Goal: Information Seeking & Learning: Learn about a topic

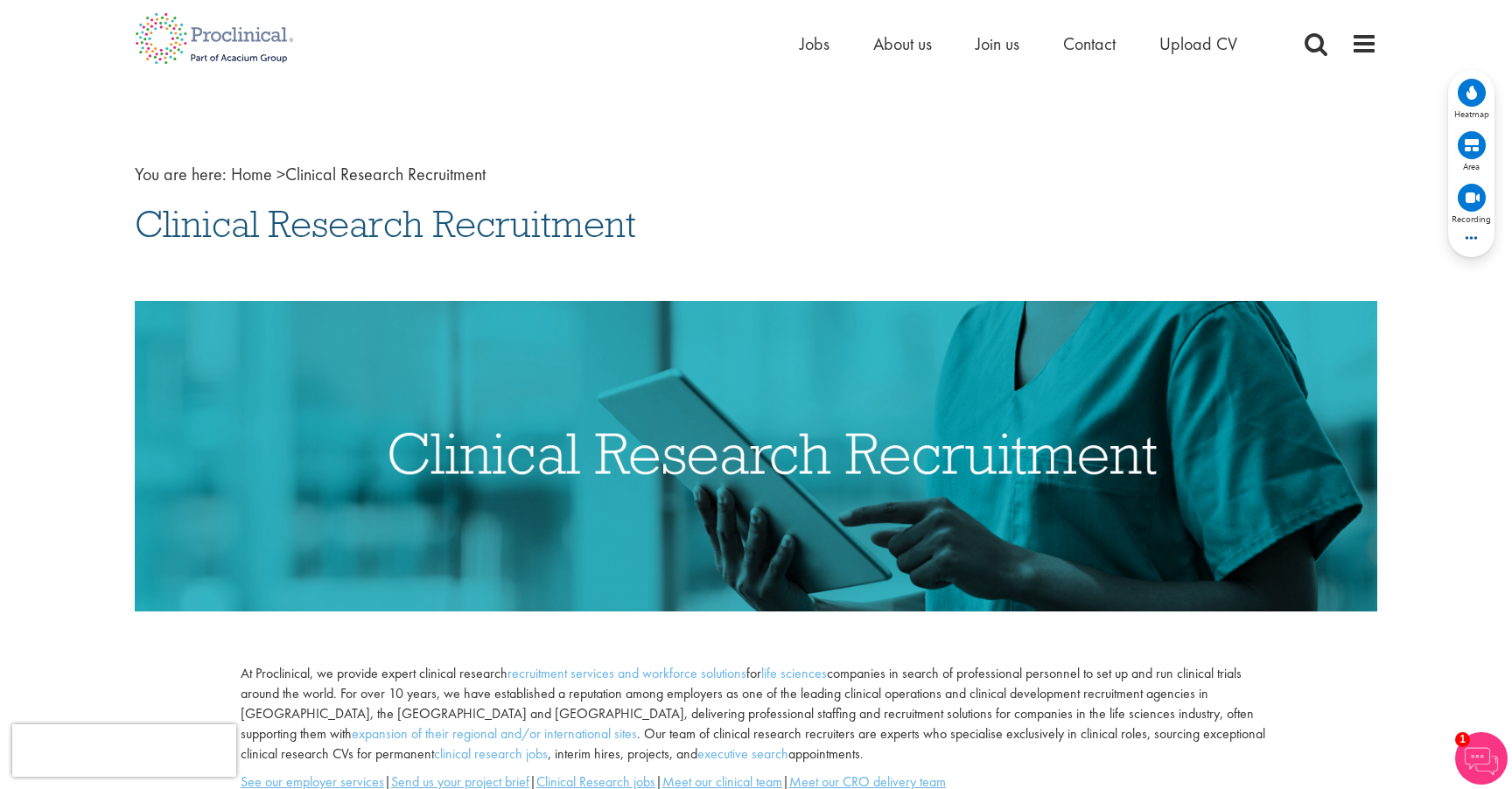
click at [180, 32] on img at bounding box center [214, 38] width 186 height 77
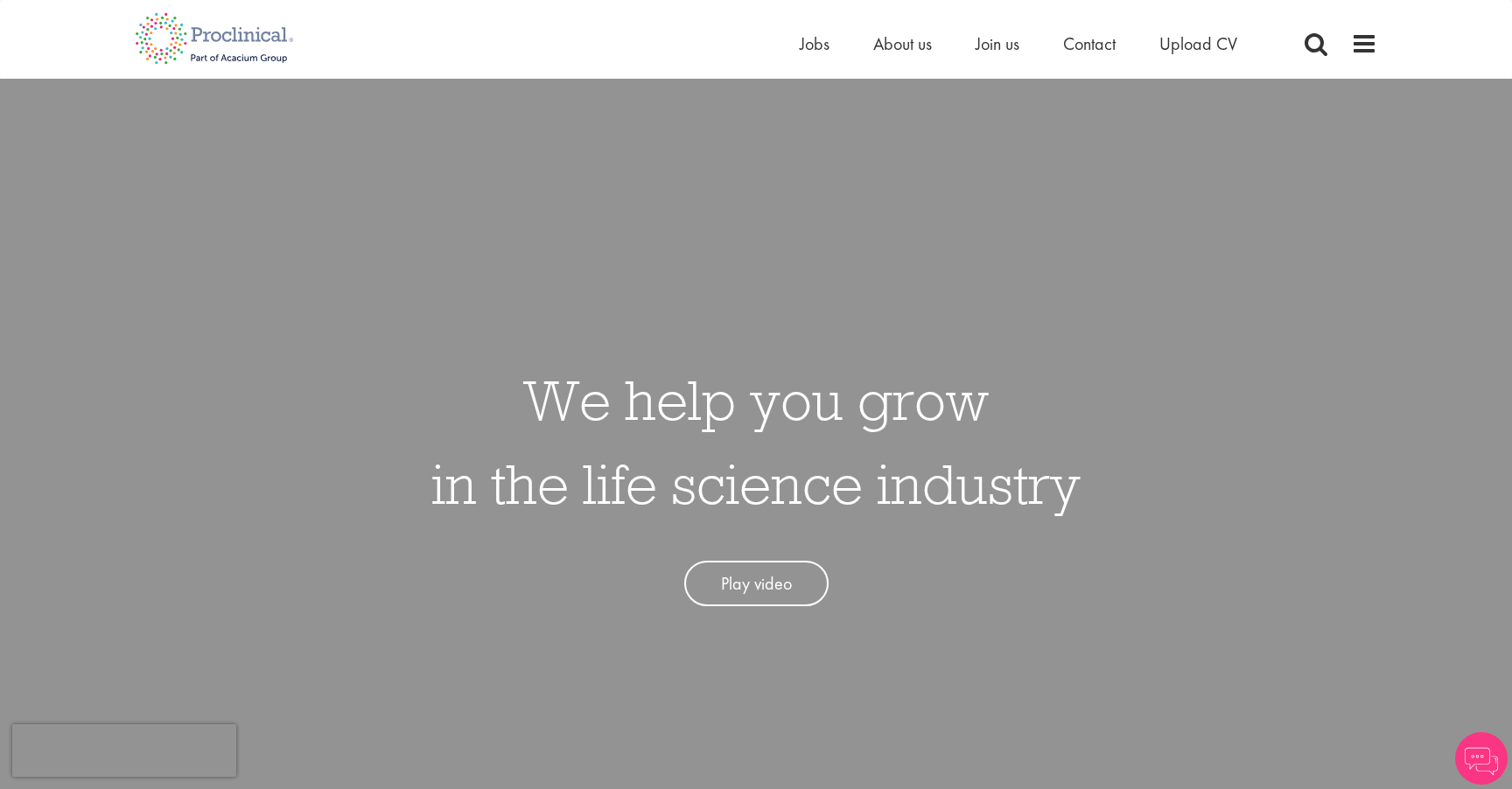
click at [1361, 44] on span at bounding box center [1364, 43] width 26 height 26
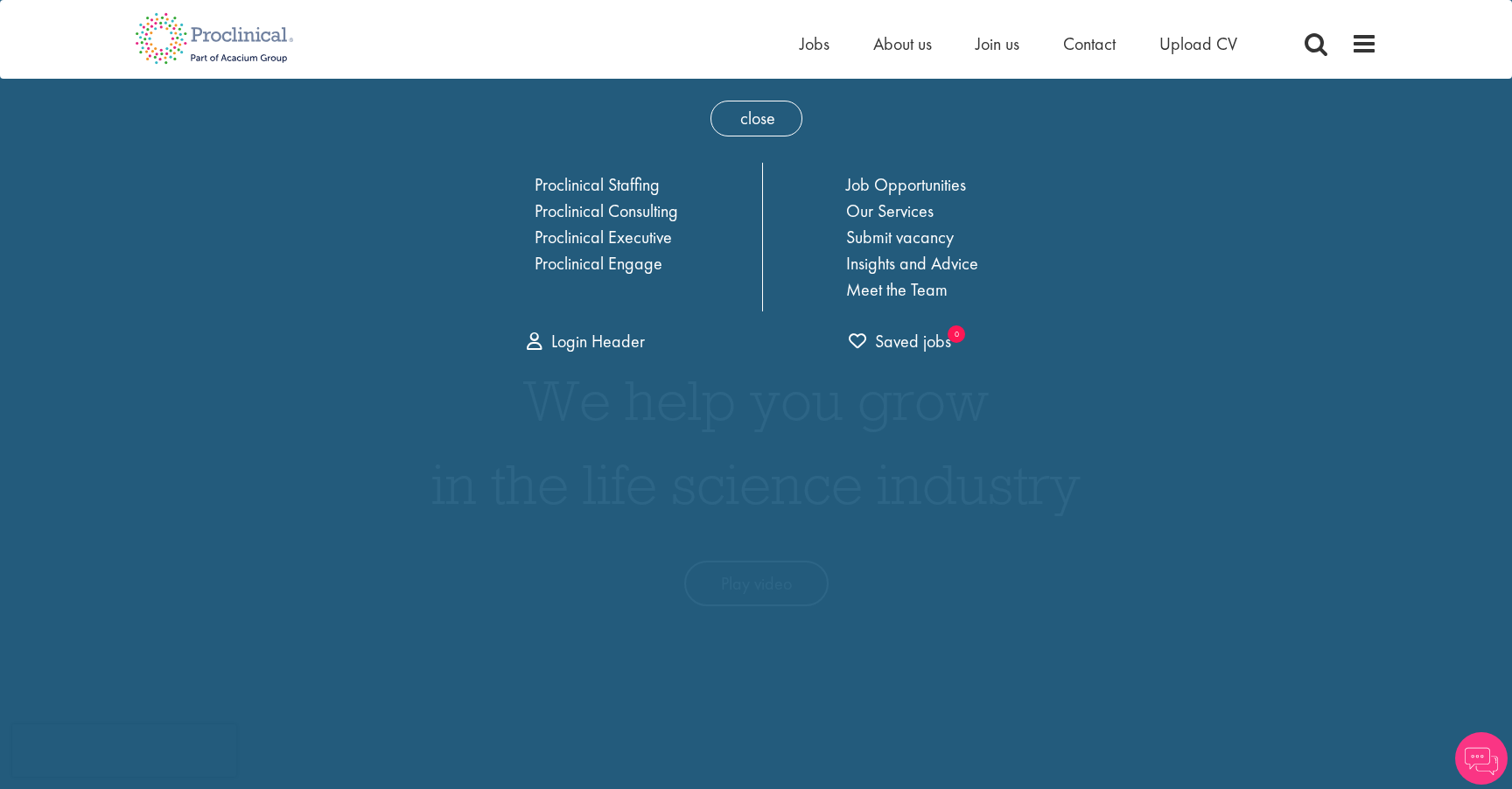
click at [1361, 44] on span at bounding box center [1364, 43] width 26 height 26
click at [1308, 48] on span at bounding box center [1316, 43] width 26 height 26
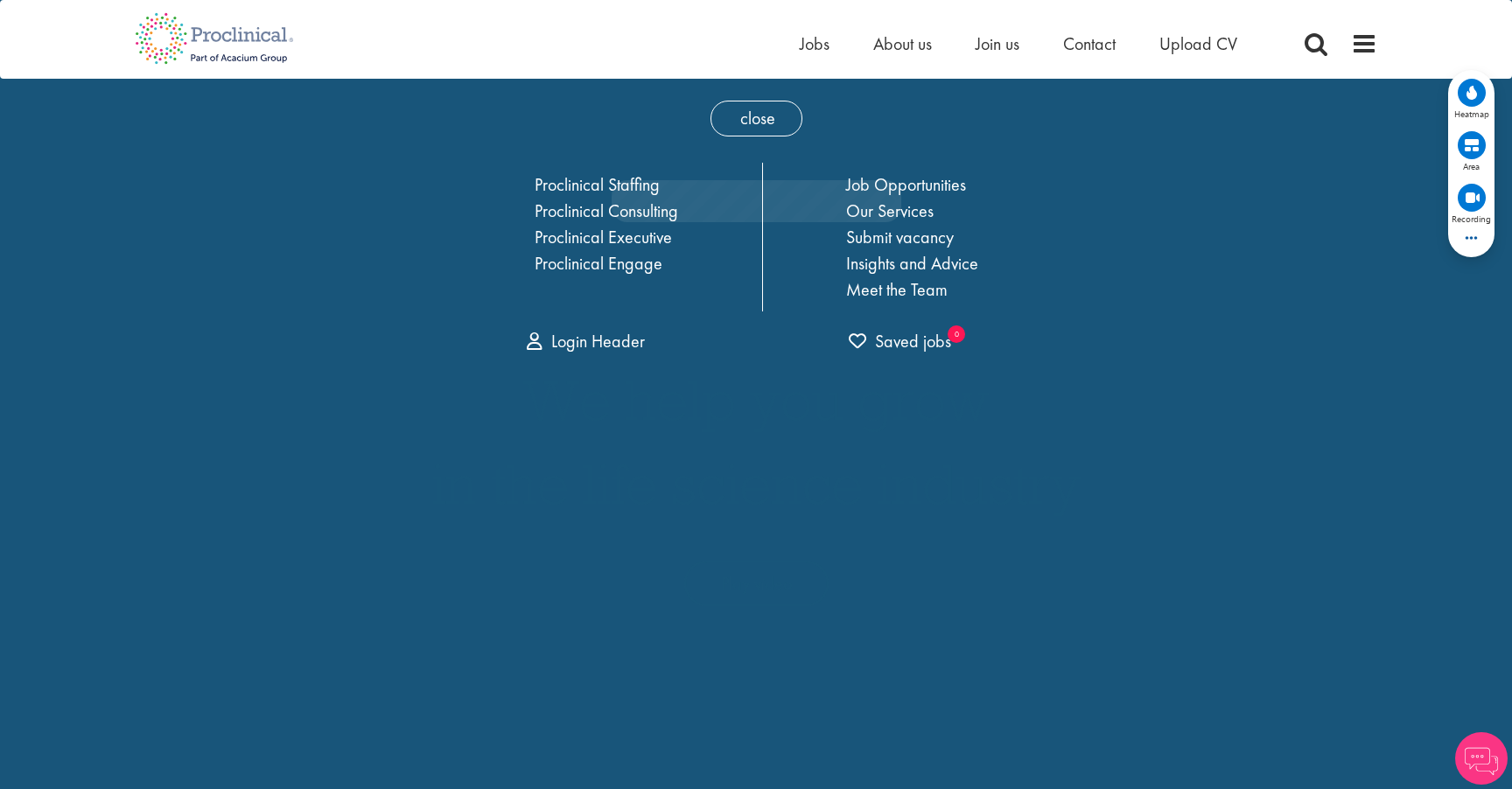
drag, startPoint x: 1332, startPoint y: 136, endPoint x: 922, endPoint y: 142, distance: 410.0
click at [749, 116] on span "close" at bounding box center [756, 119] width 92 height 36
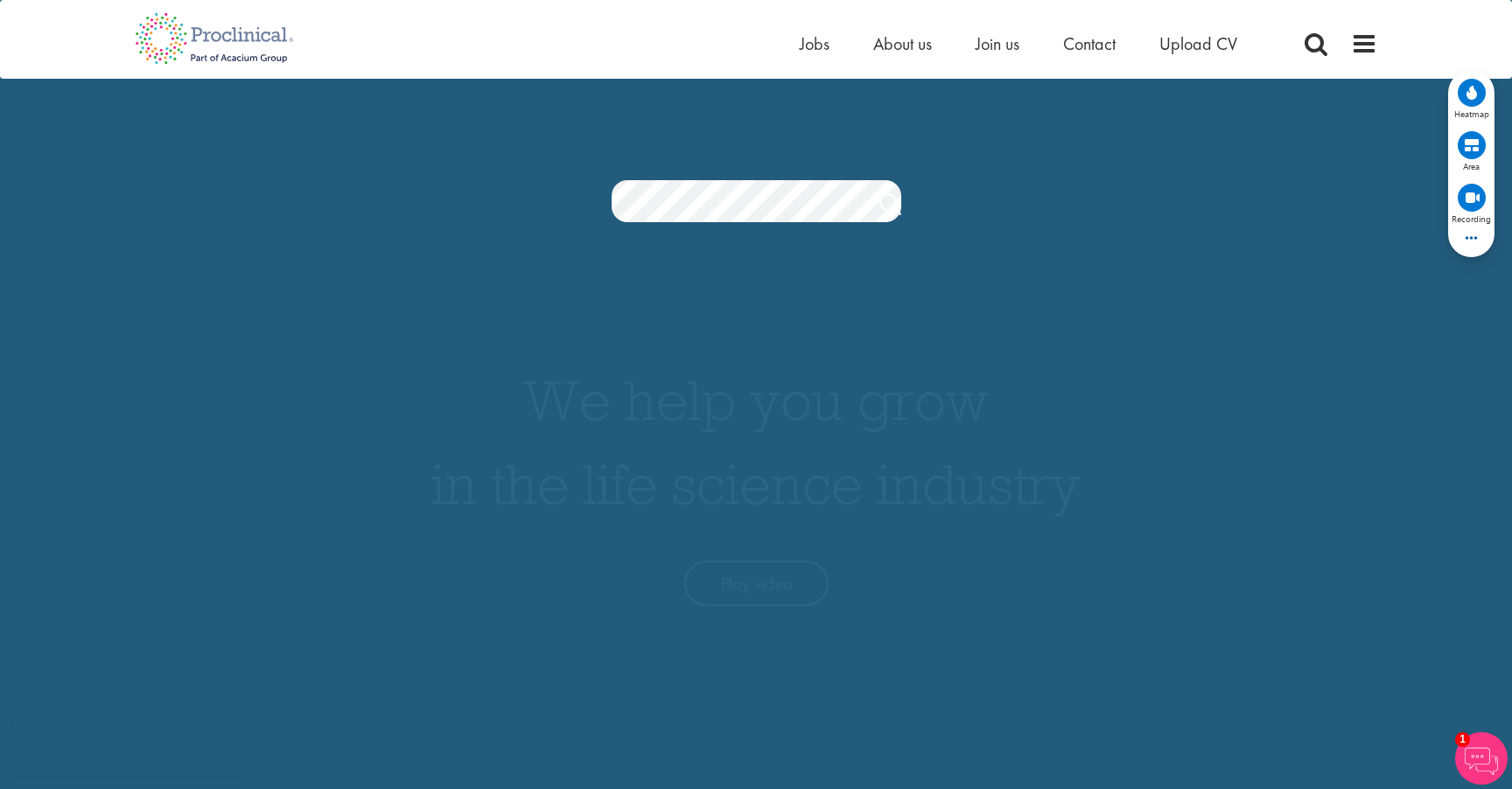
click at [1439, 56] on div "Home Jobs About us Join us Contact Upload CV" at bounding box center [756, 33] width 1512 height 66
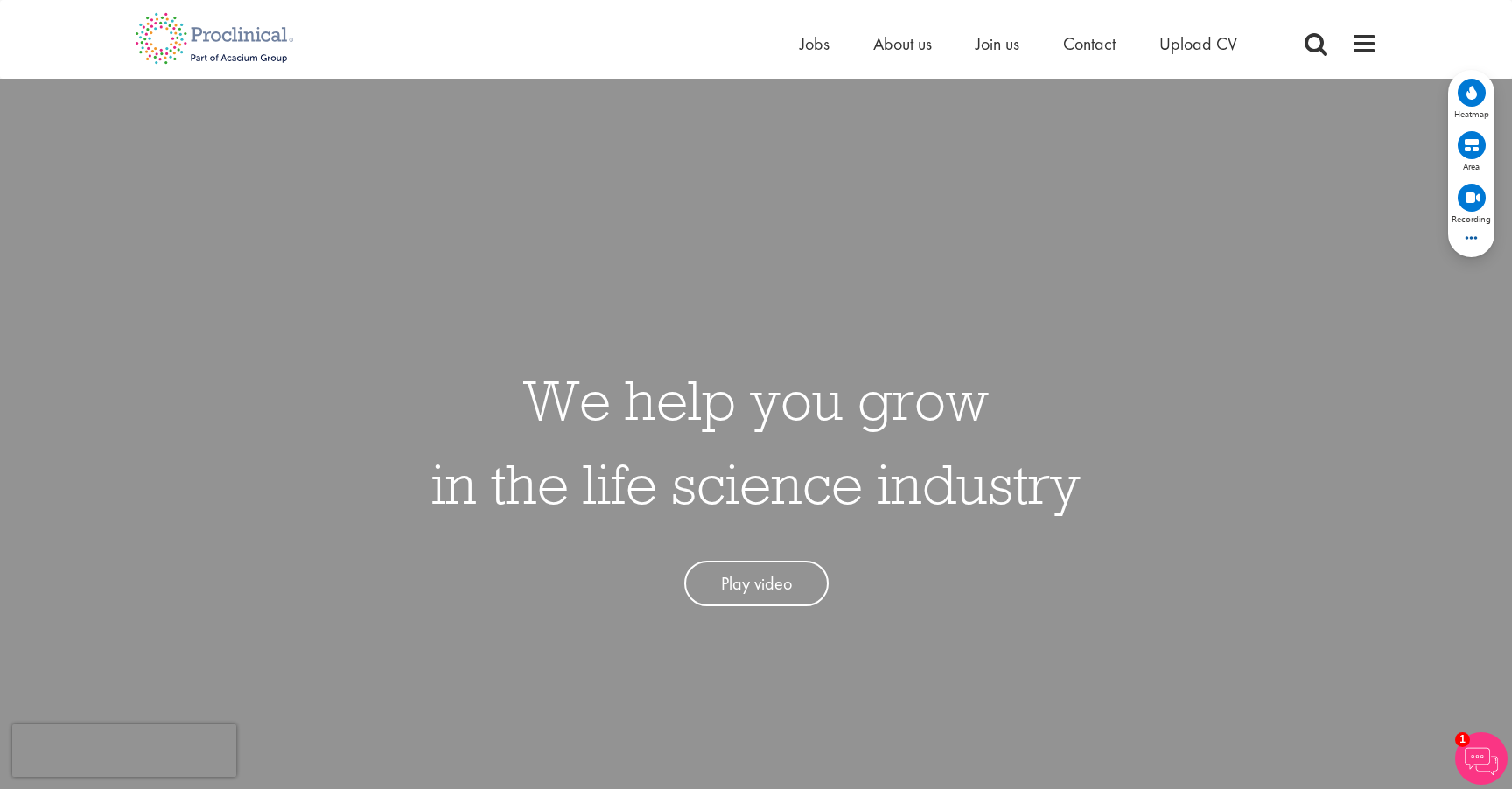
click at [1119, 602] on div "We help you grow in the life science industry Play video" at bounding box center [756, 473] width 1538 height 789
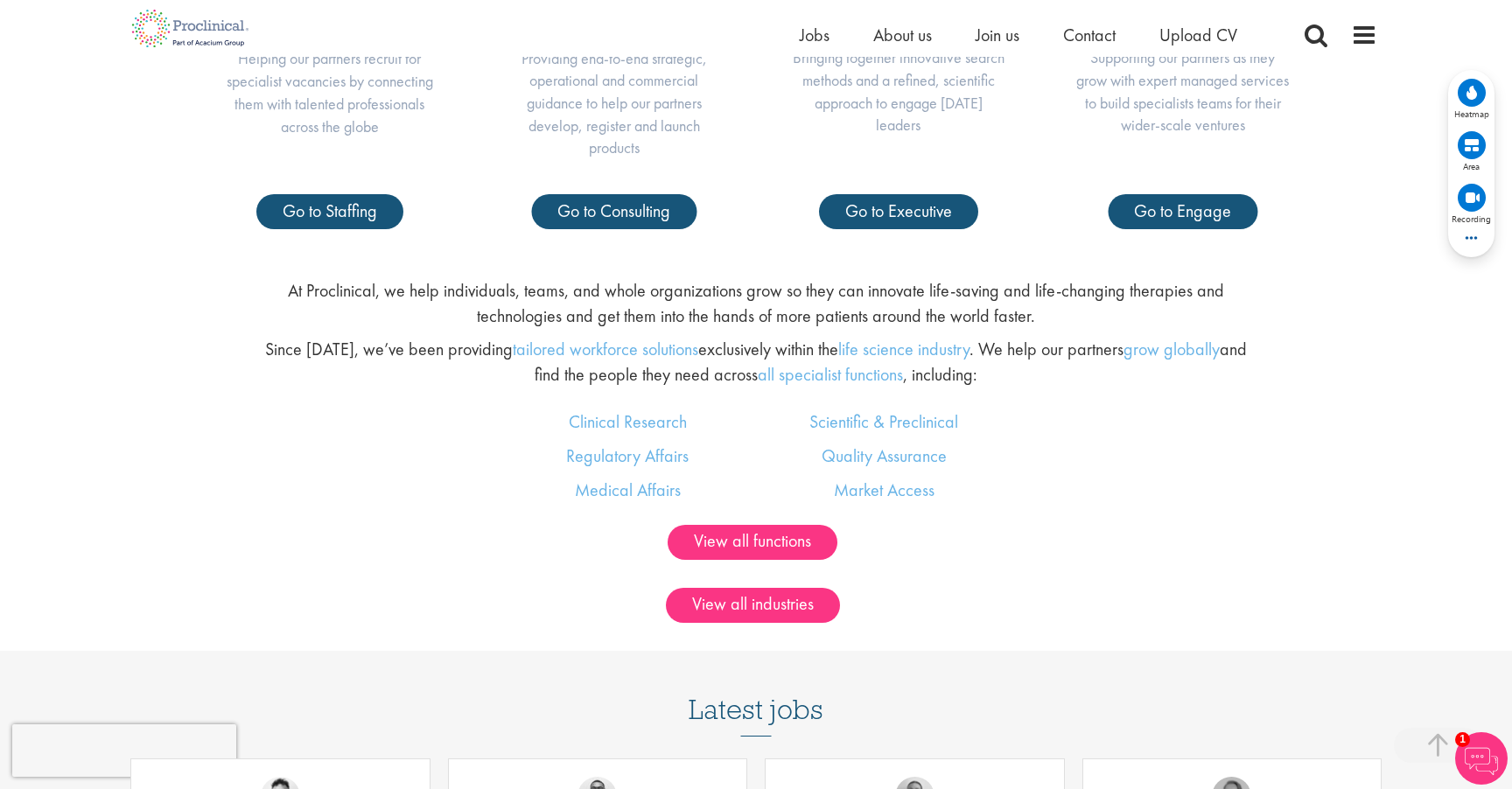
scroll to position [1007, 0]
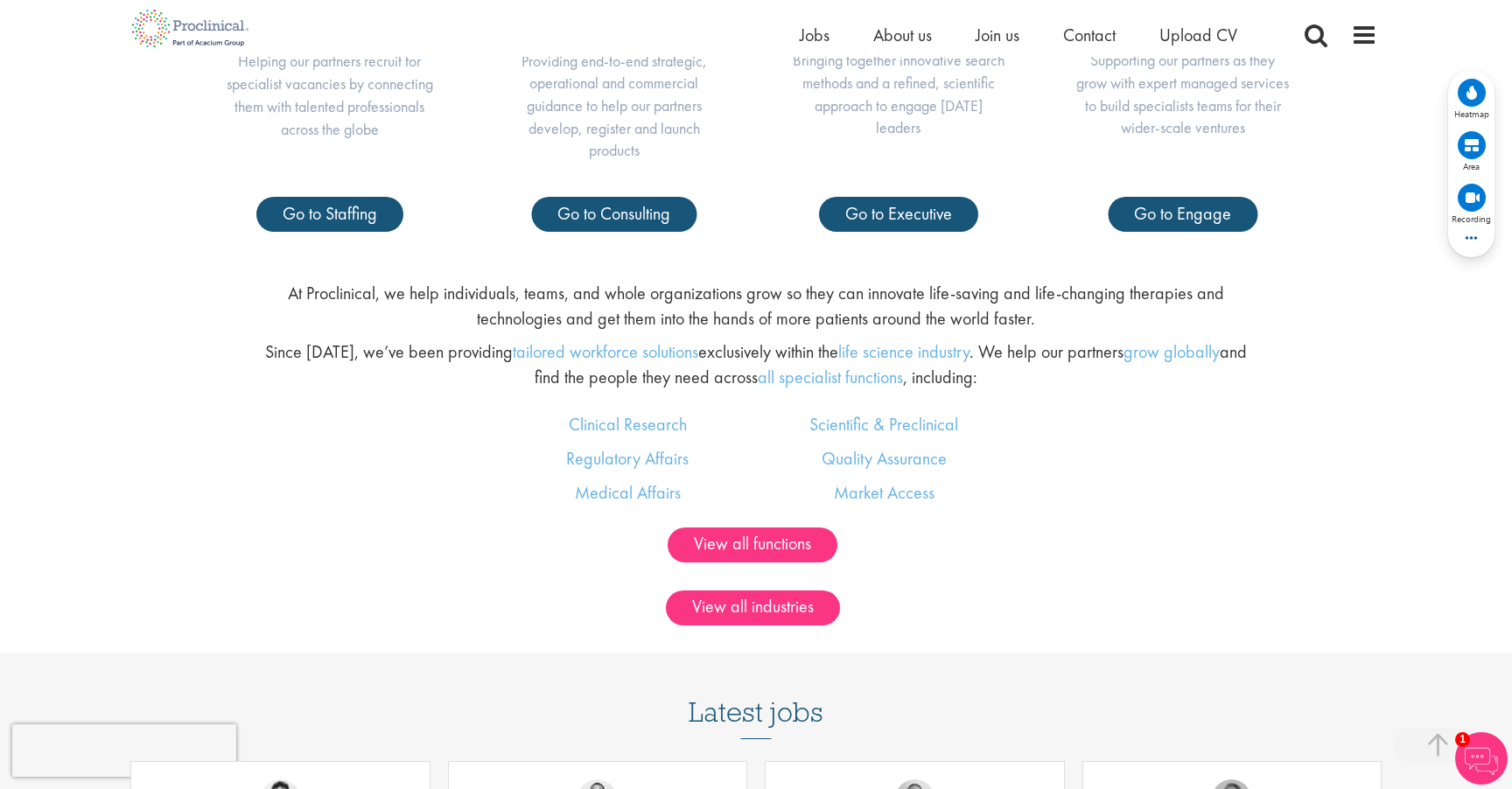
click at [1445, 540] on div "View all functions" at bounding box center [756, 545] width 1512 height 35
click at [1081, 503] on div "Clinical Research Regulatory Affairs Medical Affairs Scientific & Preclinical Q…" at bounding box center [756, 469] width 1538 height 115
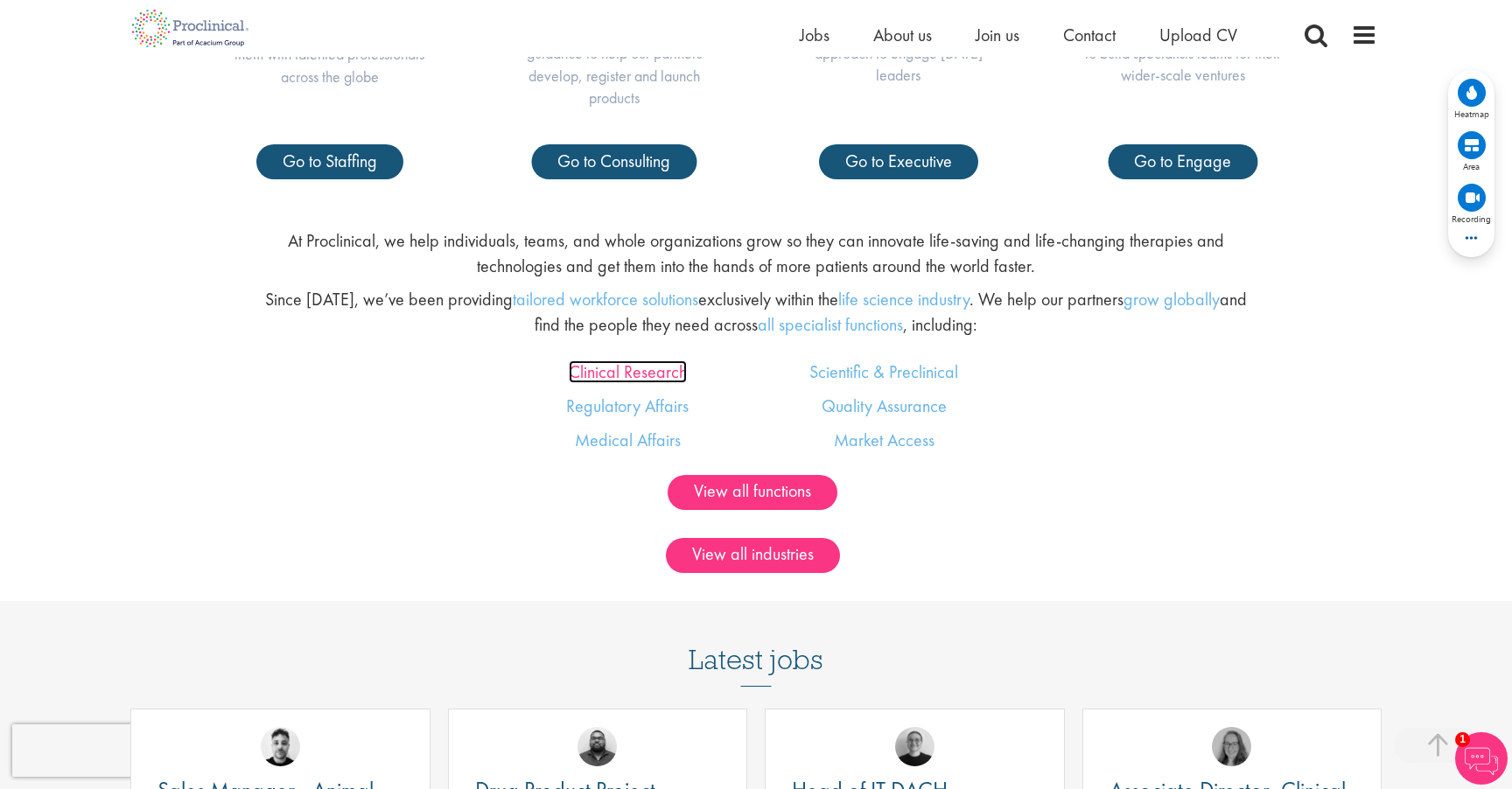
scroll to position [1060, 0]
click at [657, 366] on link "Clinical Research" at bounding box center [628, 371] width 118 height 23
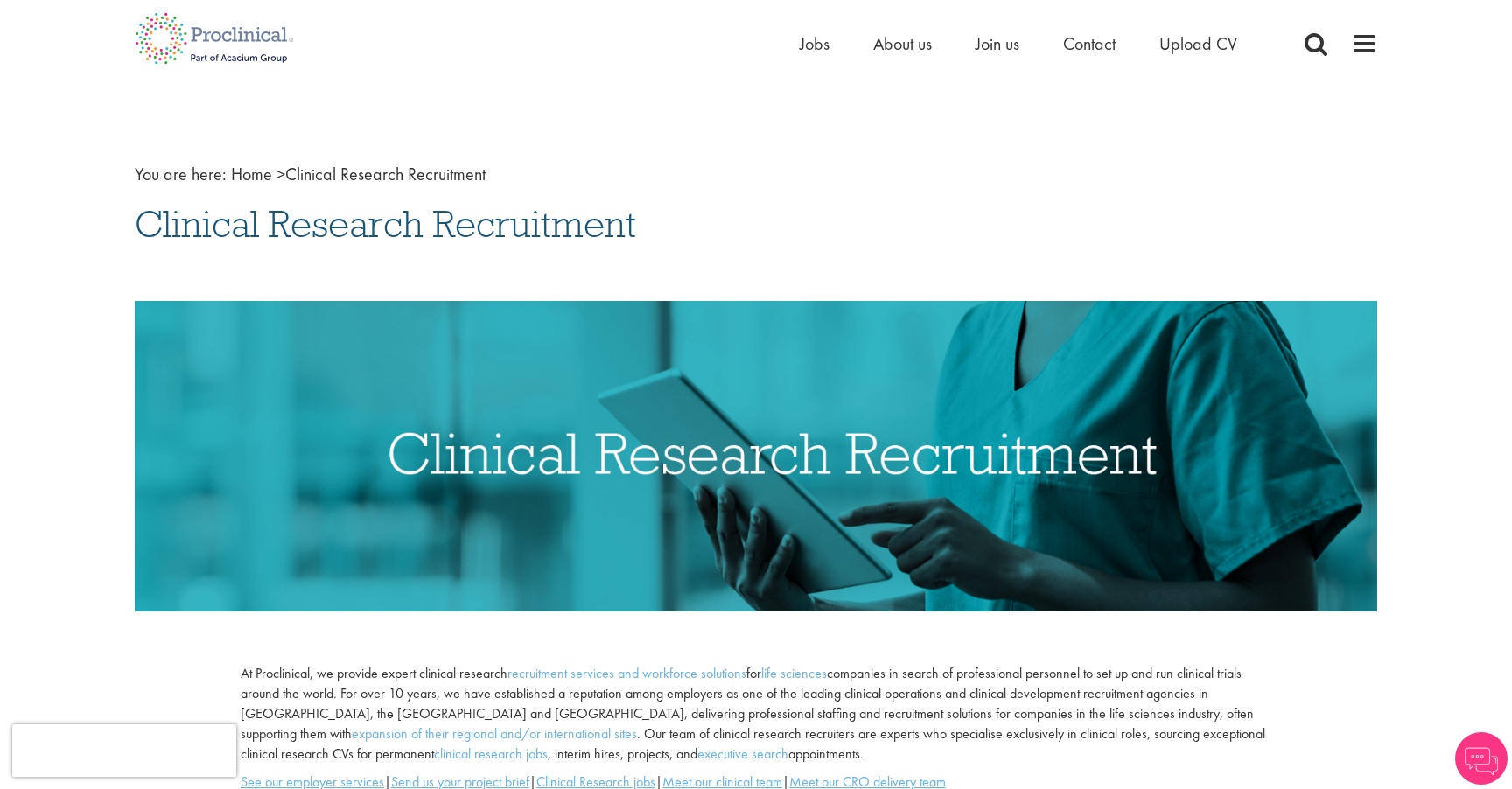
scroll to position [2, 0]
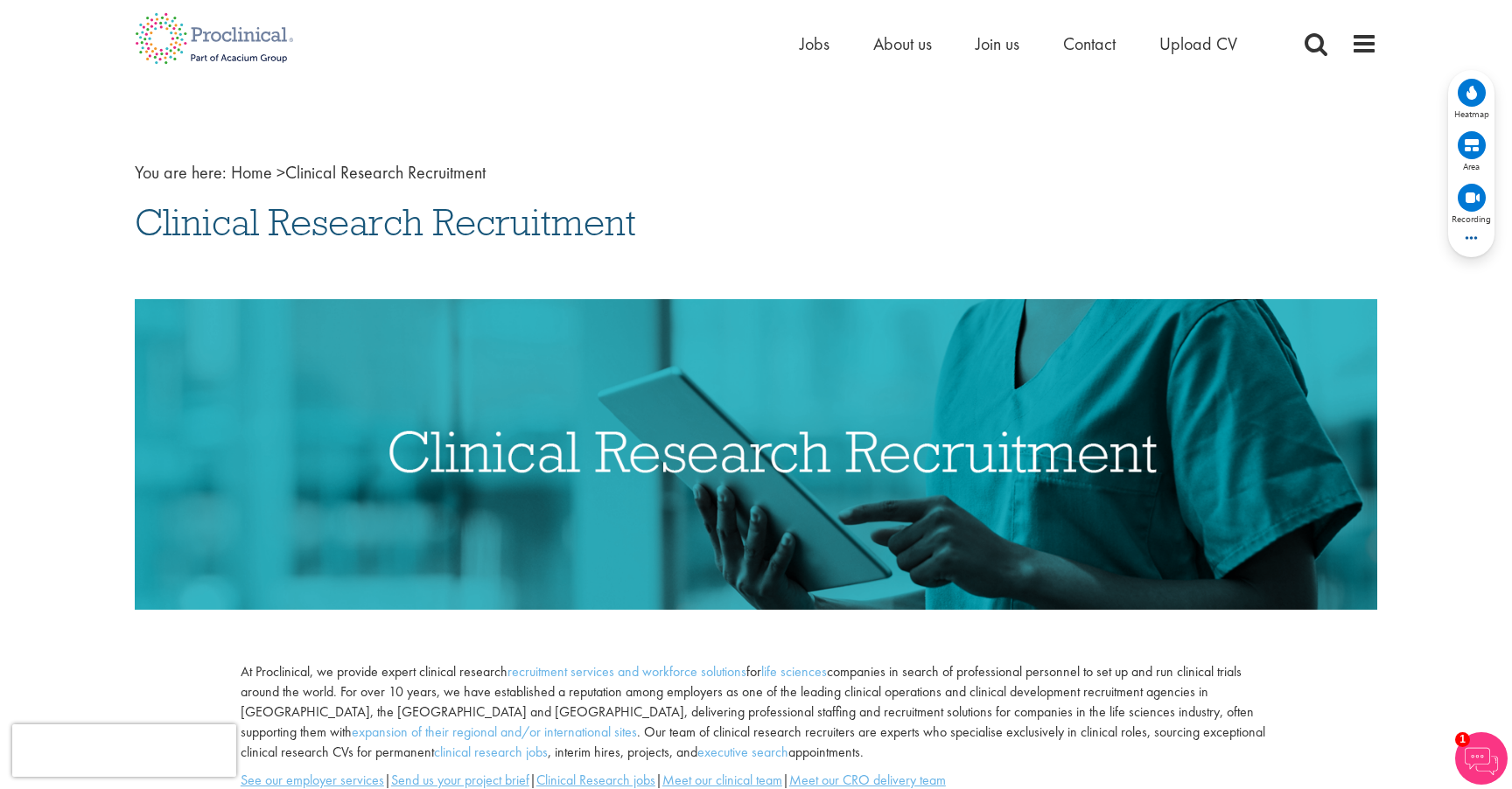
click at [1323, 441] on img at bounding box center [756, 454] width 1243 height 310
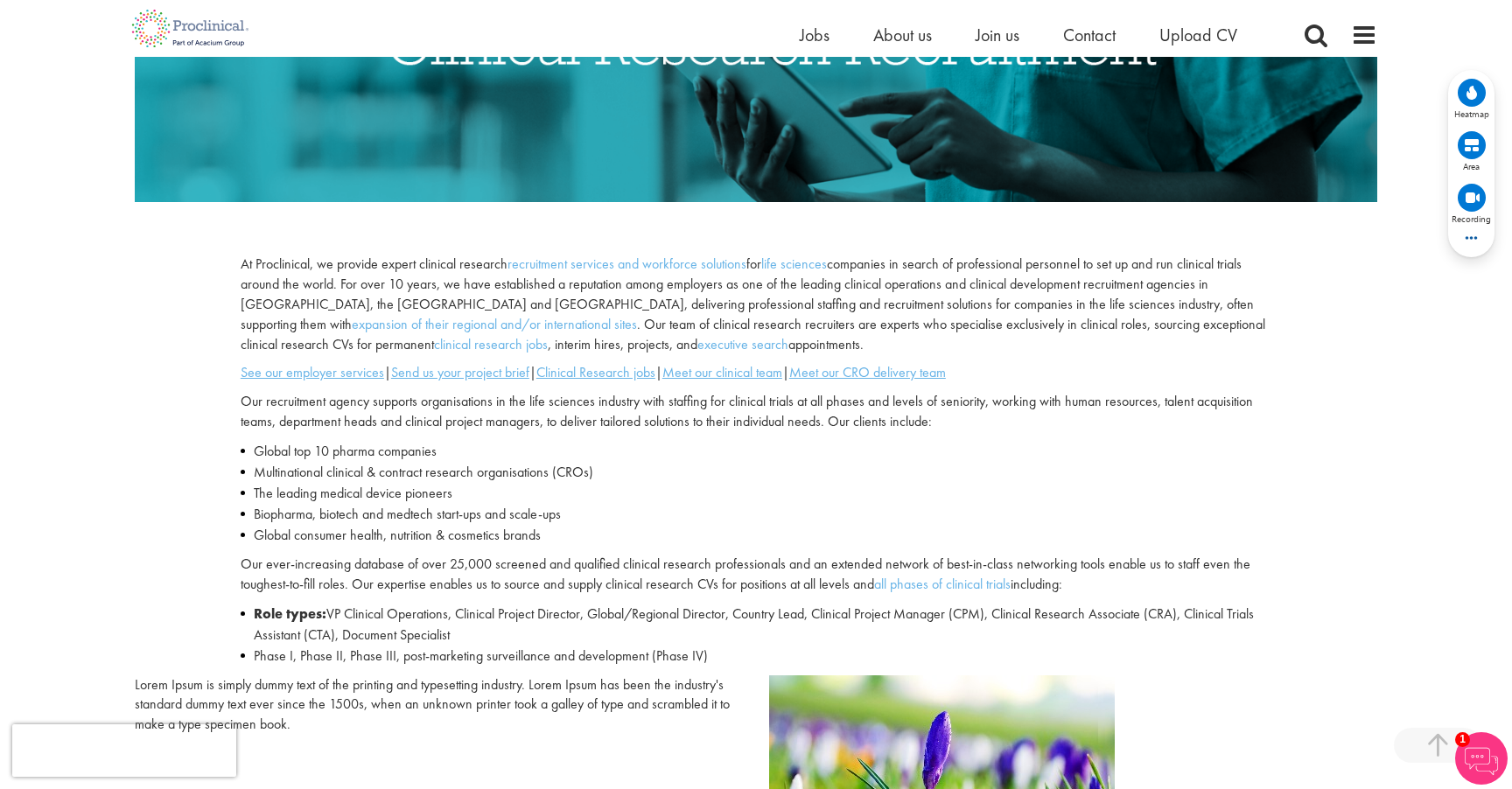
scroll to position [0, 0]
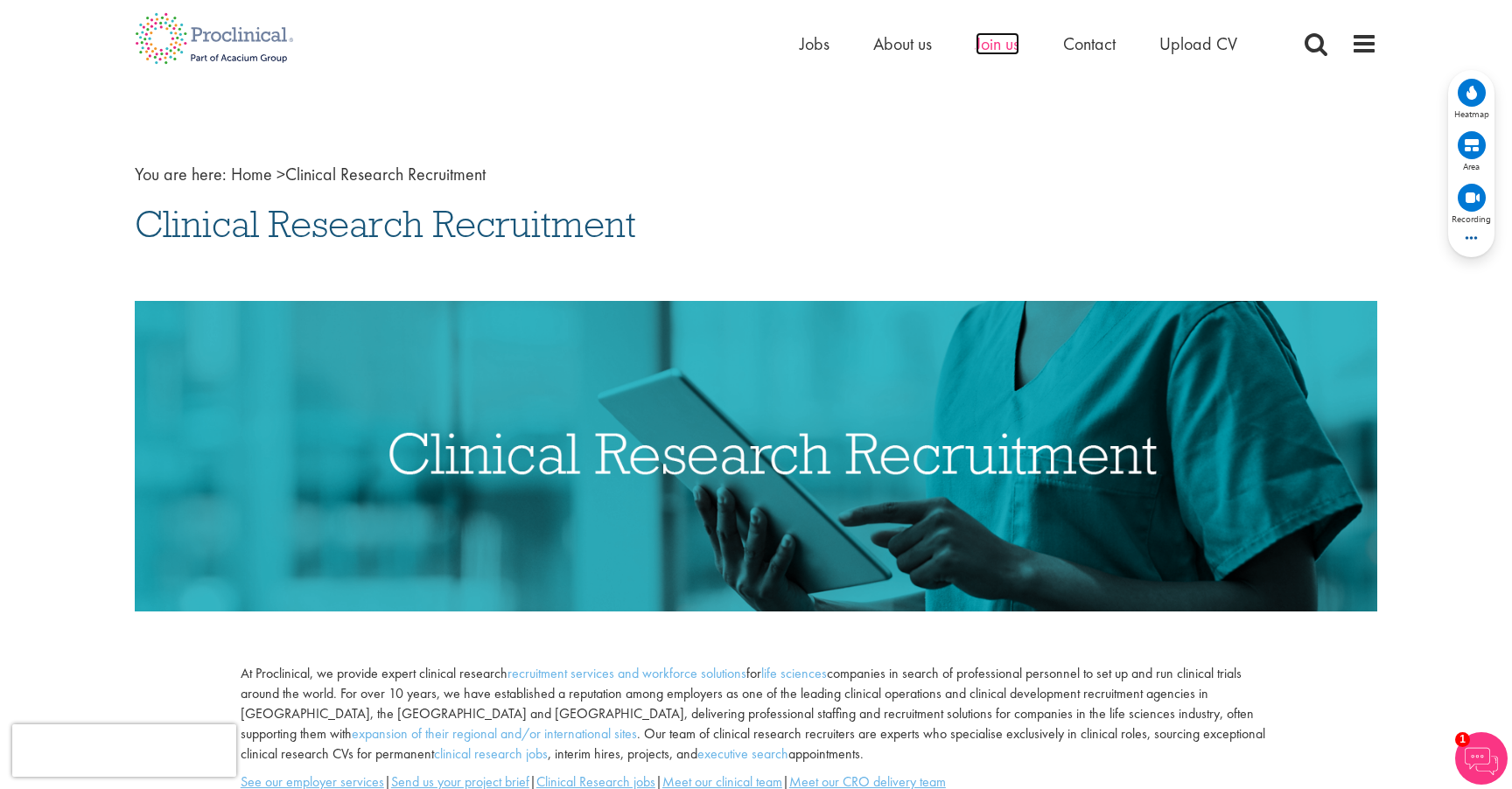
click at [1006, 45] on span "Join us" at bounding box center [997, 44] width 44 height 23
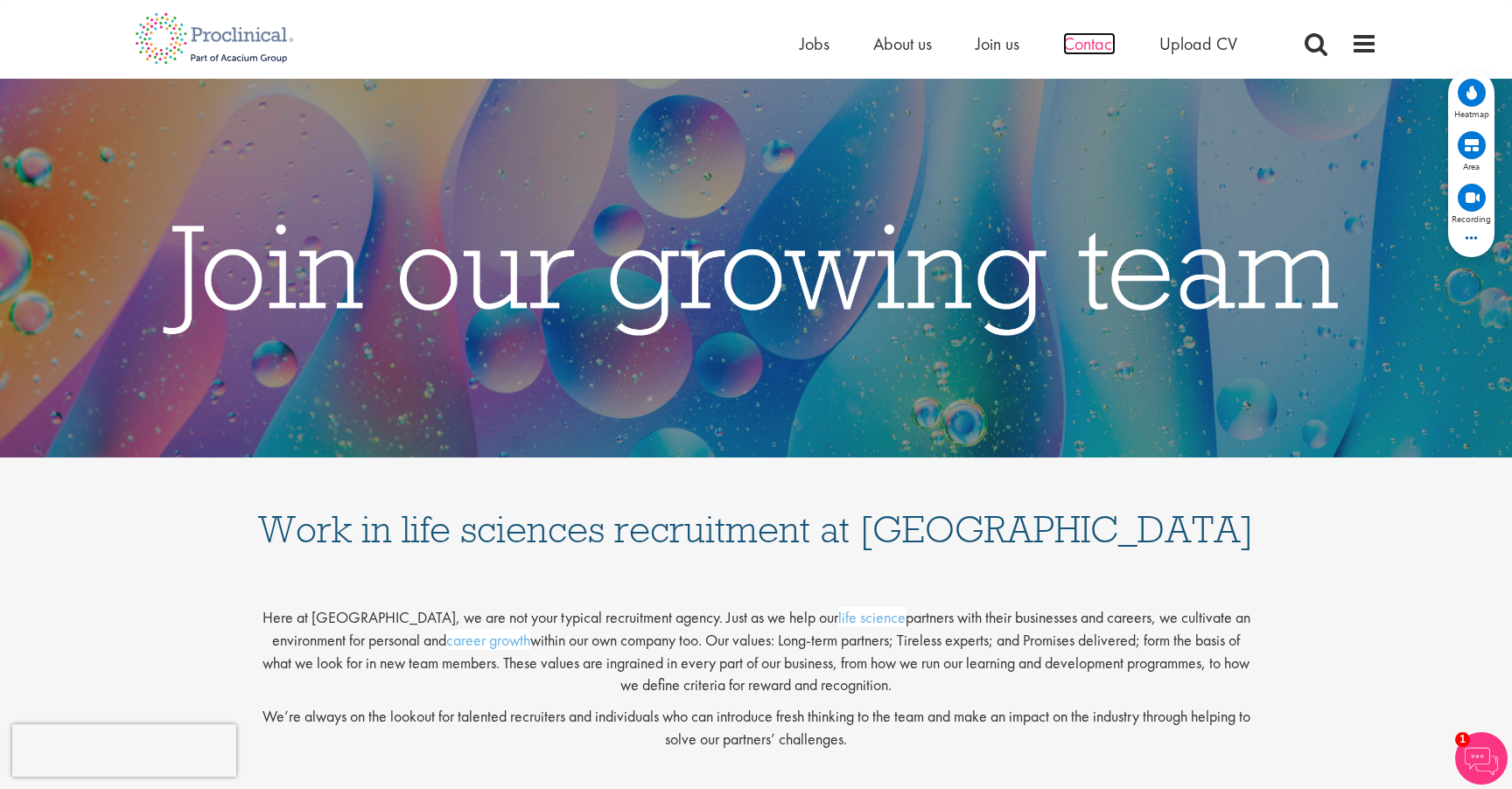
click at [1095, 45] on span "Contact" at bounding box center [1089, 44] width 53 height 23
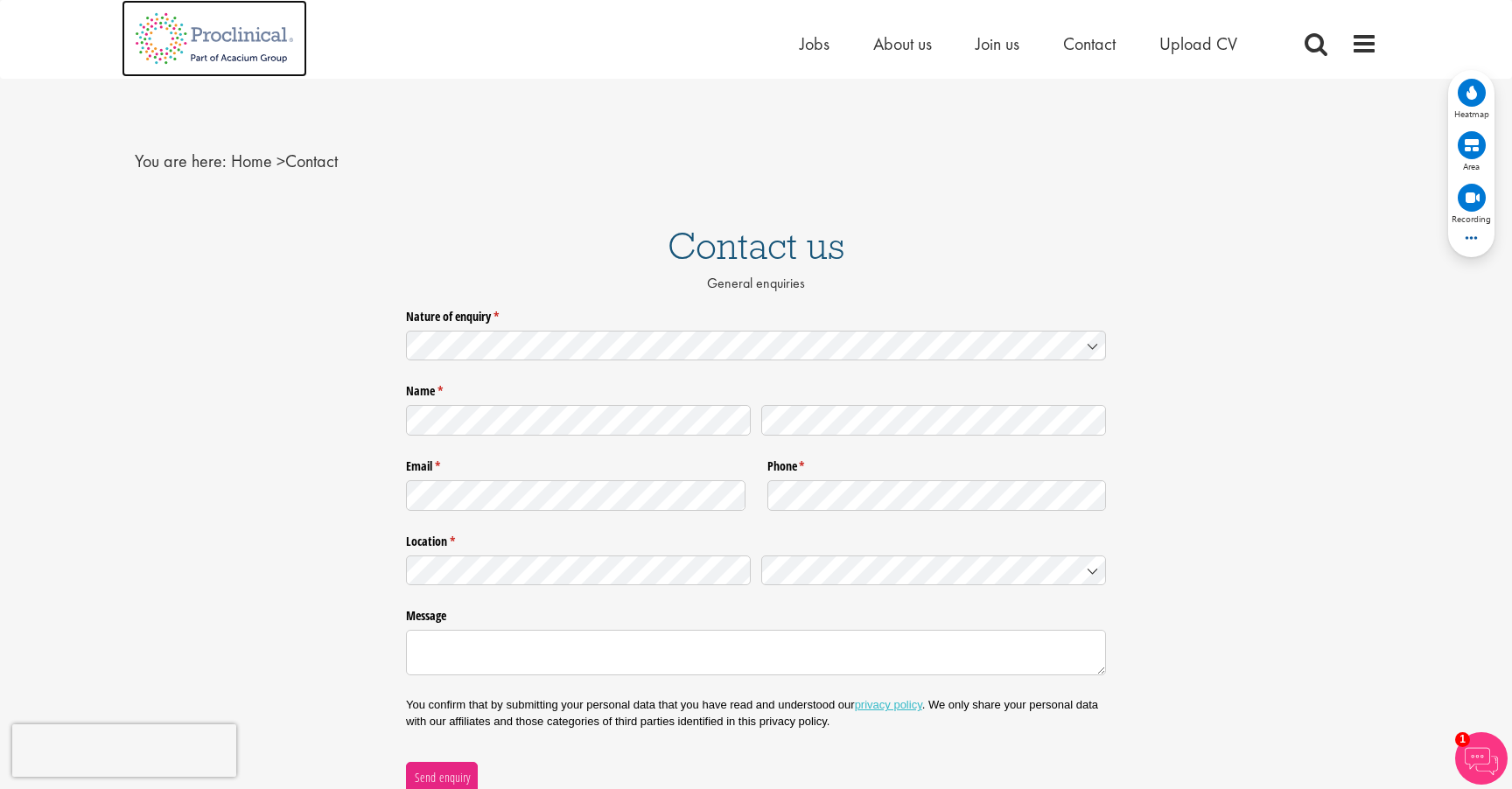
click at [225, 61] on img at bounding box center [214, 38] width 186 height 77
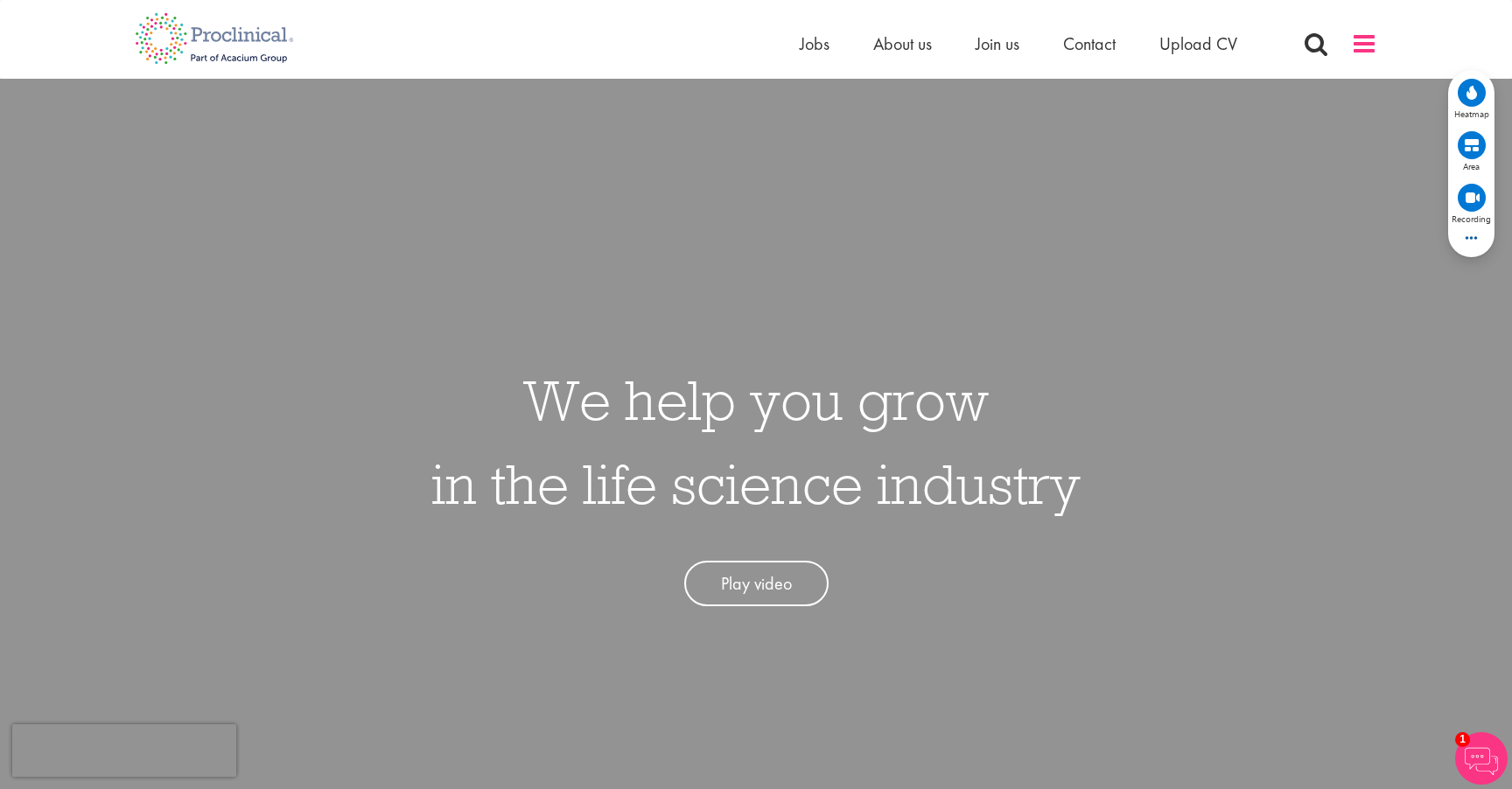
click at [1354, 47] on span at bounding box center [1364, 43] width 26 height 26
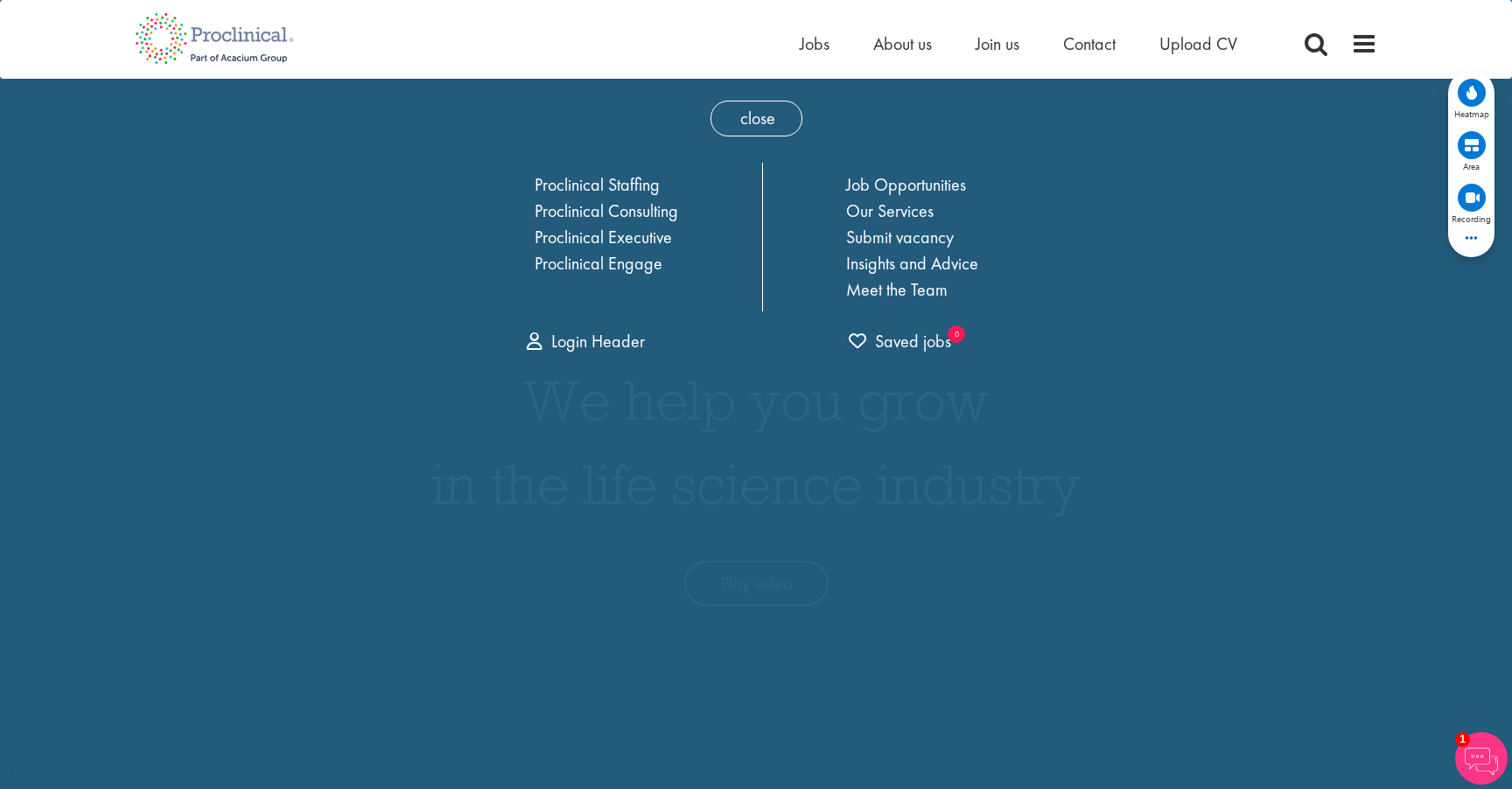
click at [708, 127] on div "close Home Jobs About us Join us Contact Upload CV Proclinical Staffing Proclin…" at bounding box center [756, 222] width 648 height 288
click at [744, 120] on span "close" at bounding box center [756, 119] width 92 height 36
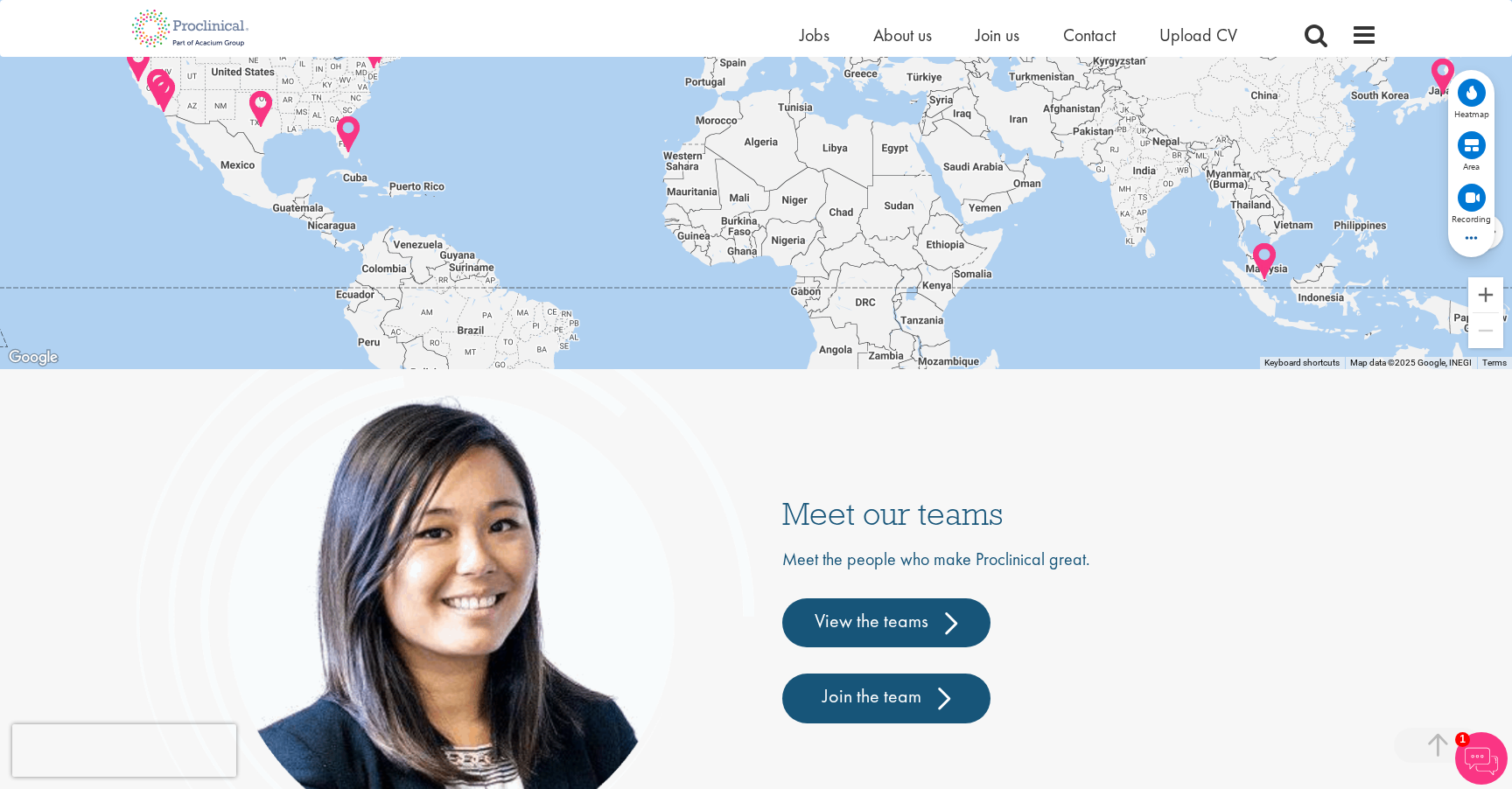
scroll to position [4023, 0]
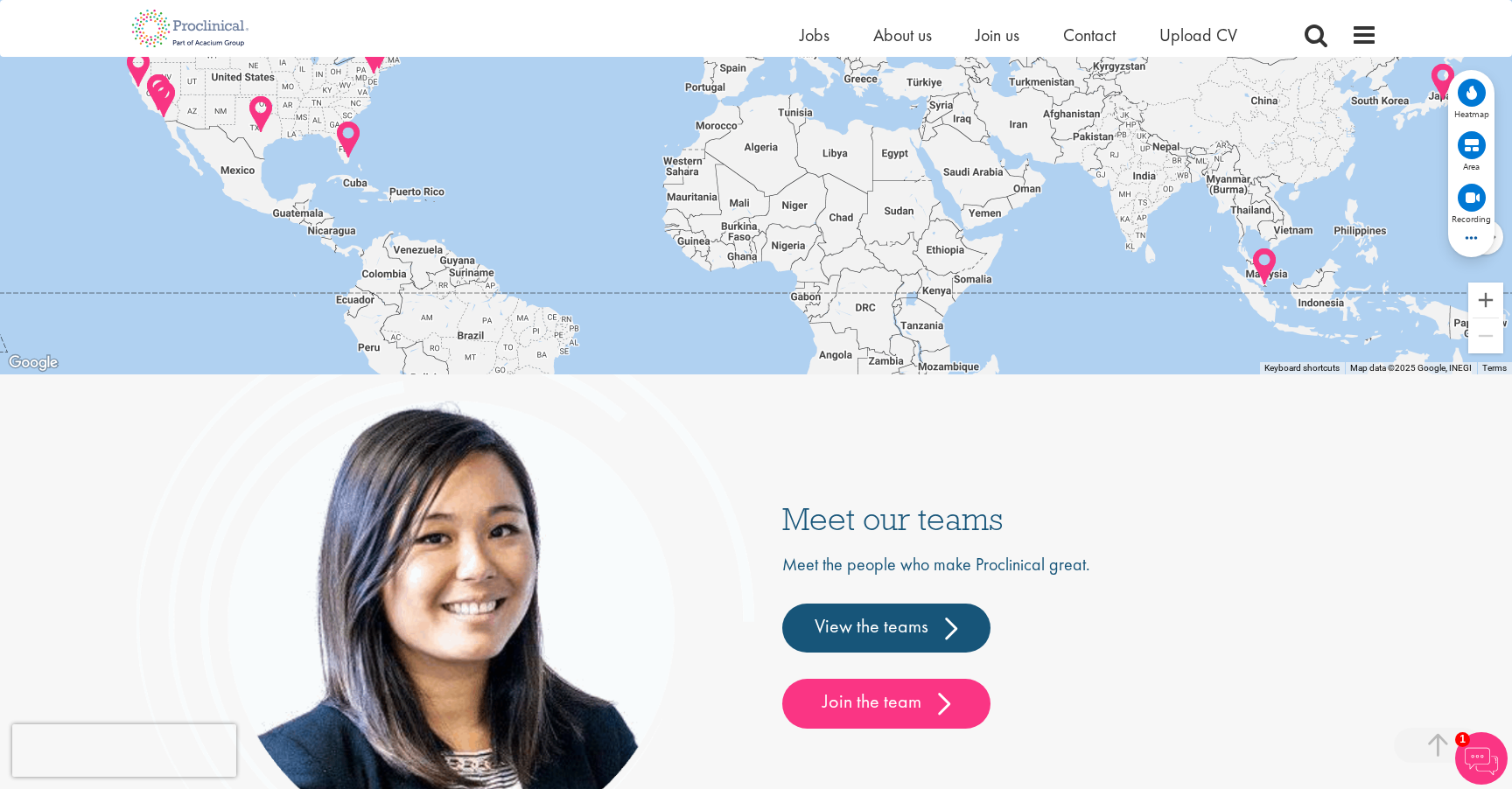
click at [883, 653] on div "Meet the people who make Proclinical great. View the teams Join the team" at bounding box center [1079, 639] width 595 height 176
click at [882, 641] on link "View the teams" at bounding box center [886, 628] width 208 height 49
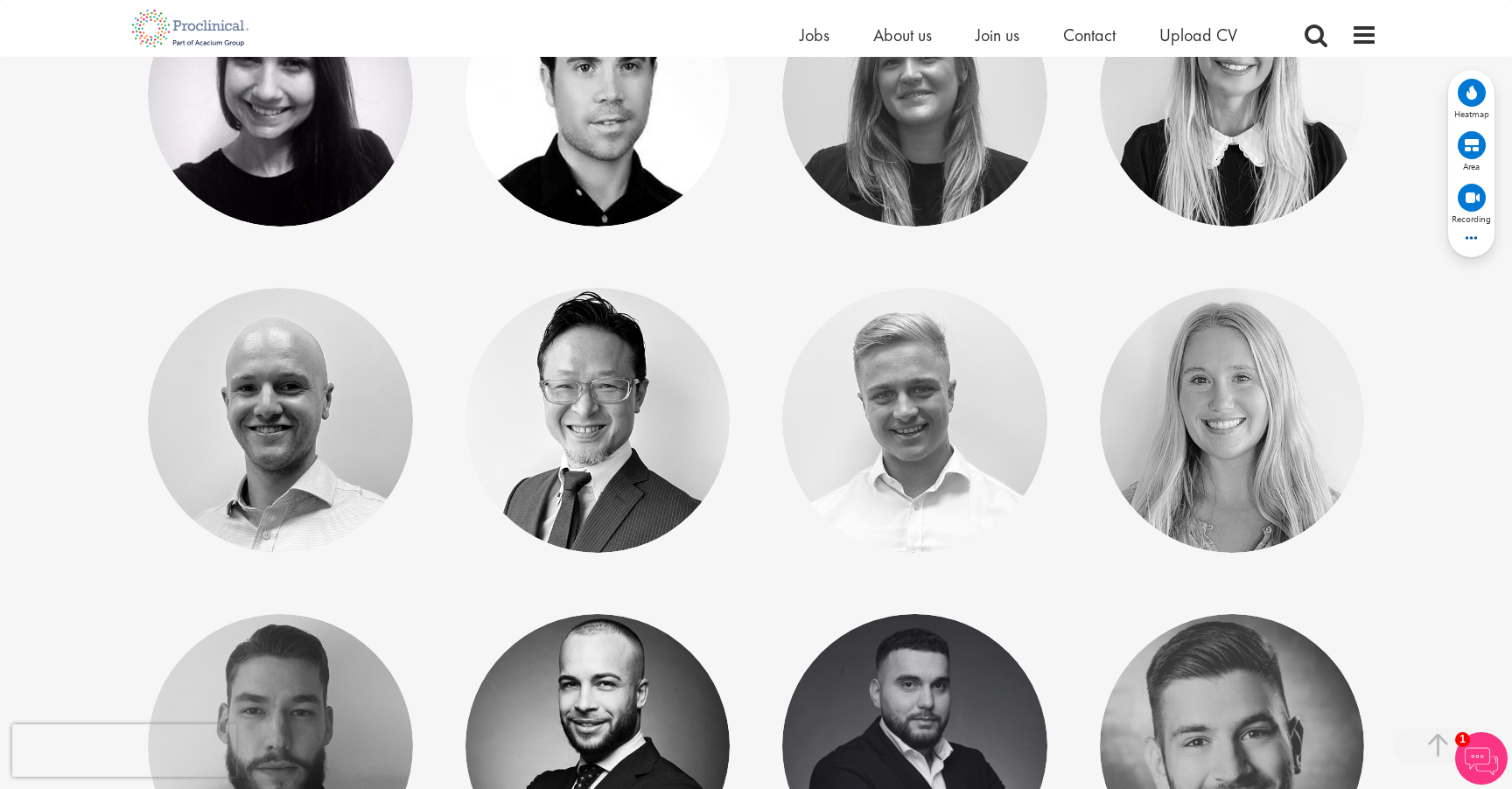
scroll to position [1050, 0]
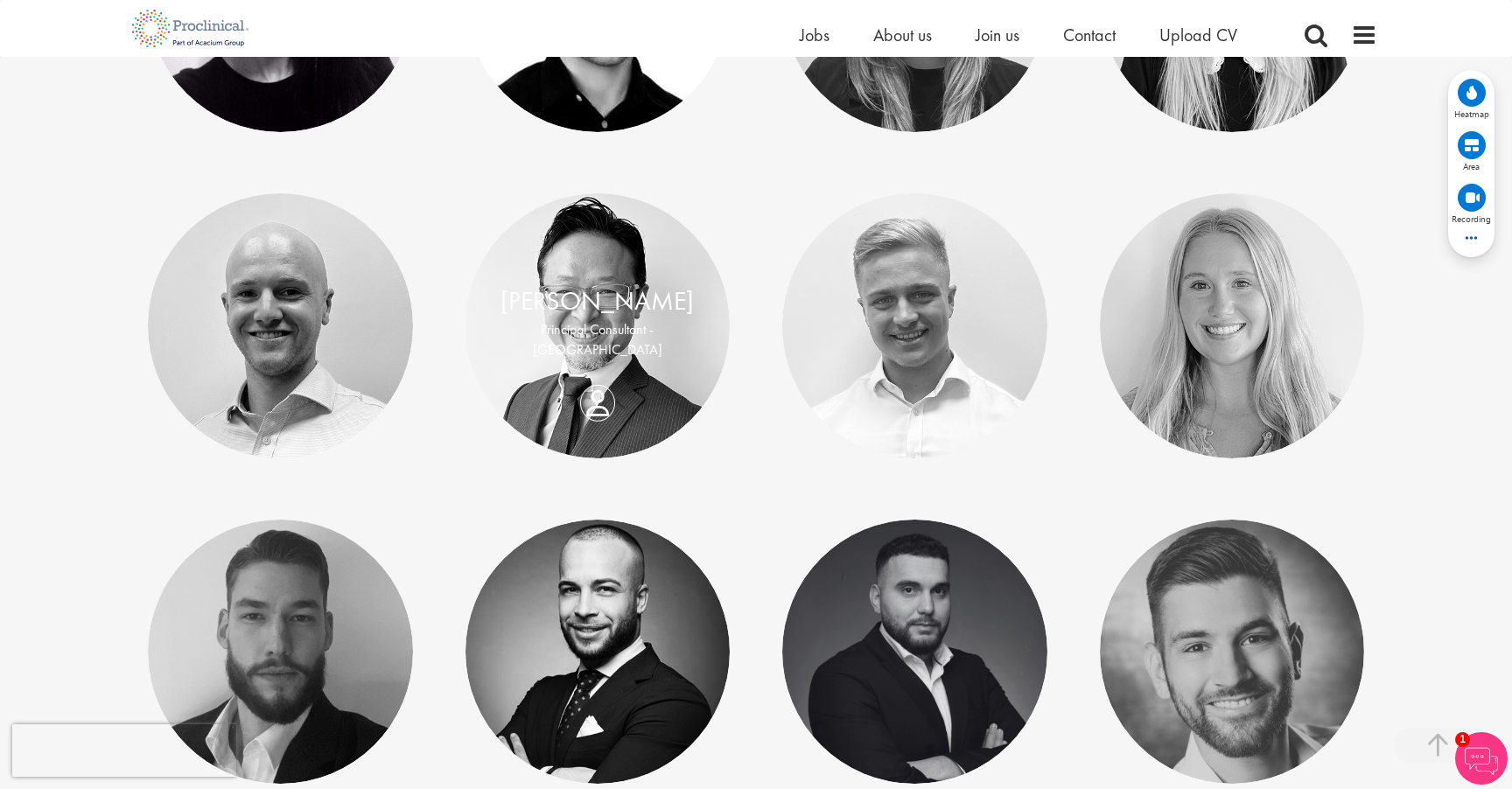
click at [651, 351] on div "Kenji Shimizu Principal Consultant - Japan" at bounding box center [598, 325] width 265 height 86
click at [604, 369] on div "Kenji Shimizu Principal Consultant - Japan" at bounding box center [598, 325] width 265 height 86
click at [584, 369] on div "Kenji Shimizu Principal Consultant - Japan" at bounding box center [598, 325] width 265 height 86
click at [620, 302] on link "Kenji Shimizu" at bounding box center [597, 300] width 194 height 33
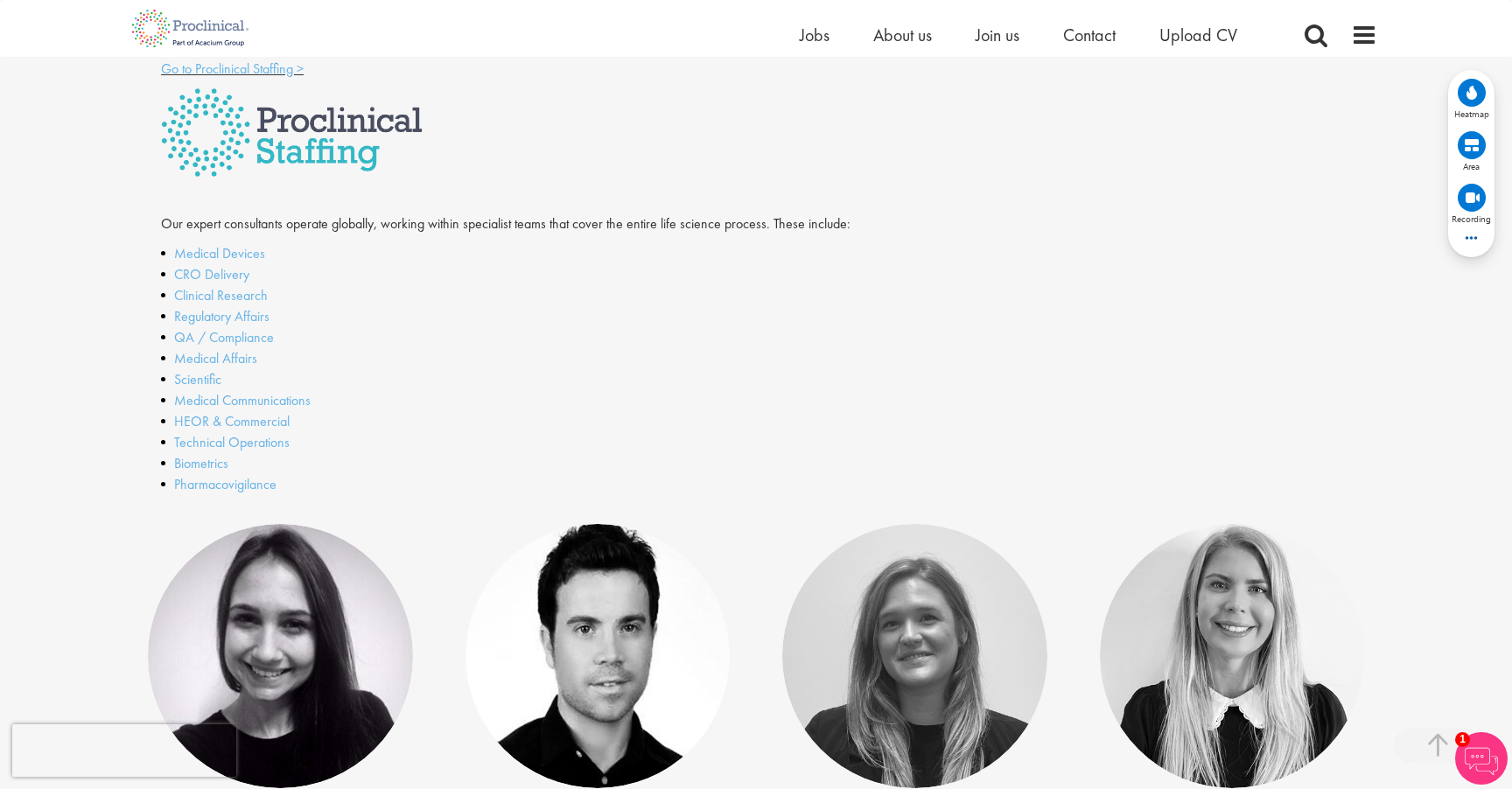
scroll to position [439, 0]
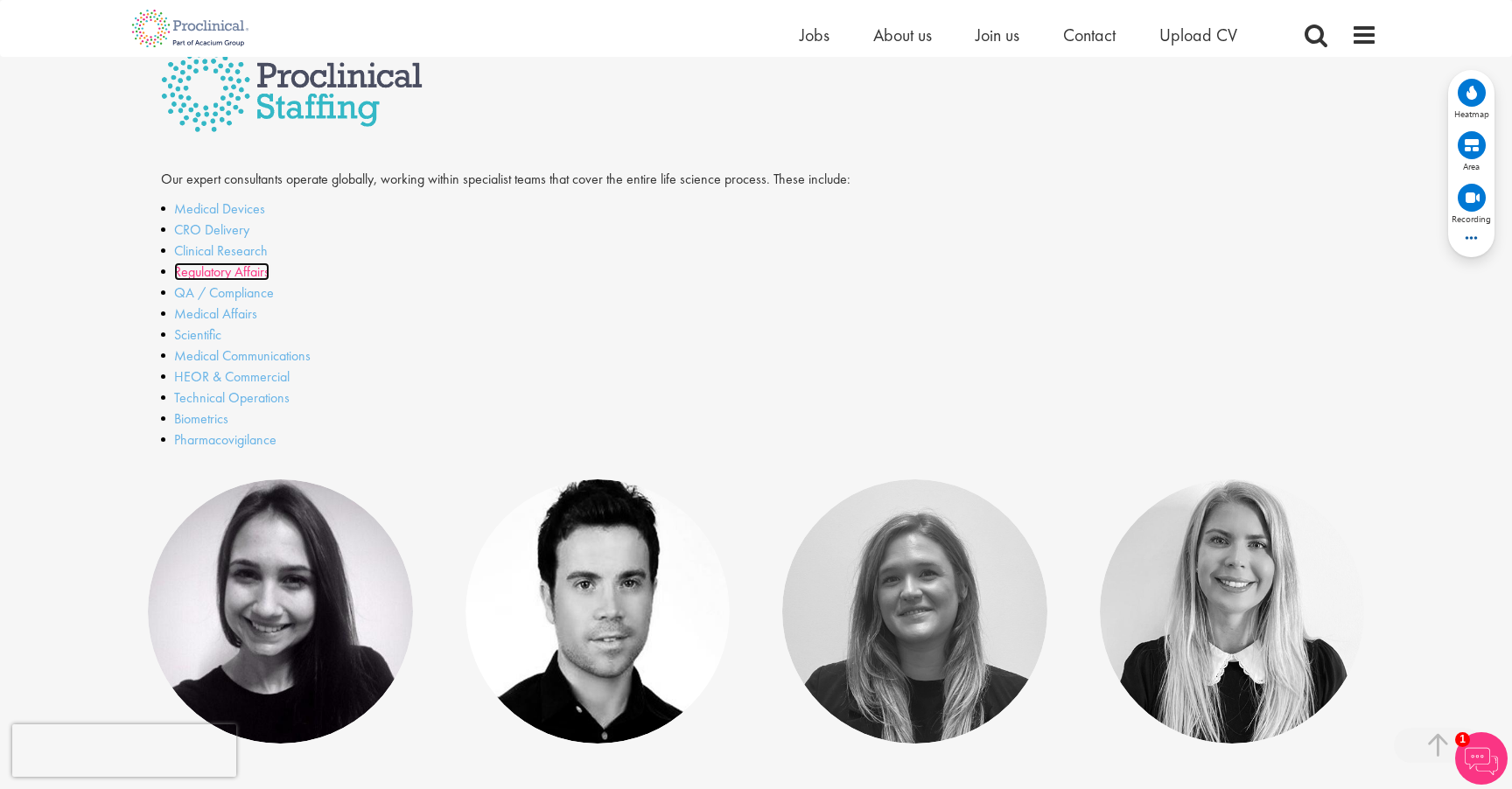
click at [217, 276] on link "Regulatory Affairs" at bounding box center [221, 271] width 95 height 19
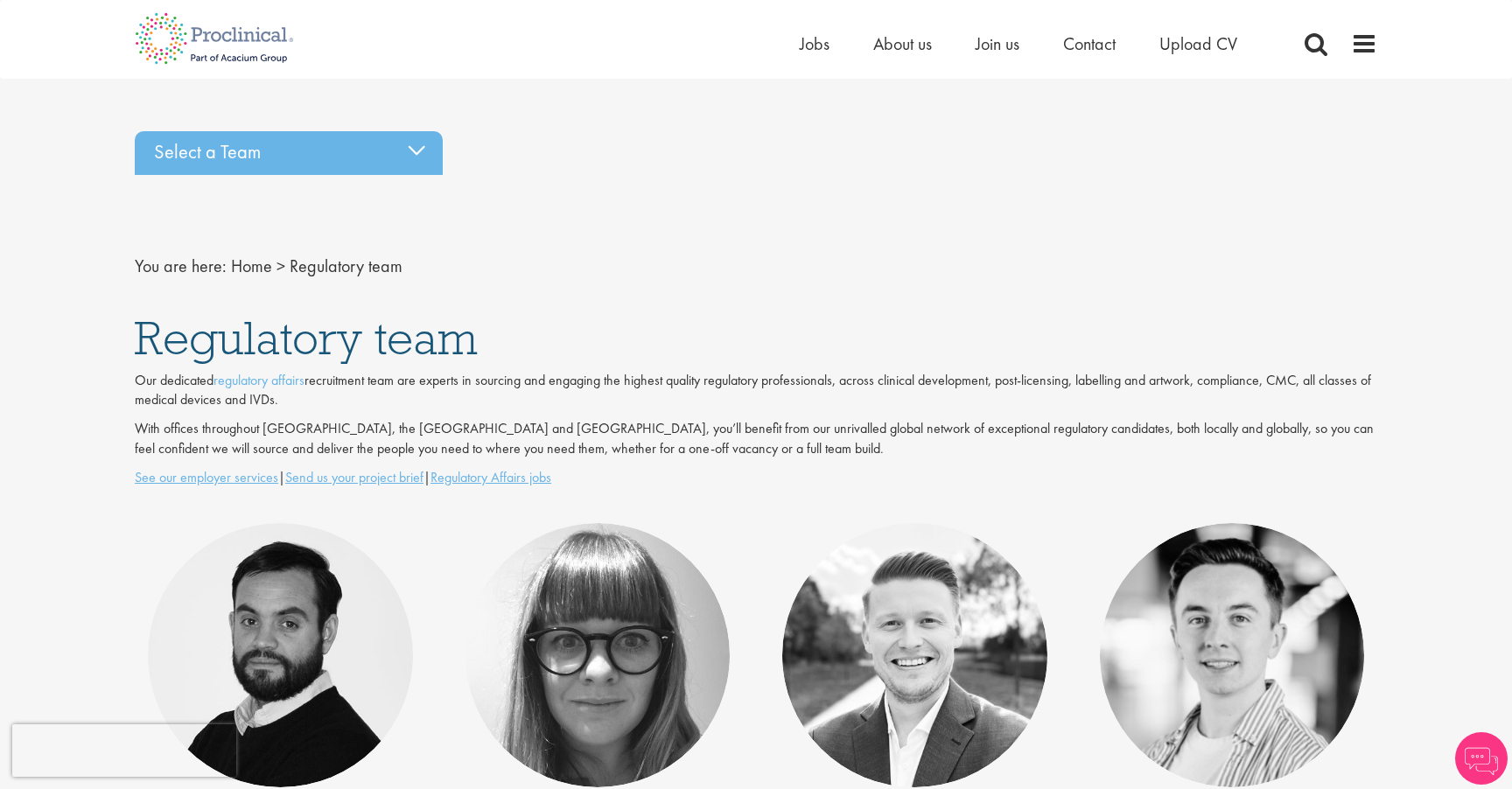
scroll to position [643, 0]
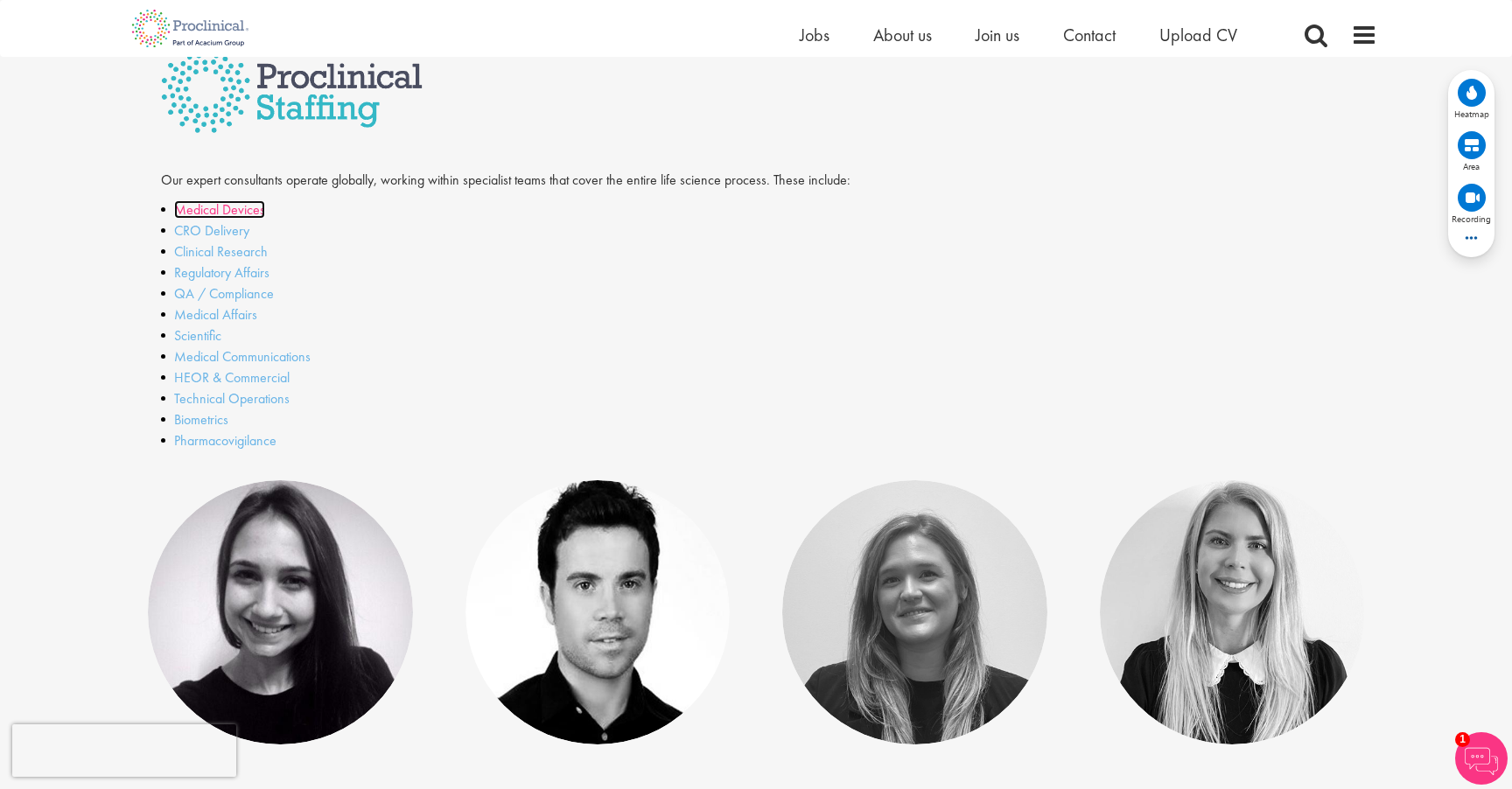
click at [235, 213] on link "Medical Devices" at bounding box center [219, 210] width 91 height 19
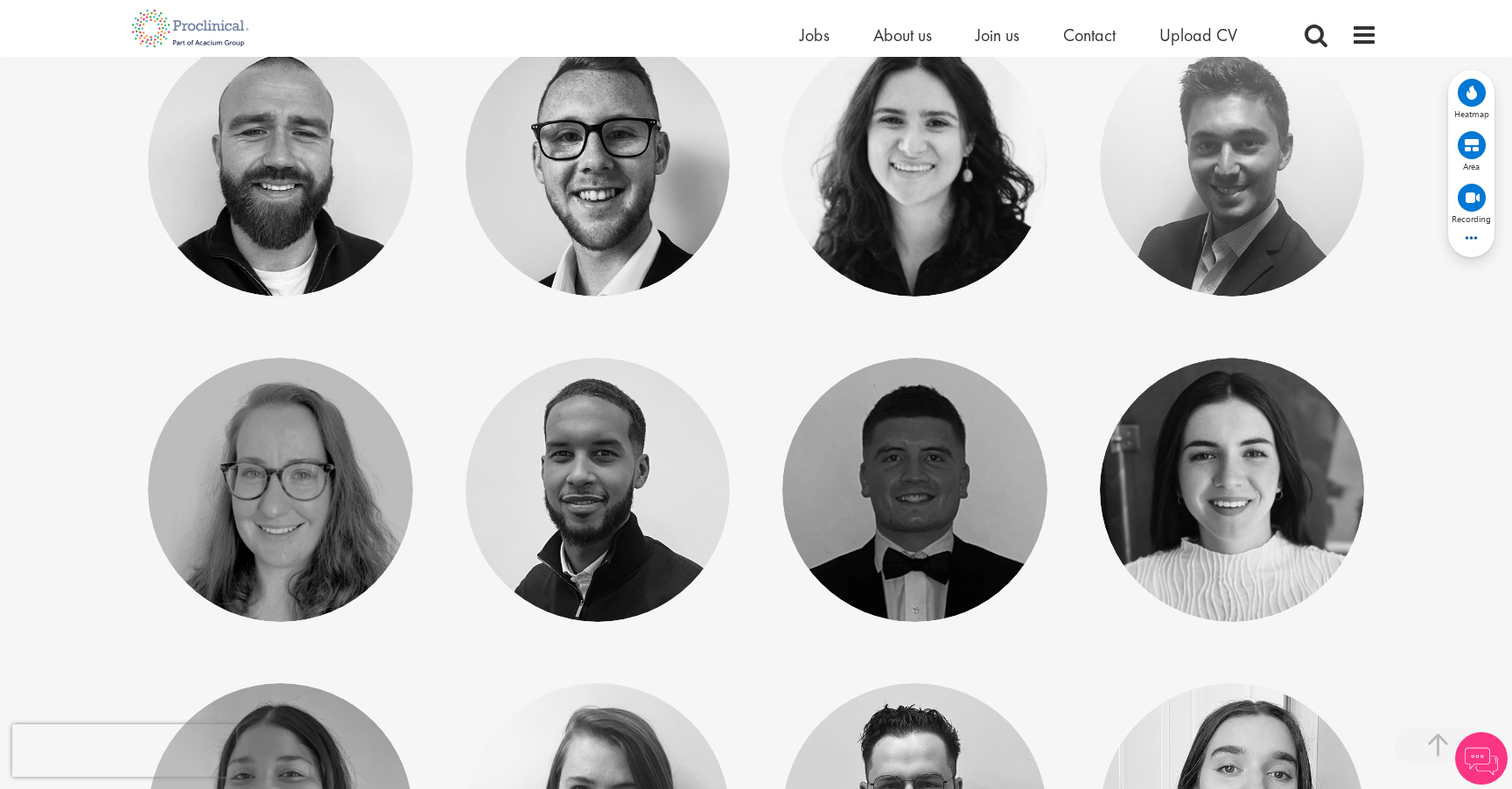
scroll to position [4466, 0]
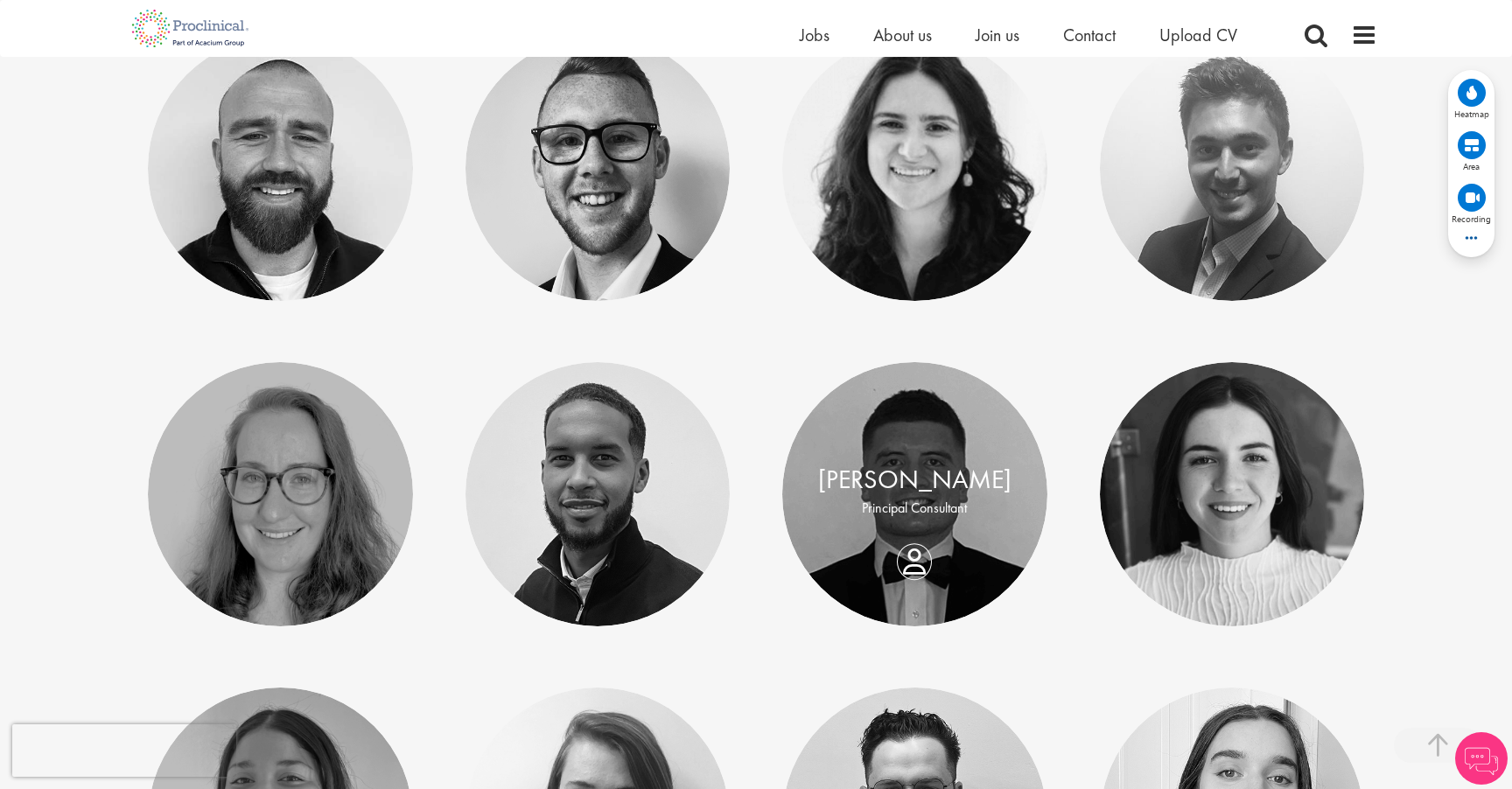
click at [930, 509] on p "Principal Consultant" at bounding box center [915, 508] width 230 height 21
click at [910, 528] on div "Tom Stables Principal Consultant" at bounding box center [914, 494] width 265 height 67
click at [911, 473] on link "[PERSON_NAME]" at bounding box center [914, 479] width 194 height 33
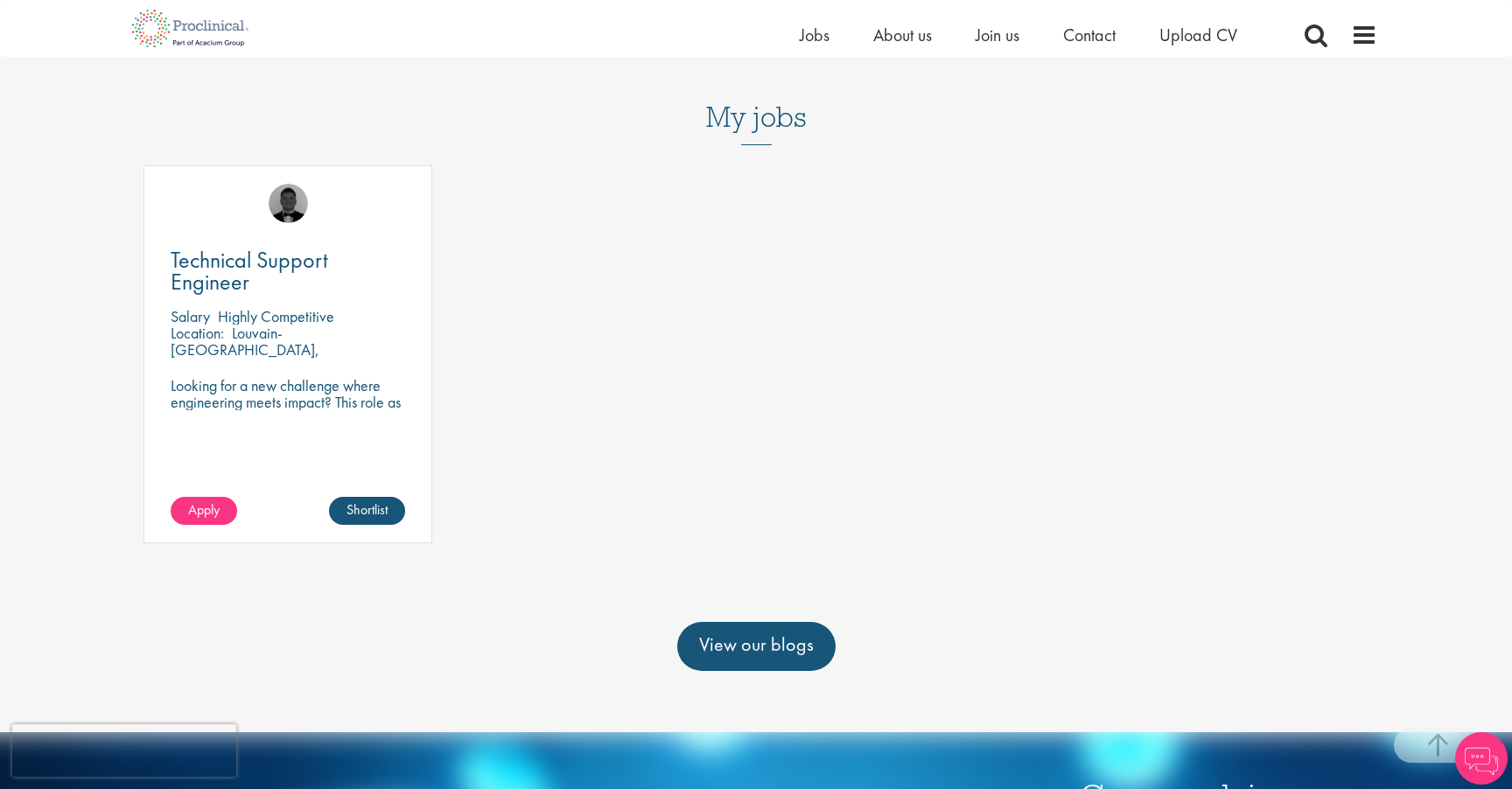
scroll to position [506, 0]
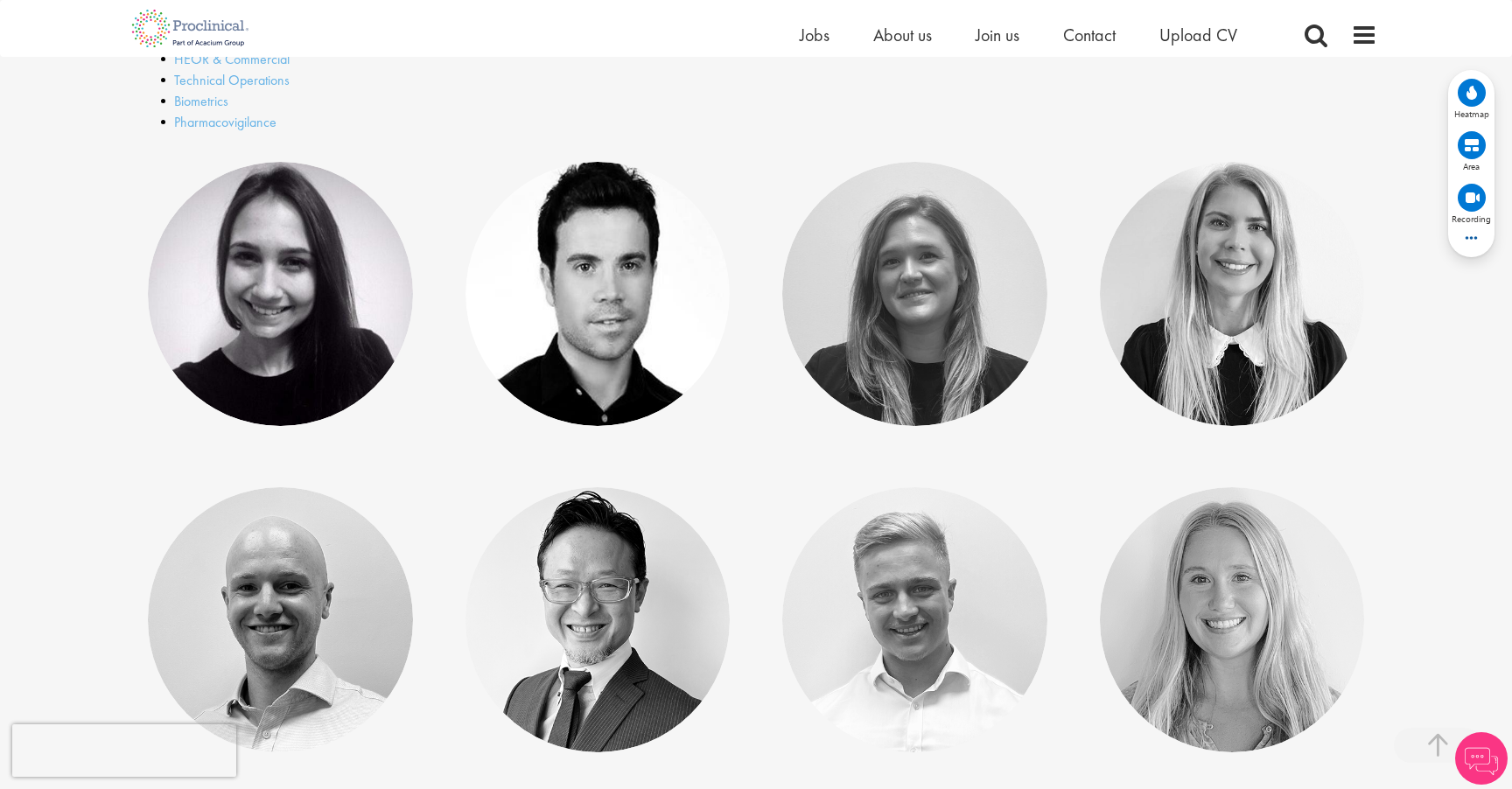
scroll to position [758, 0]
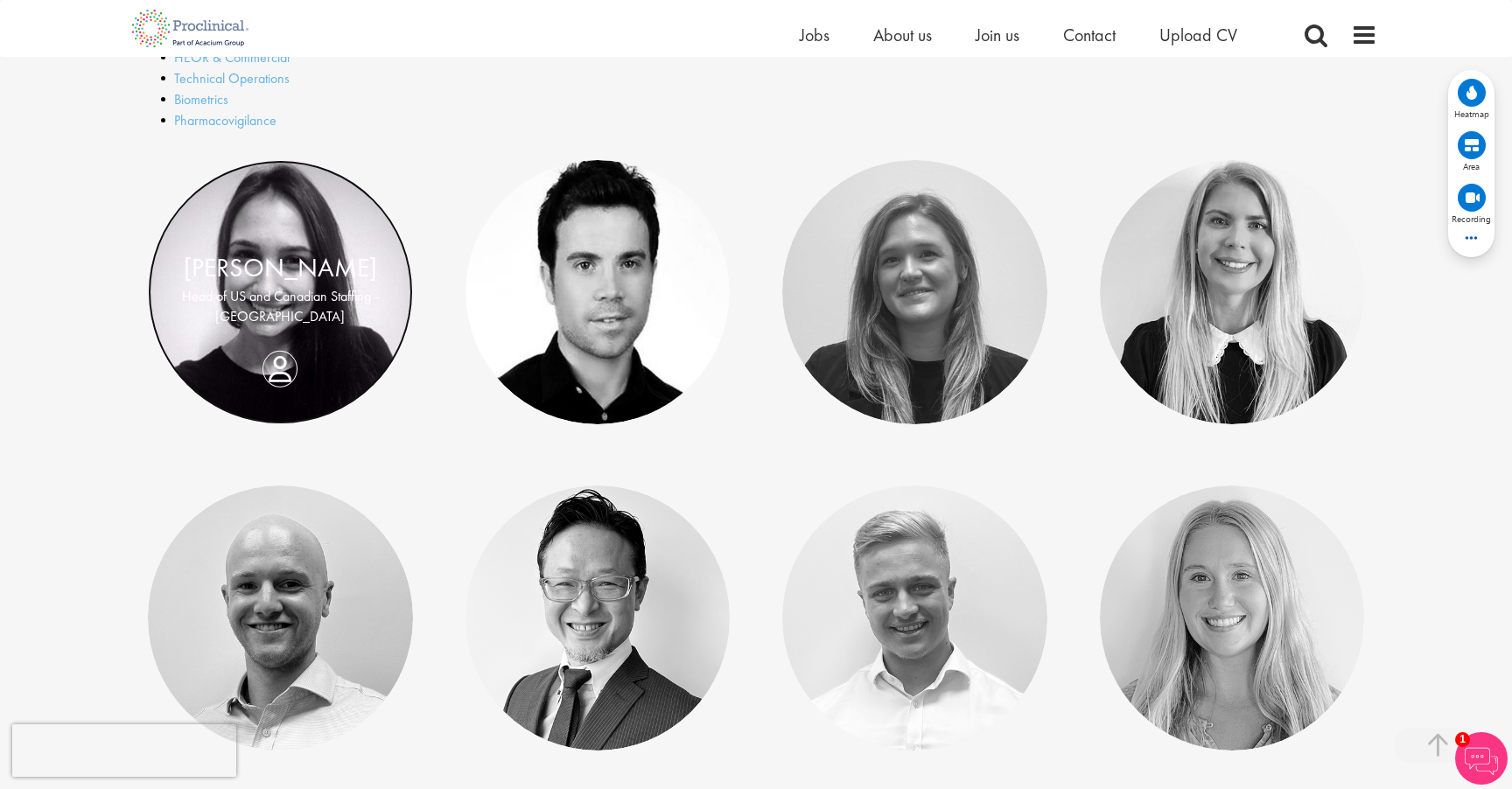
click at [262, 358] on link at bounding box center [280, 292] width 265 height 265
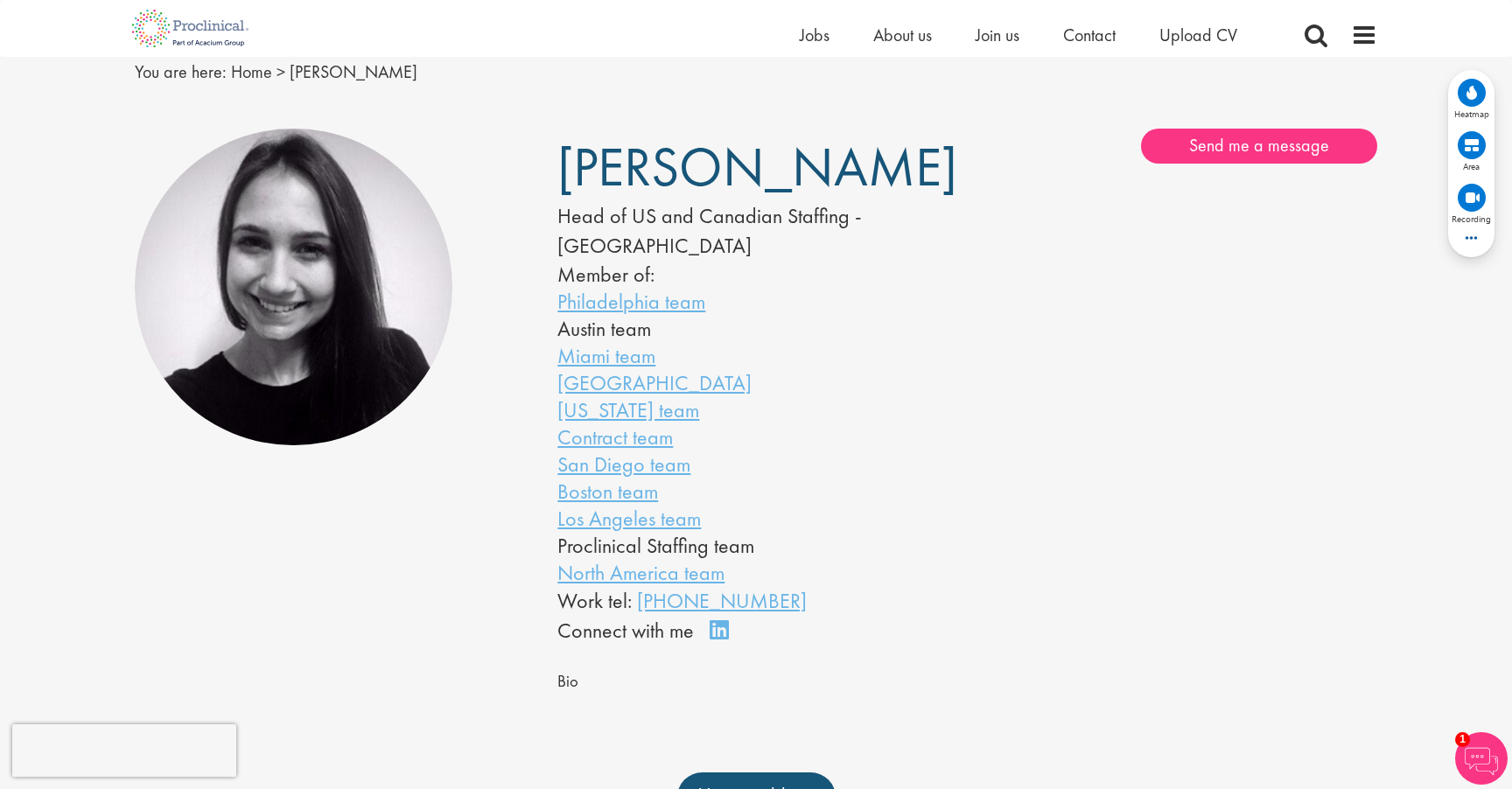
scroll to position [69, 0]
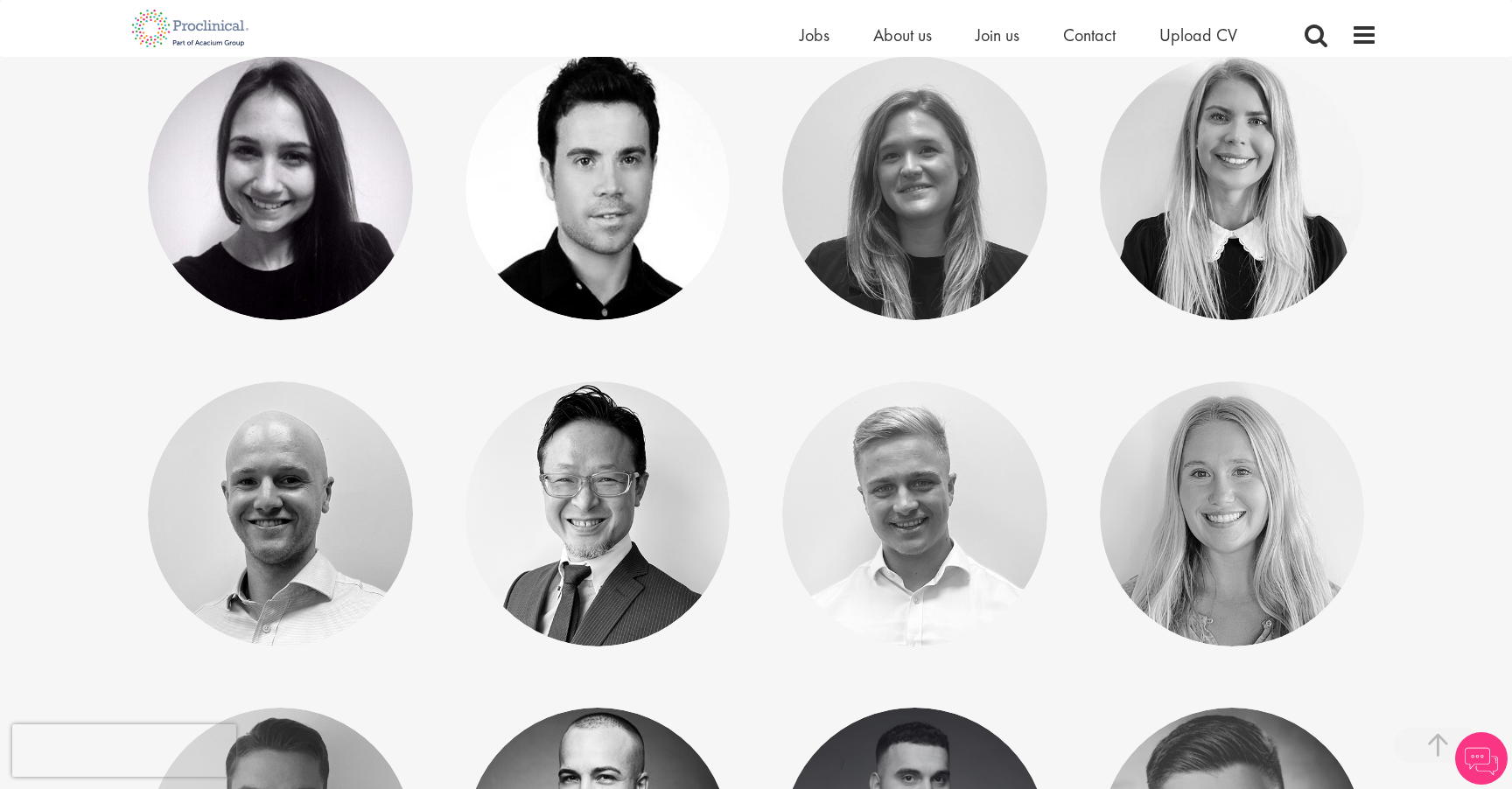
scroll to position [868, 0]
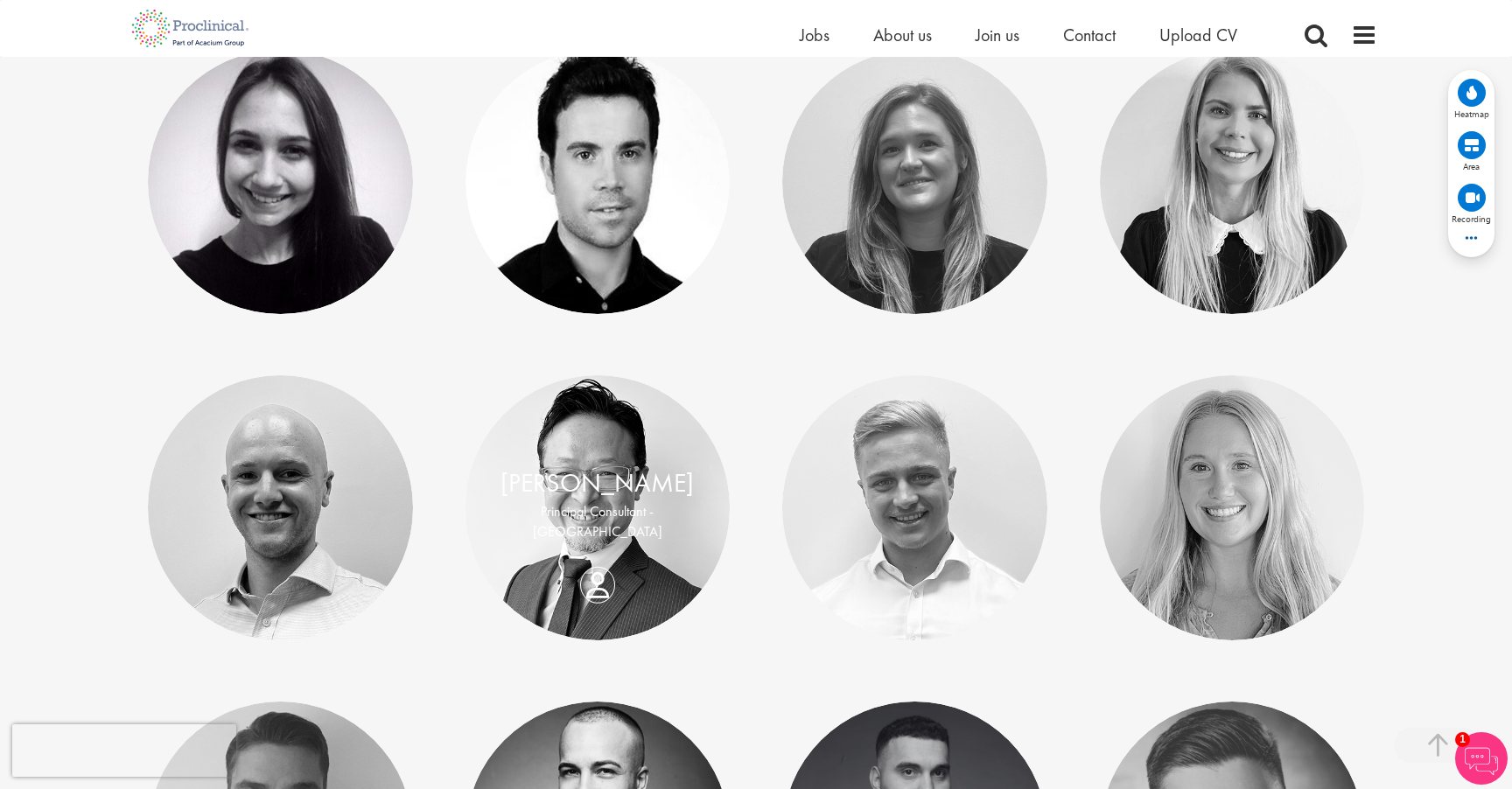
click at [595, 551] on div "Kenji Shimizu Principal Consultant - Japan" at bounding box center [598, 507] width 265 height 86
click at [596, 551] on div "Kenji Shimizu Principal Consultant - Japan" at bounding box center [598, 507] width 265 height 86
click at [619, 498] on link "Kenji Shimizu" at bounding box center [597, 482] width 194 height 33
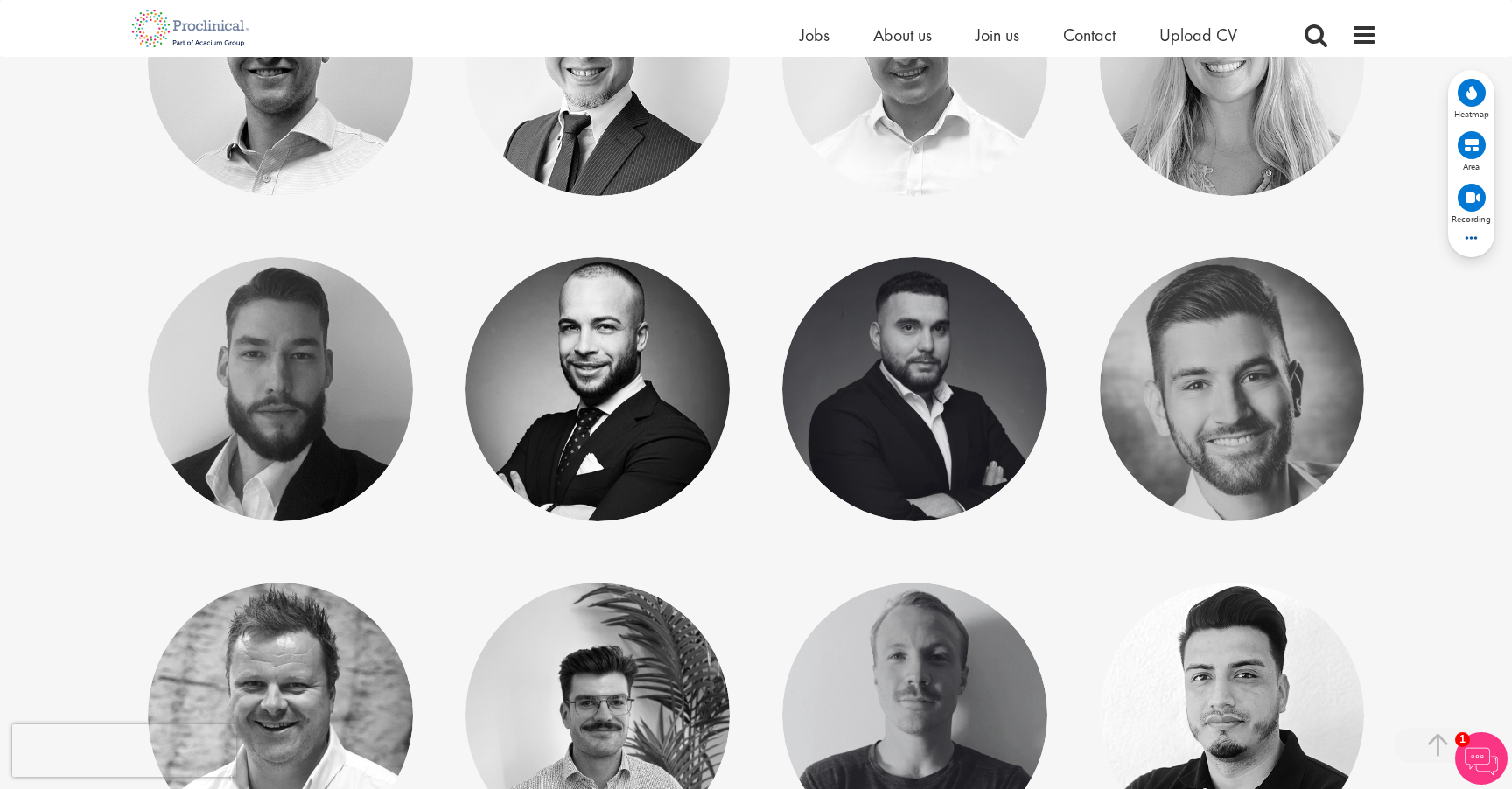
scroll to position [1400, 0]
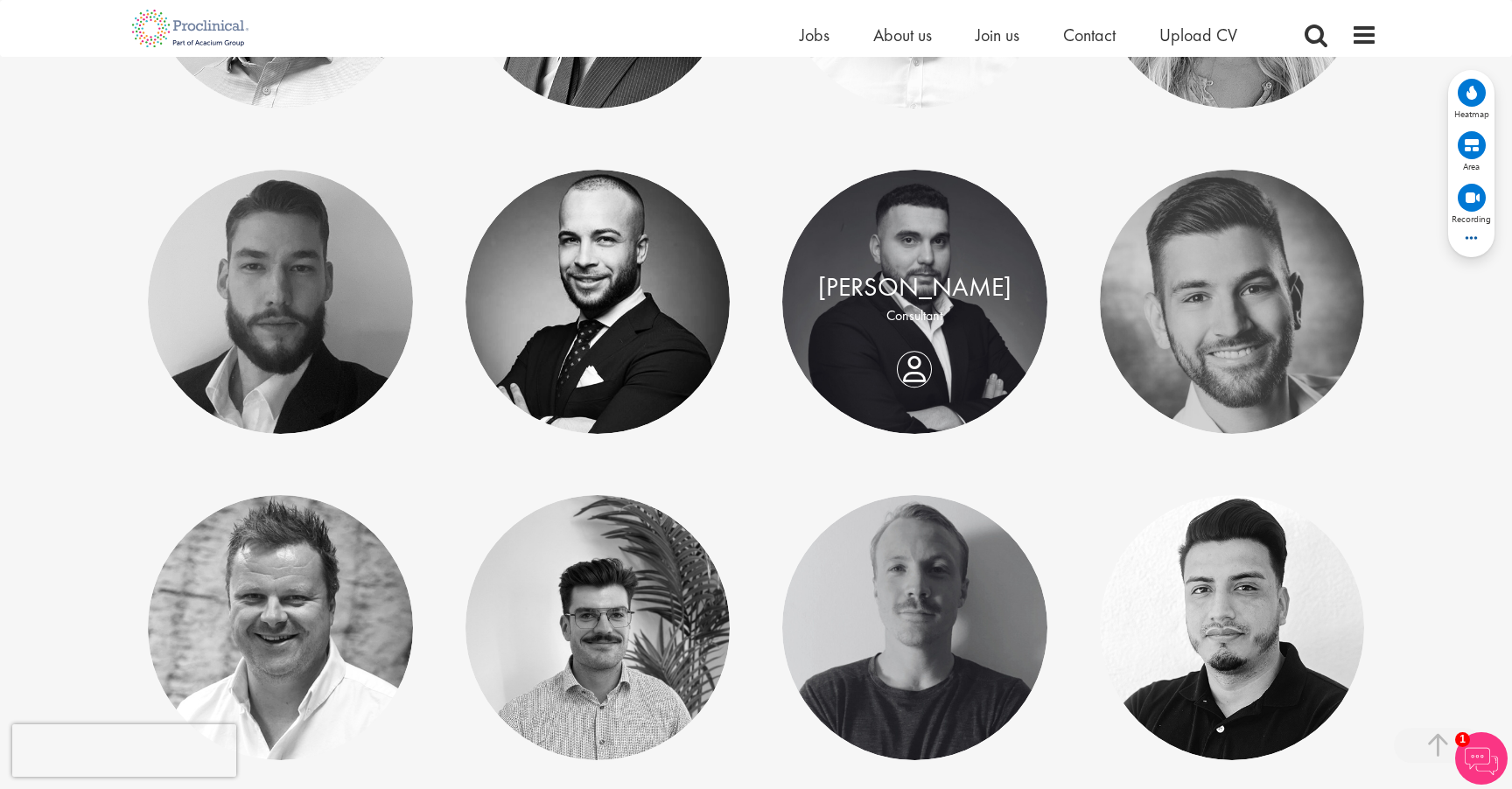
click at [921, 335] on div "[PERSON_NAME] Consultant" at bounding box center [914, 301] width 265 height 67
click at [913, 335] on div "[PERSON_NAME] Consultant" at bounding box center [914, 301] width 265 height 67
click at [909, 312] on p "Consultant" at bounding box center [915, 316] width 230 height 21
click at [899, 281] on link "[PERSON_NAME]" at bounding box center [914, 286] width 194 height 33
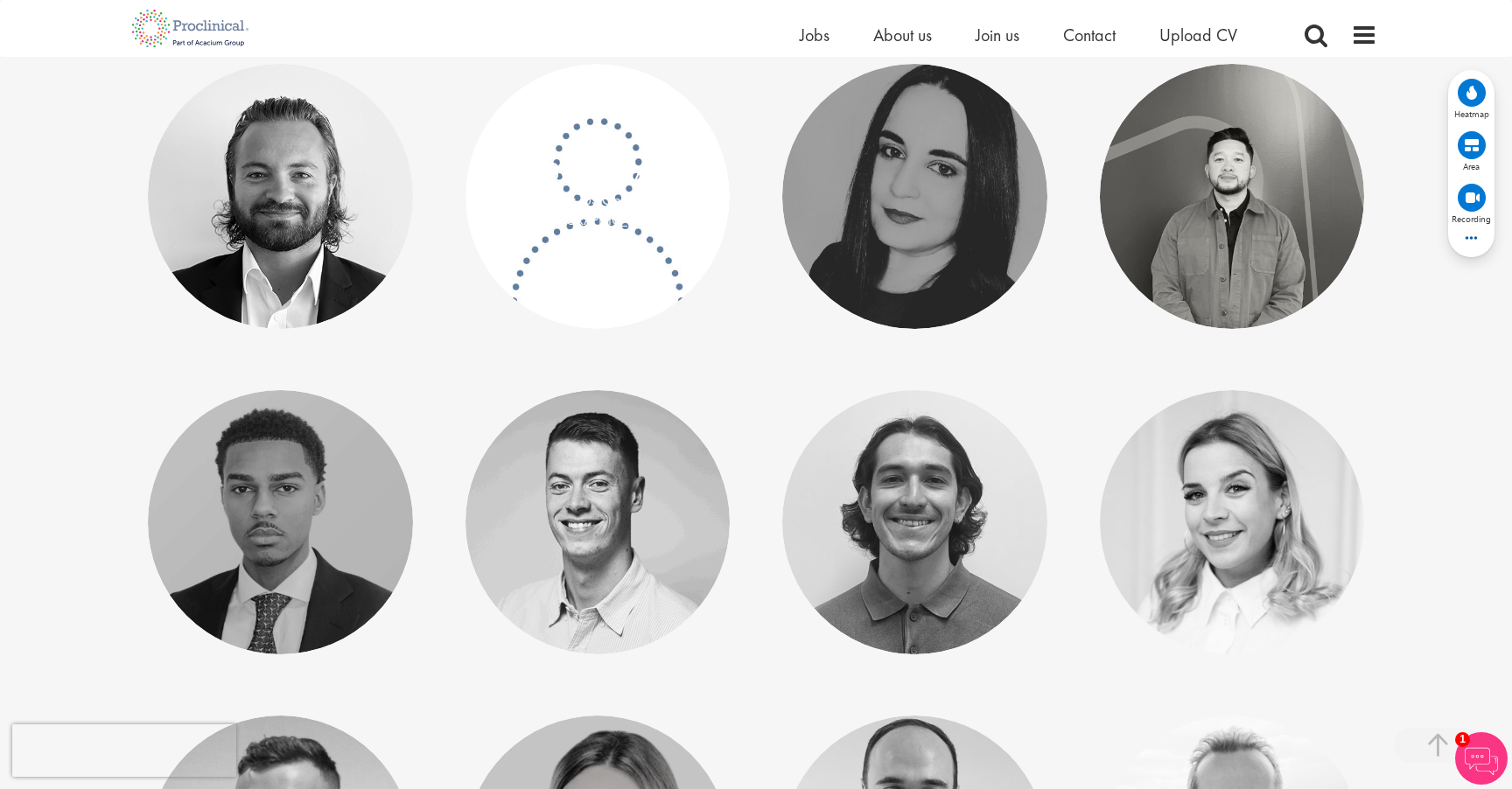
scroll to position [3139, 0]
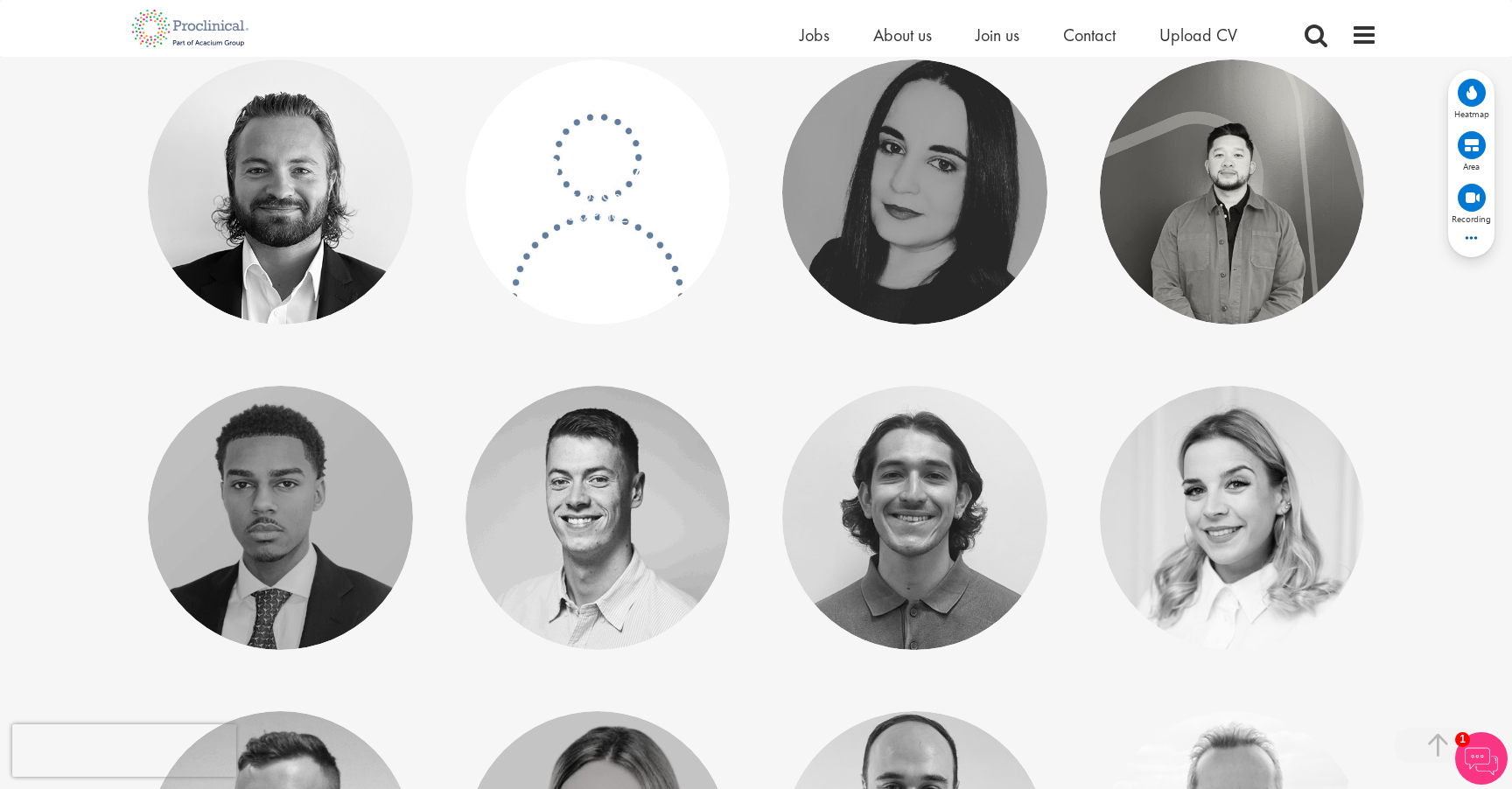
click at [591, 189] on p "Manager, US Operations - [GEOGRAPHIC_DATA]" at bounding box center [598, 206] width 230 height 40
click at [599, 168] on link "[PERSON_NAME]" at bounding box center [597, 167] width 194 height 33
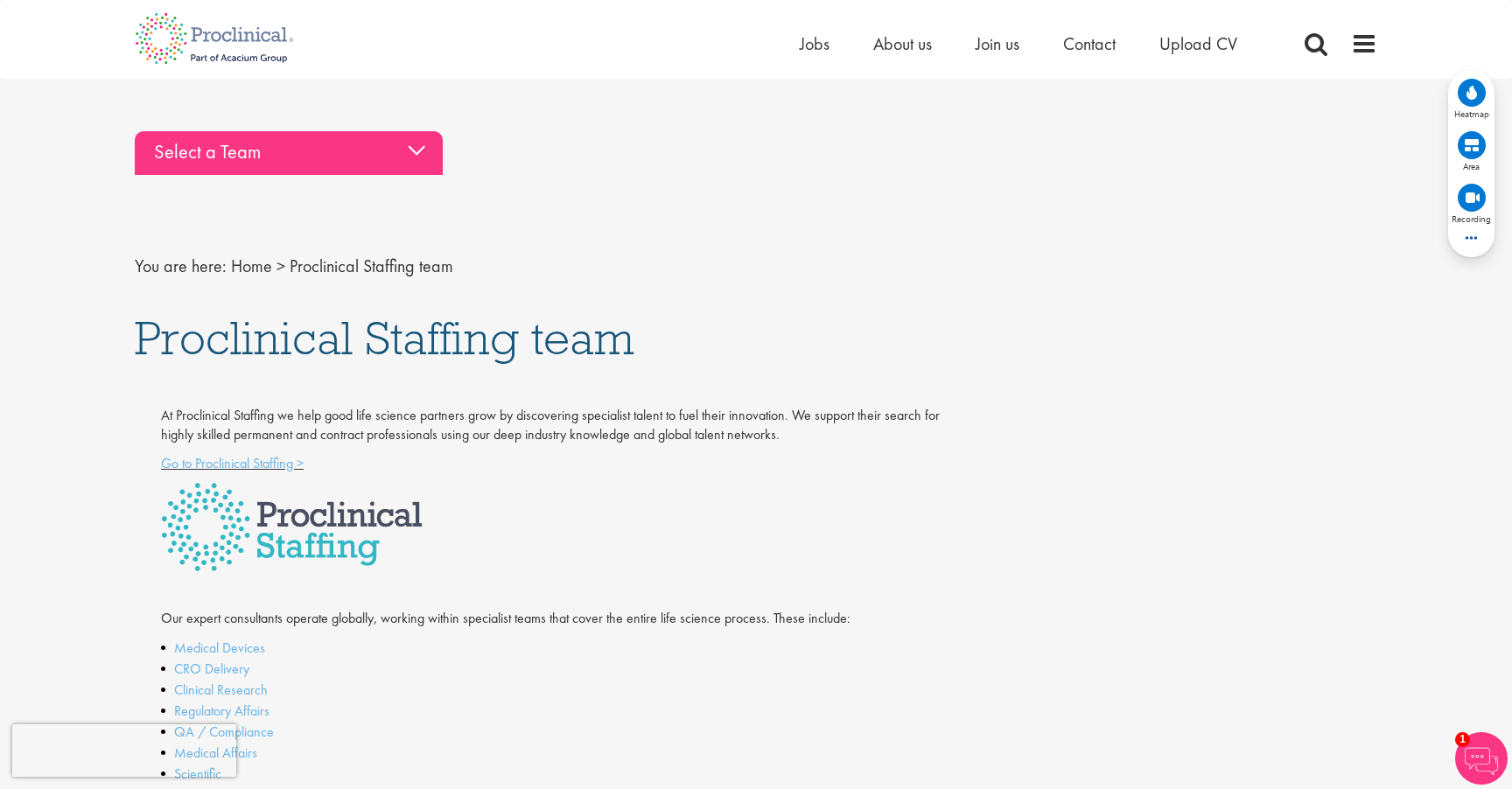
click at [339, 167] on div "Select a Team" at bounding box center [288, 152] width 308 height 44
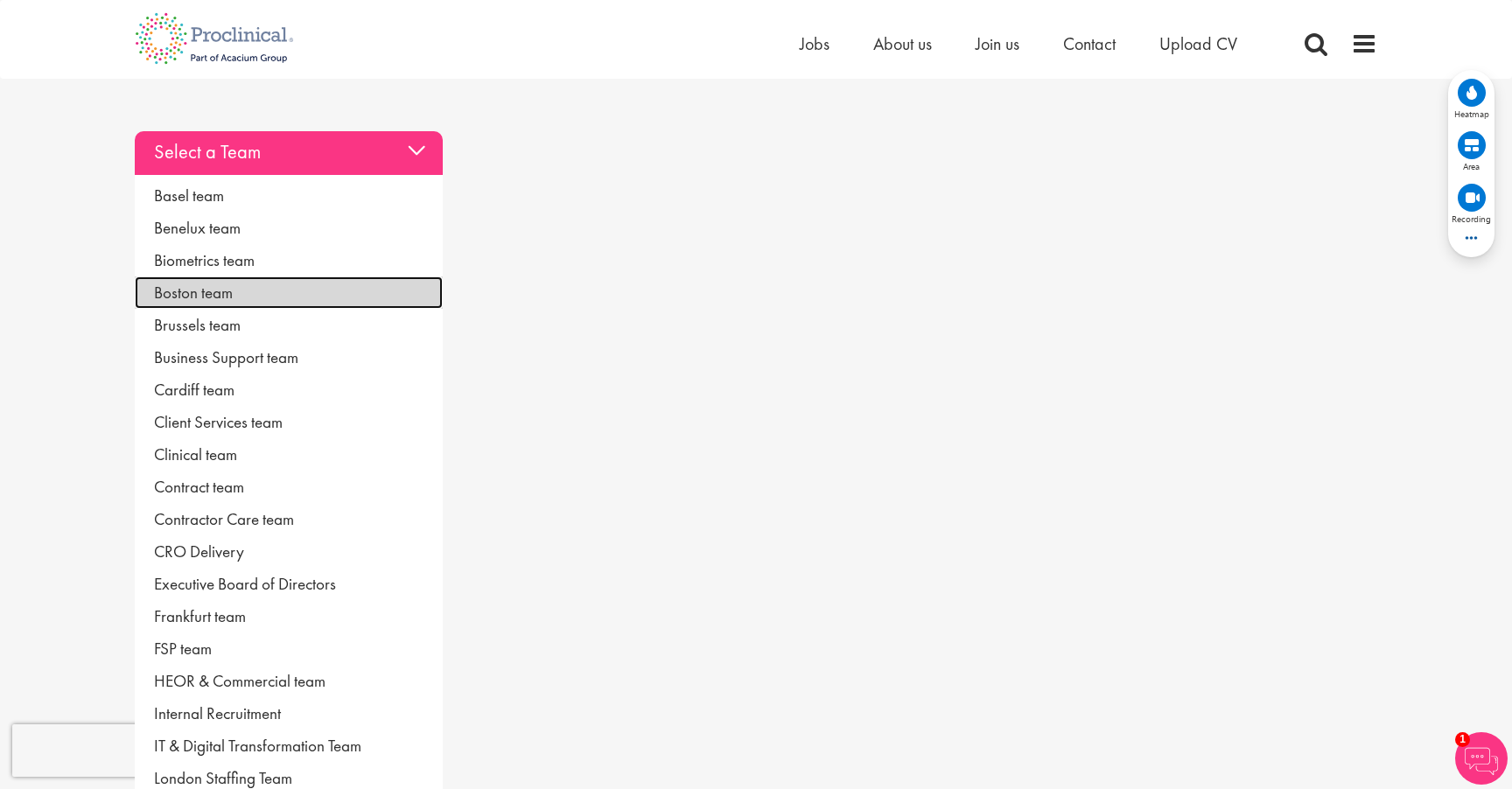
click at [280, 296] on link "Boston team" at bounding box center [288, 292] width 308 height 32
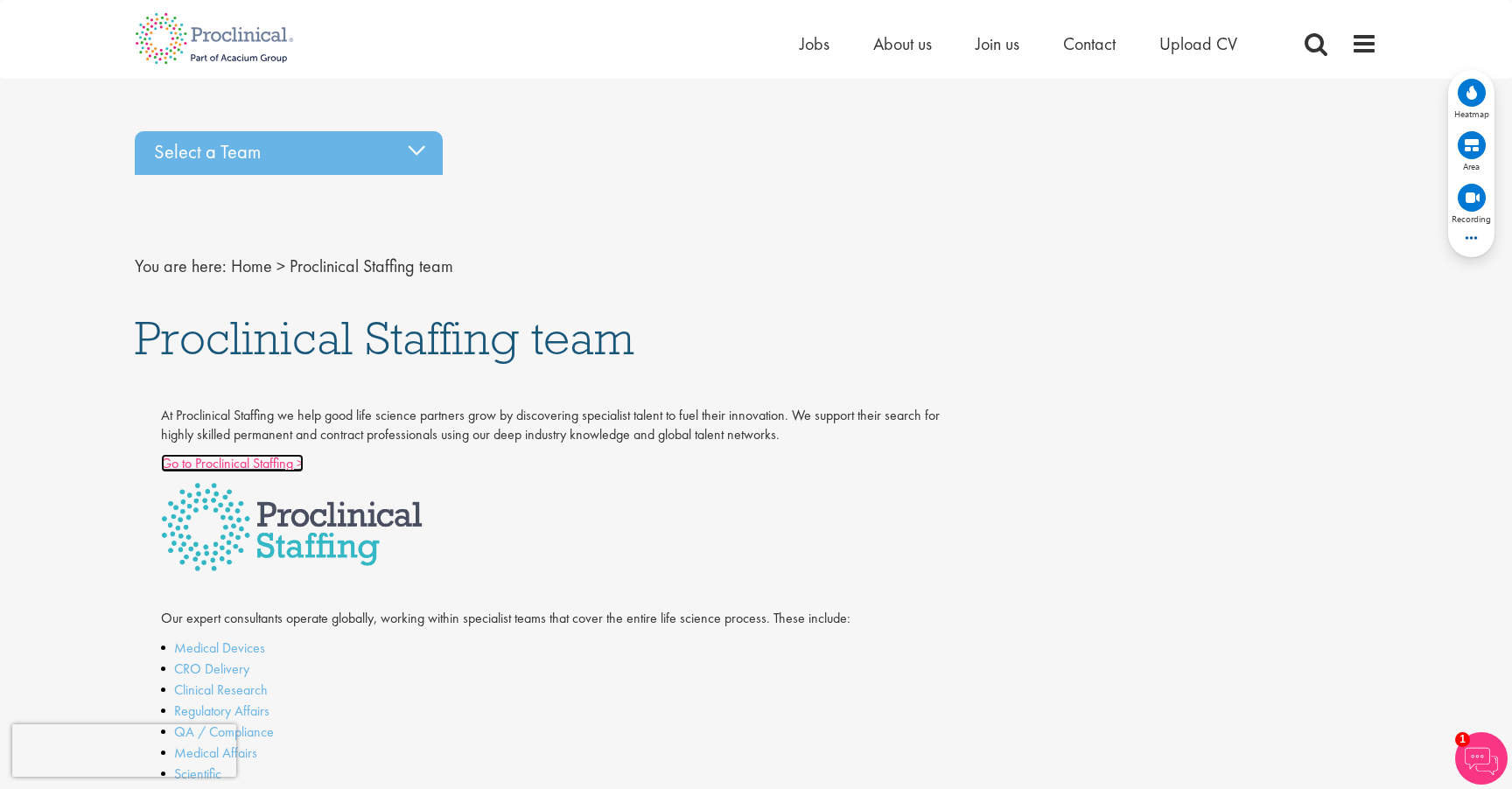
click at [273, 464] on link "Go to Proclinical Staffing >" at bounding box center [232, 463] width 143 height 19
click at [250, 55] on img at bounding box center [214, 38] width 186 height 77
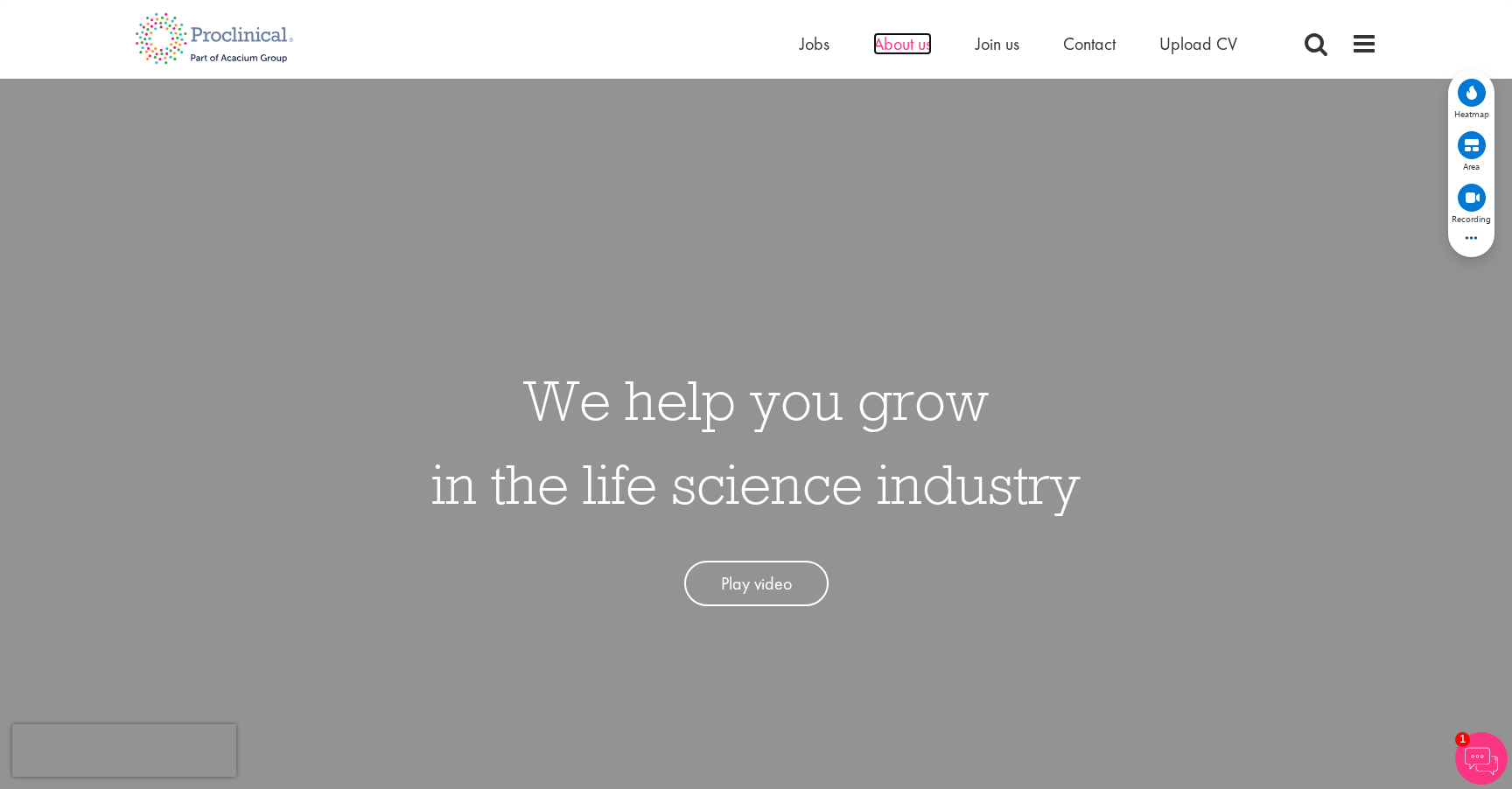
click at [912, 45] on span "About us" at bounding box center [903, 44] width 59 height 23
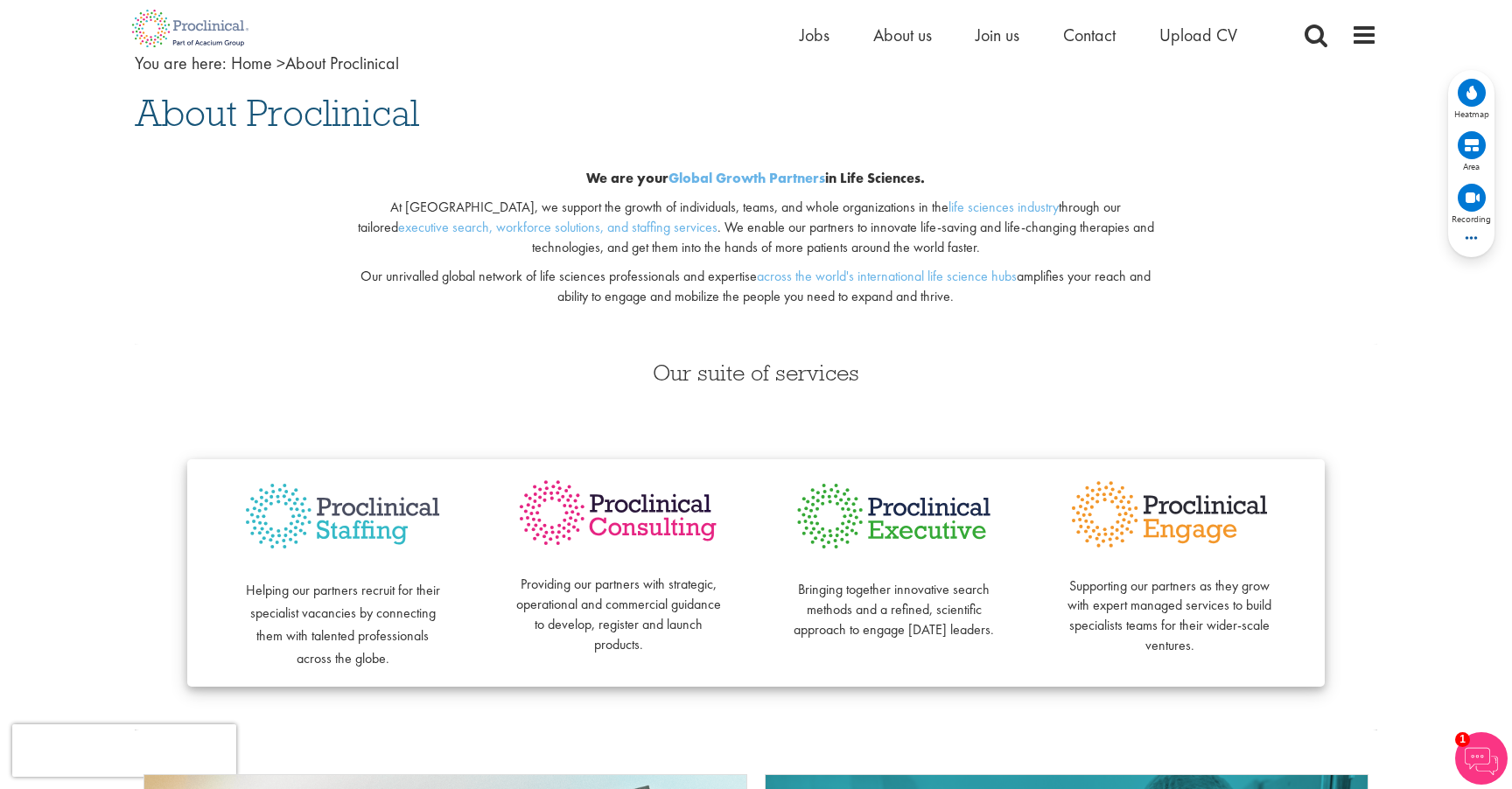
scroll to position [113, 0]
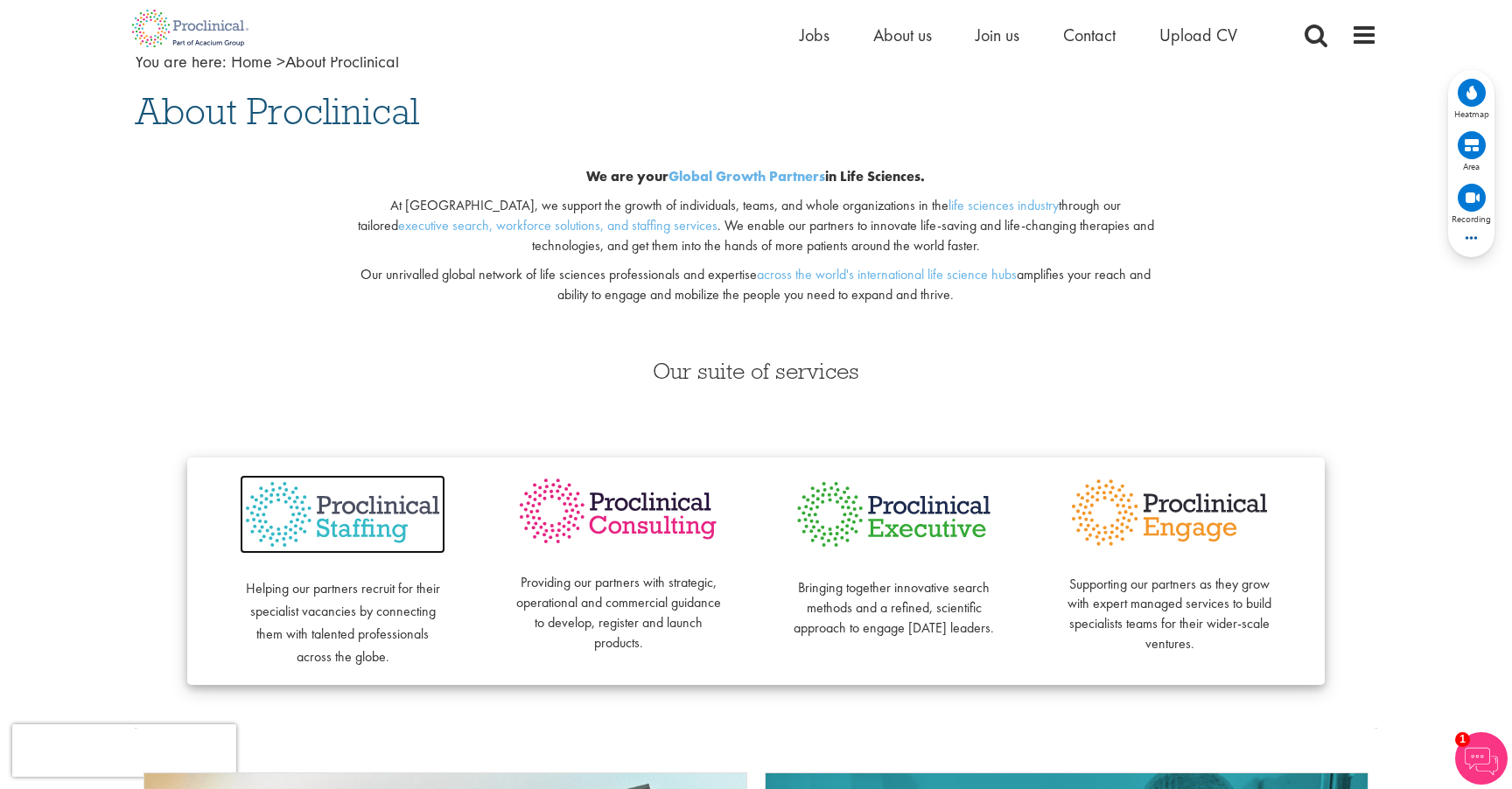
click at [350, 512] on img at bounding box center [343, 514] width 206 height 79
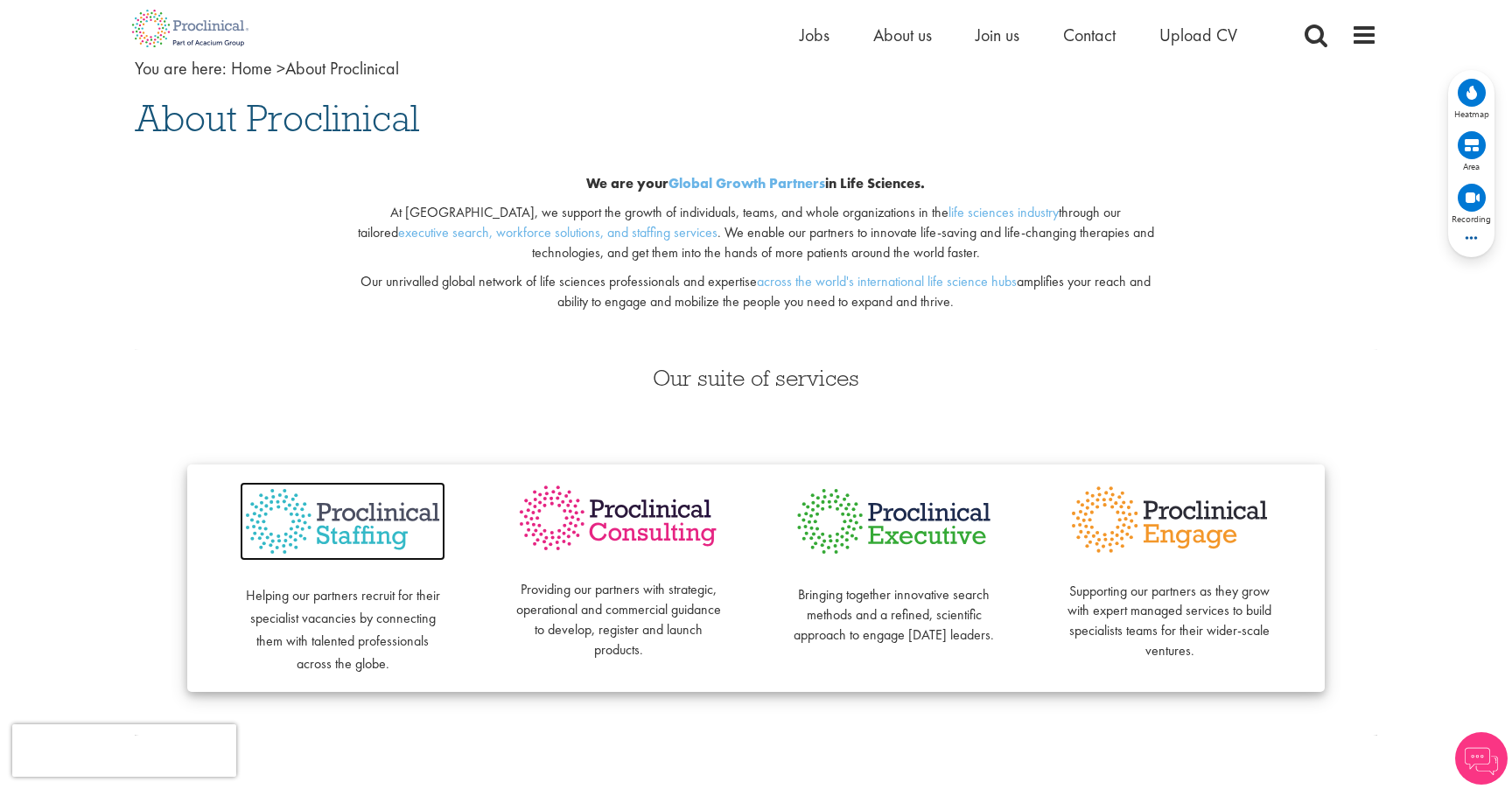
click at [366, 522] on img at bounding box center [343, 521] width 206 height 79
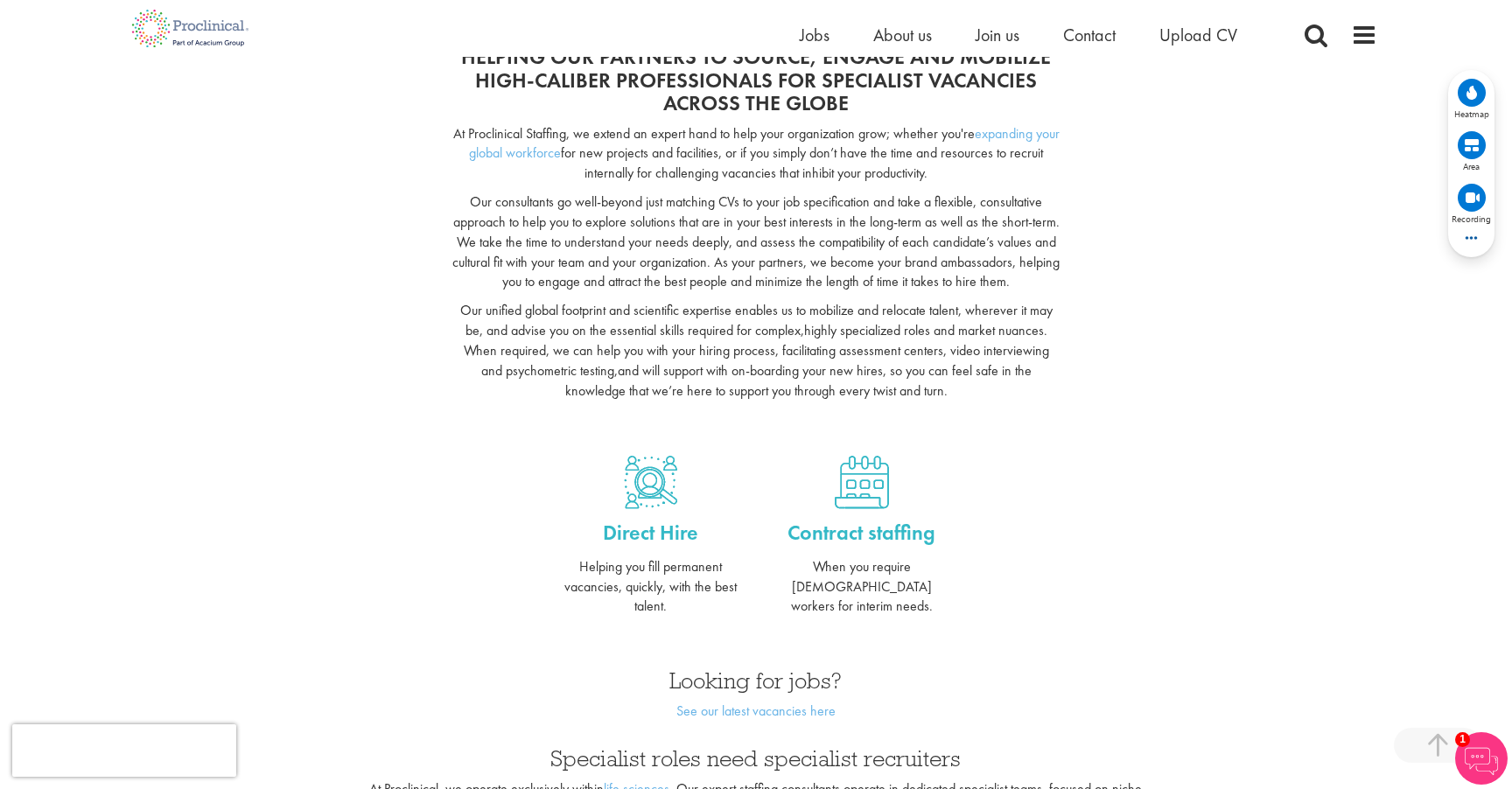
scroll to position [358, 0]
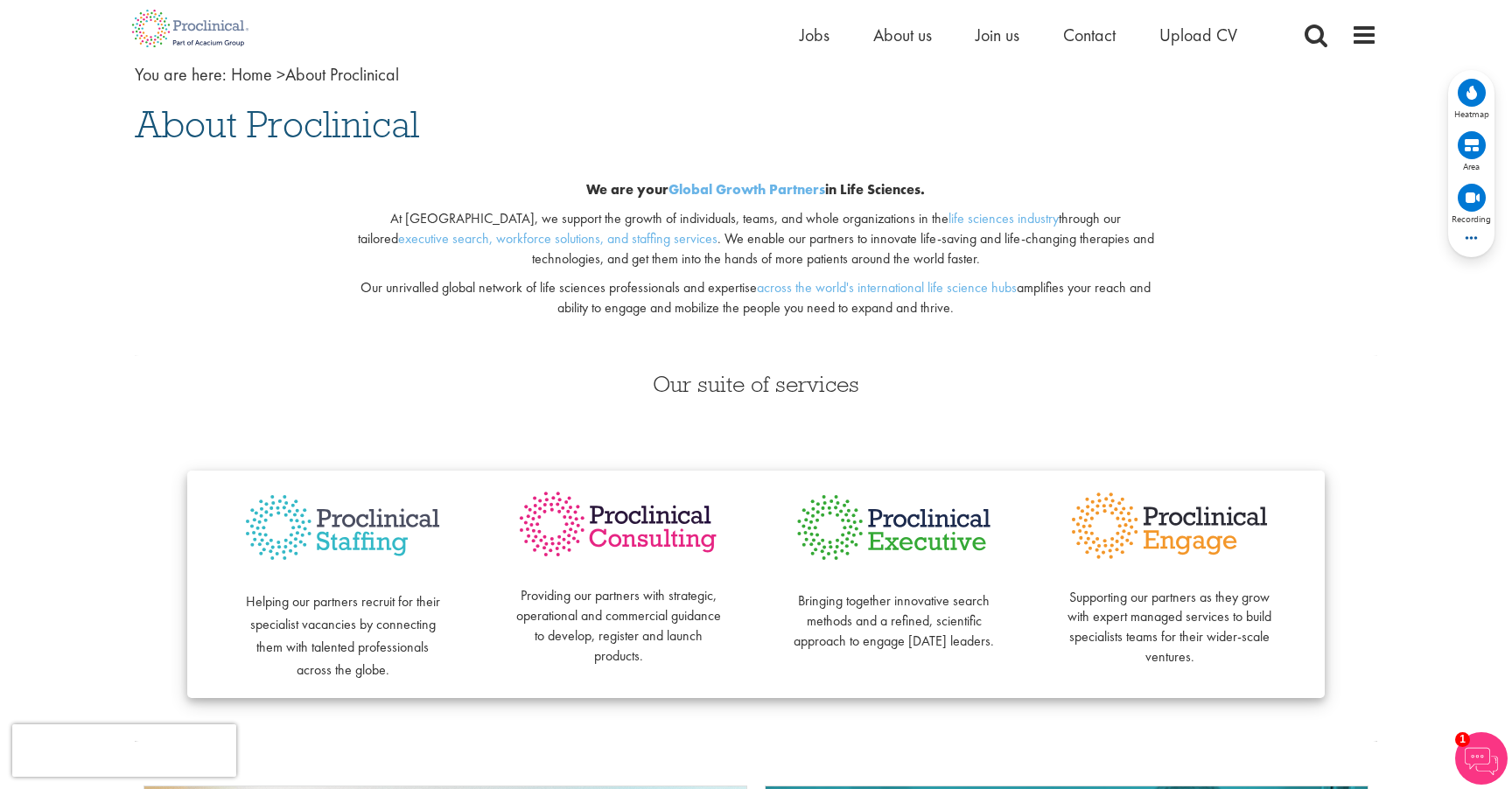
click at [1467, 90] on circle at bounding box center [1471, 92] width 28 height 28
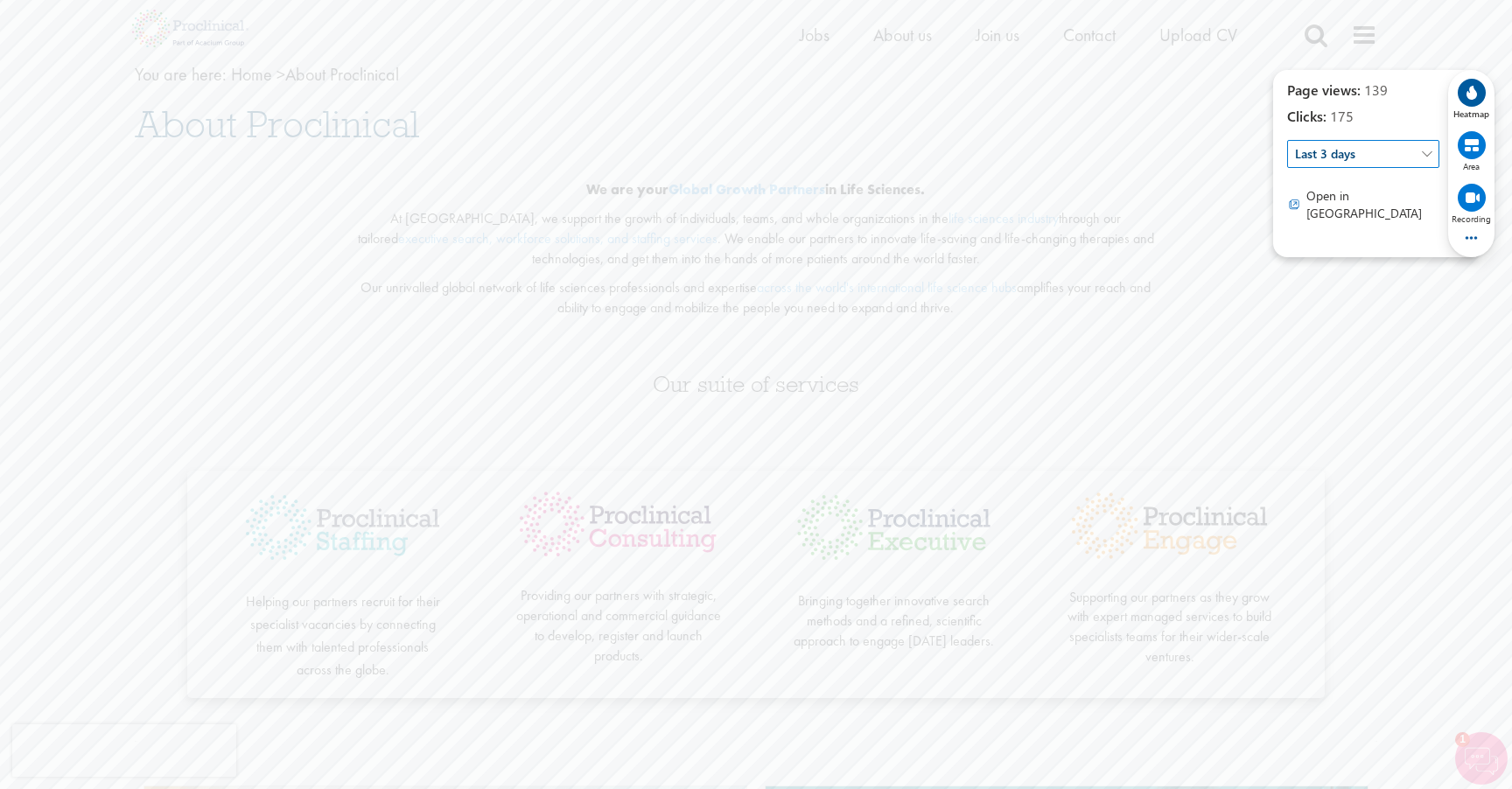
click at [1474, 160] on icon at bounding box center [1471, 146] width 35 height 35
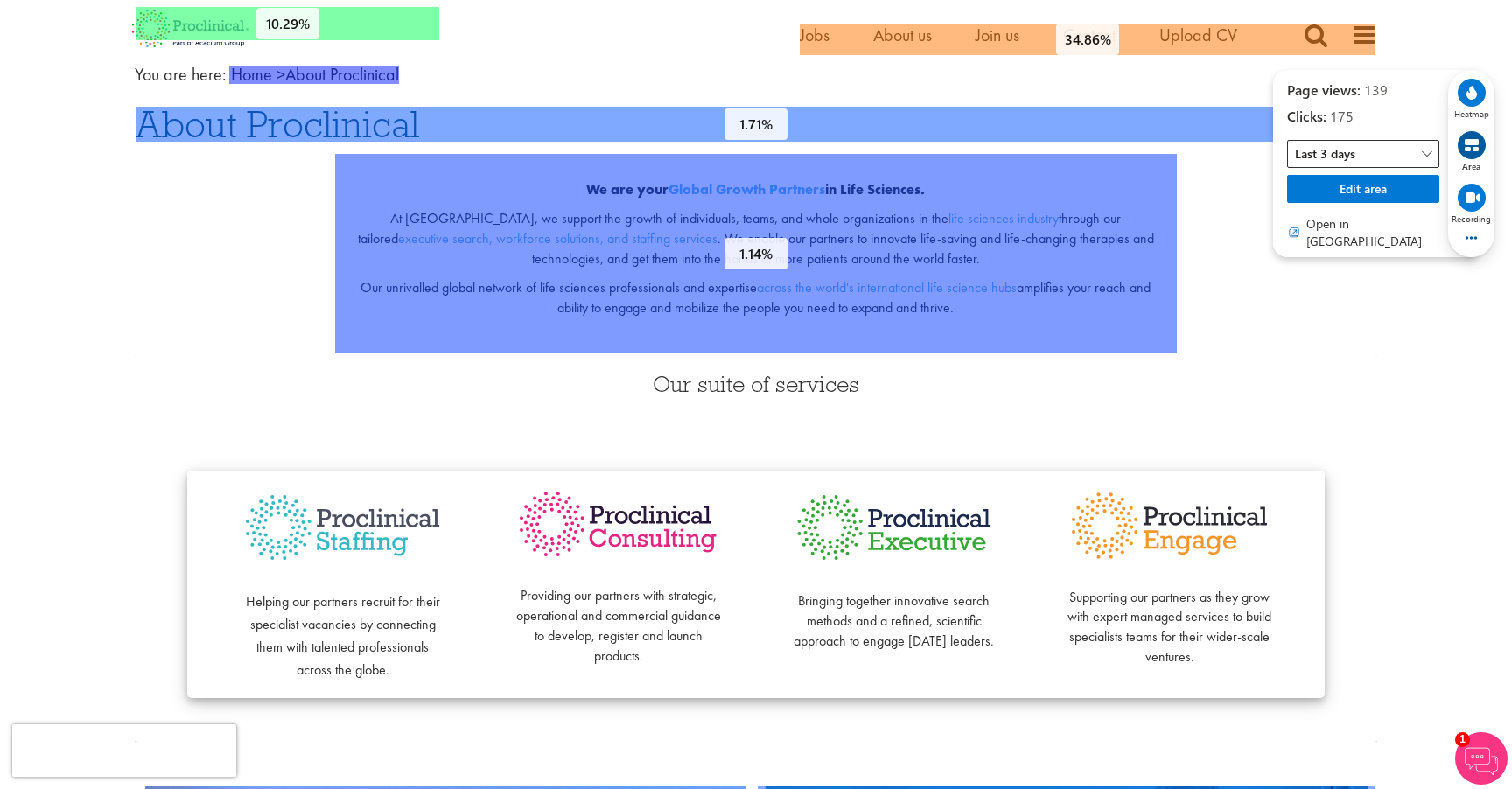
click at [1383, 160] on span "Last 3 days" at bounding box center [1363, 153] width 153 height 28
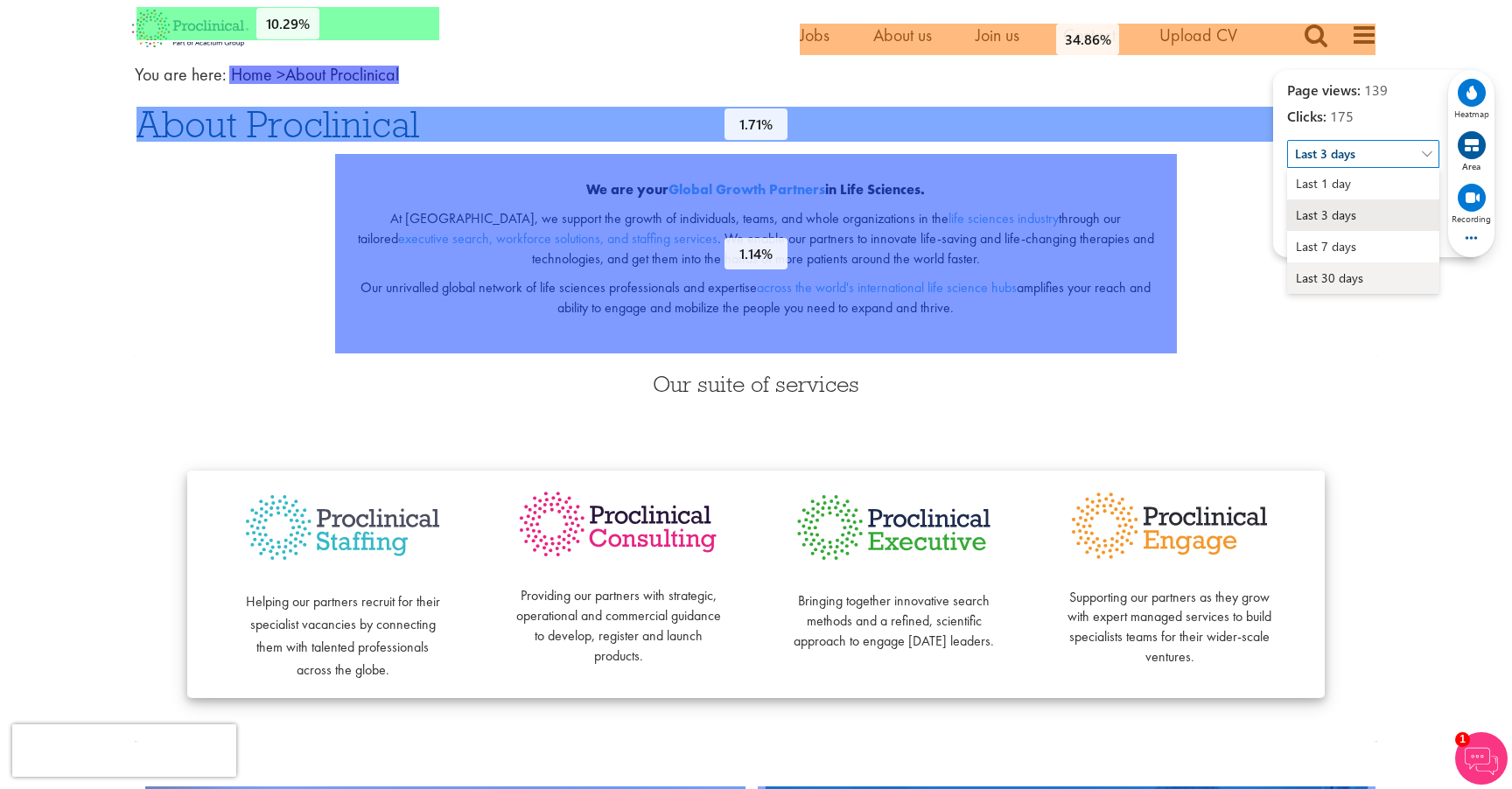
click at [1359, 277] on span "Last 30 days" at bounding box center [1330, 278] width 68 height 18
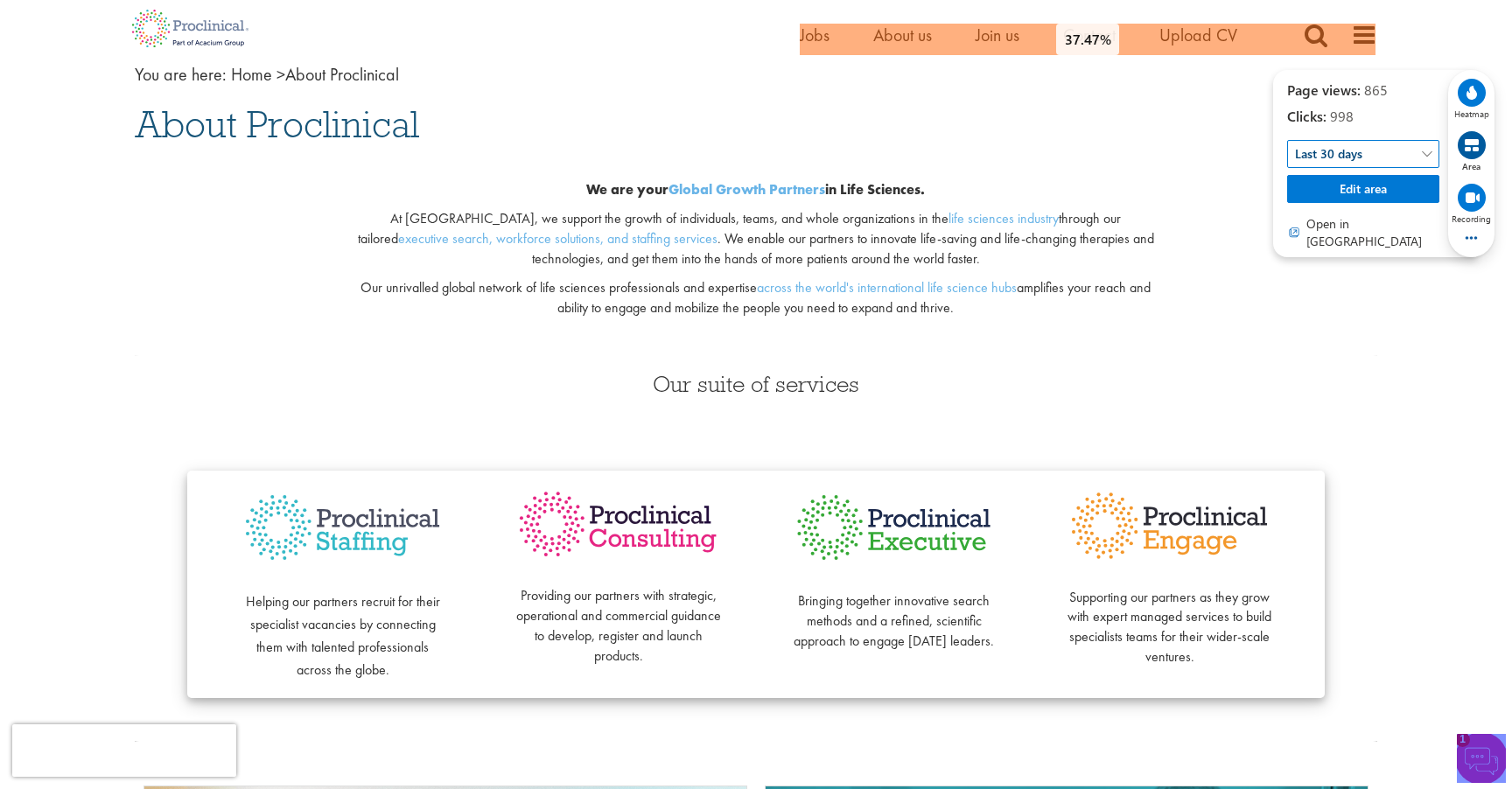
click at [1475, 90] on icon at bounding box center [1472, 93] width 11 height 14
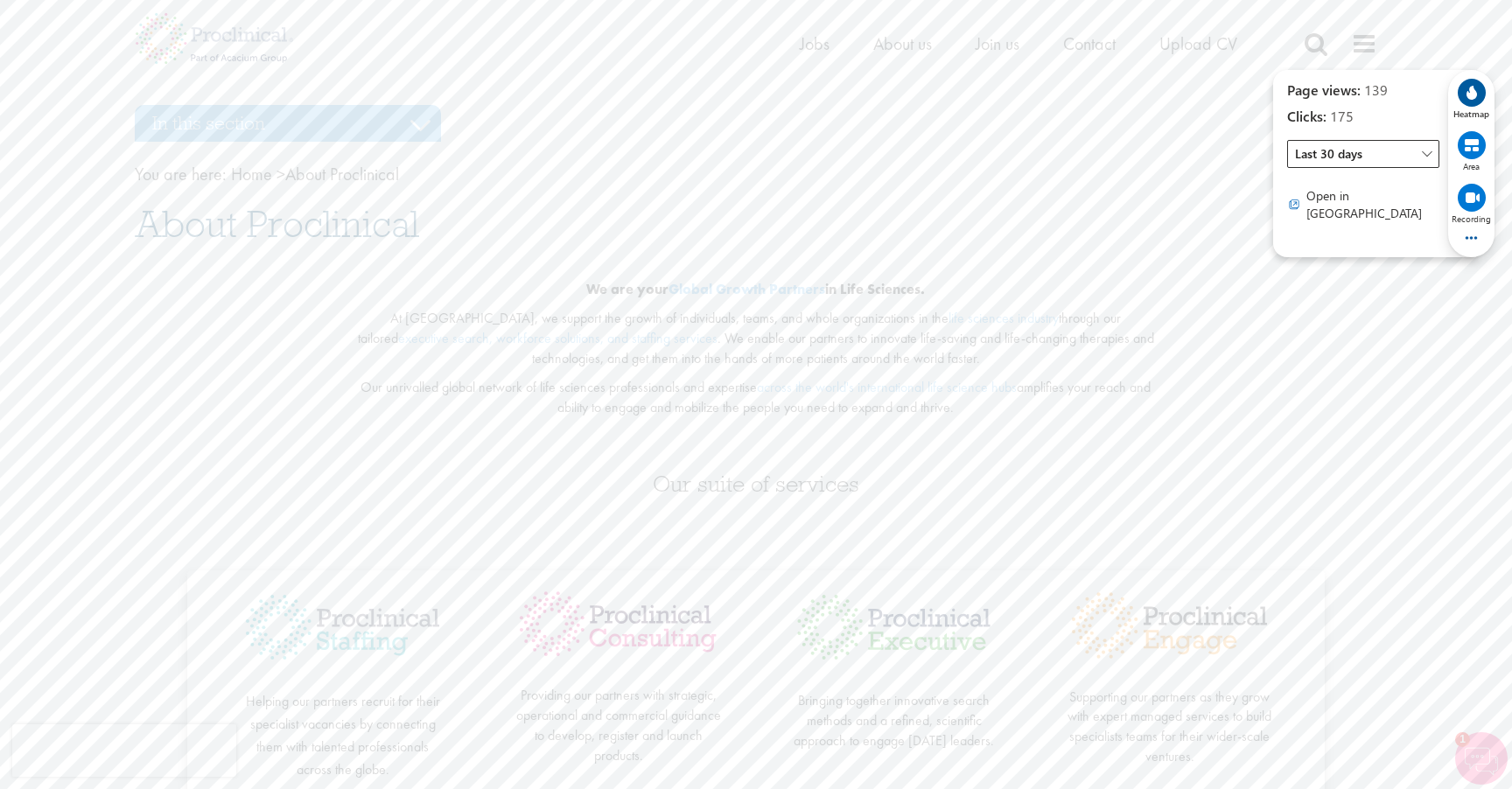
click at [1423, 159] on span "" at bounding box center [1427, 153] width 11 height 28
click at [415, 115] on h3 "In this section" at bounding box center [287, 123] width 306 height 37
click at [192, 158] on span "History" at bounding box center [173, 166] width 42 height 20
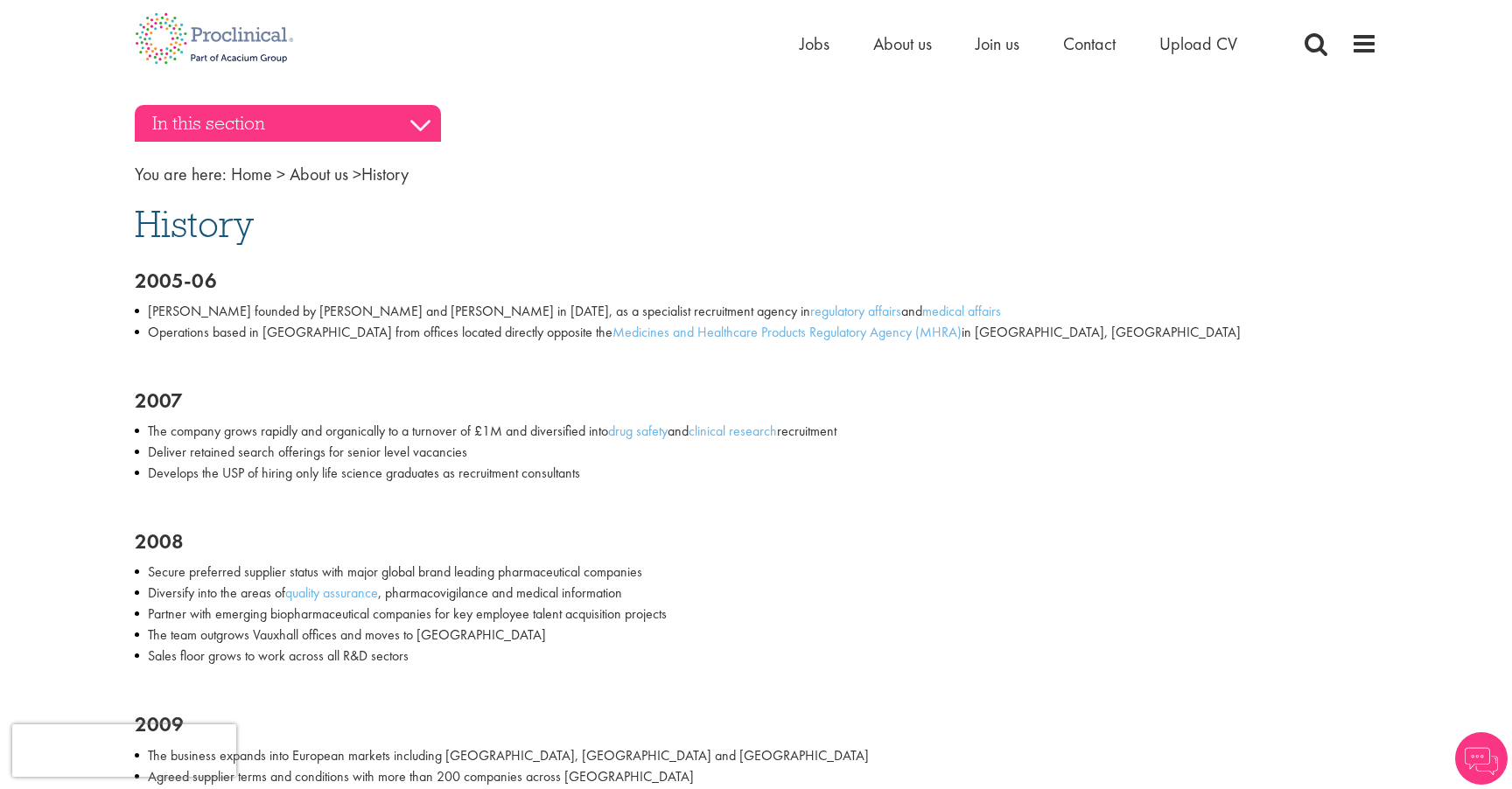
click at [367, 131] on h3 "In this section" at bounding box center [287, 123] width 306 height 37
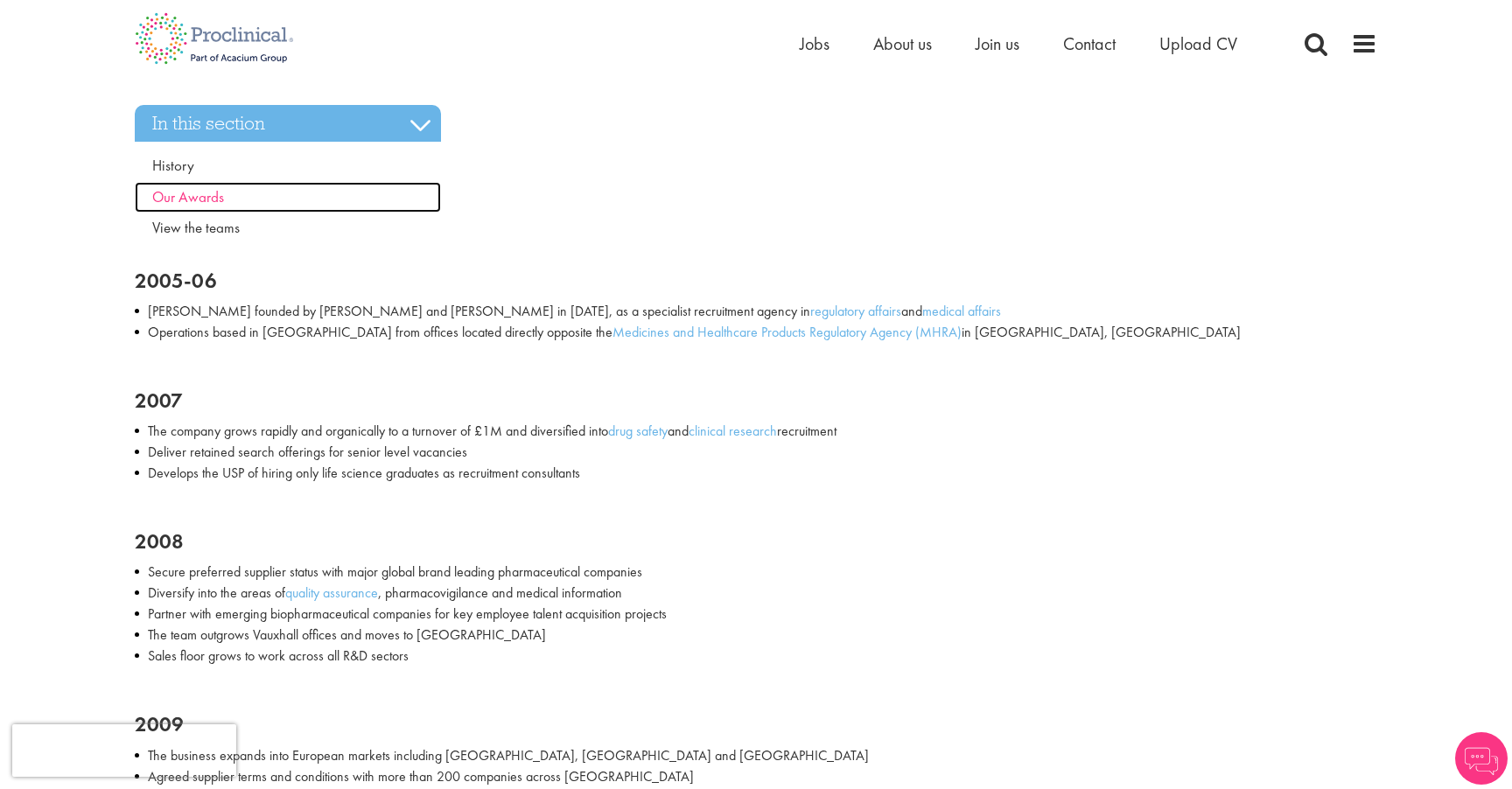
click at [217, 206] on span "Our Awards" at bounding box center [188, 197] width 71 height 20
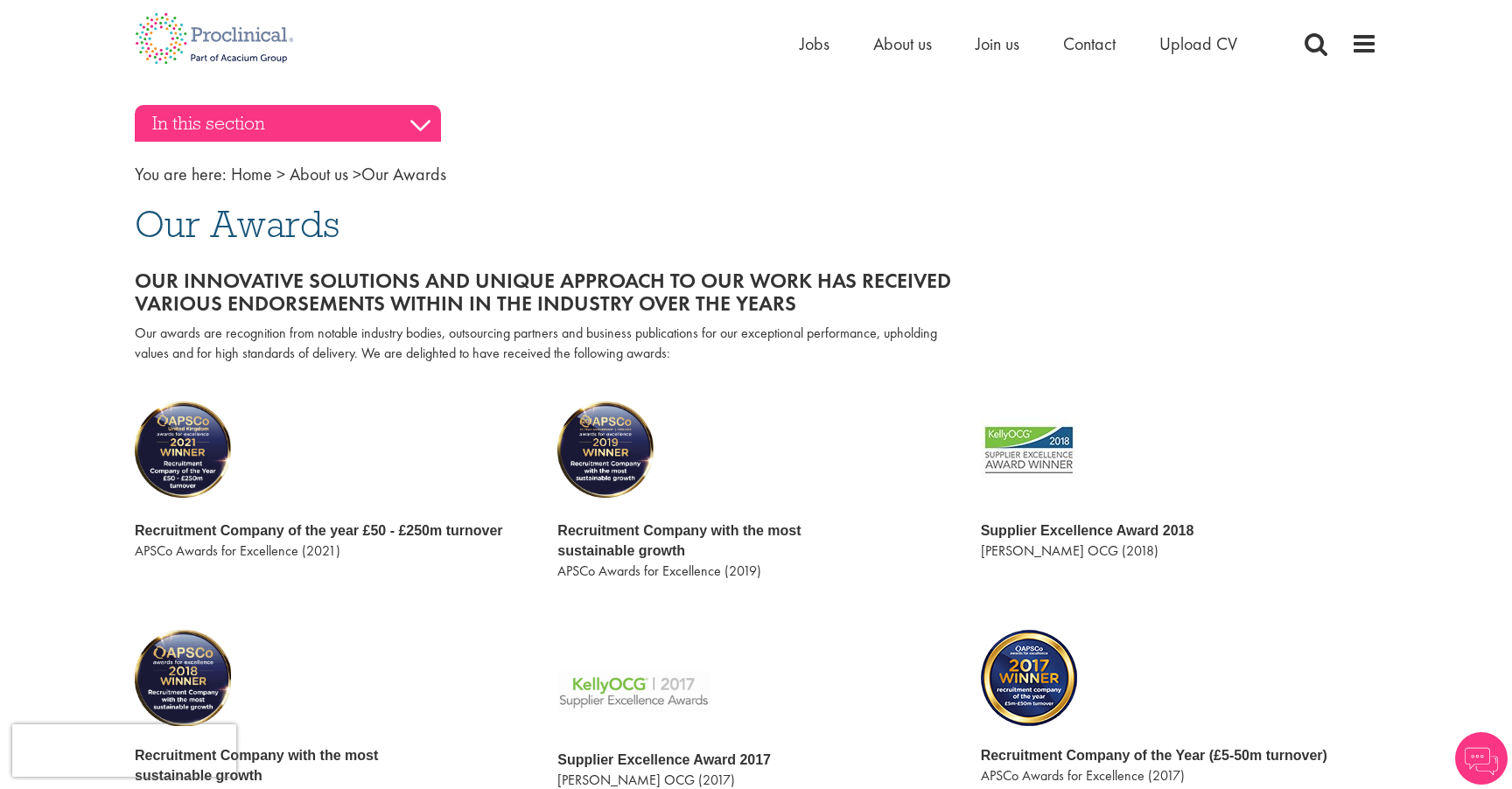
click at [396, 124] on h3 "In this section" at bounding box center [287, 123] width 306 height 37
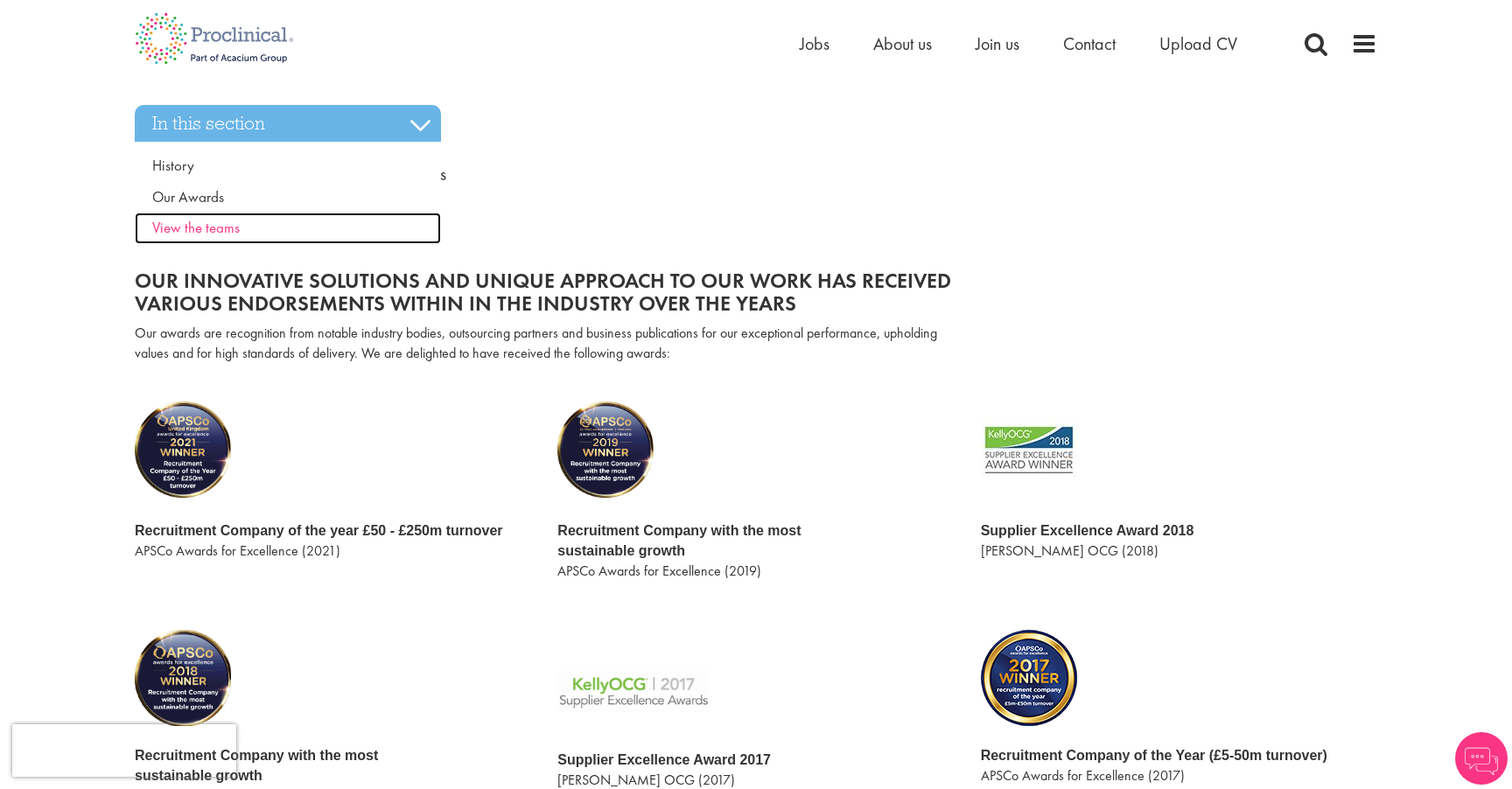
click at [222, 224] on span "View the teams" at bounding box center [196, 227] width 87 height 20
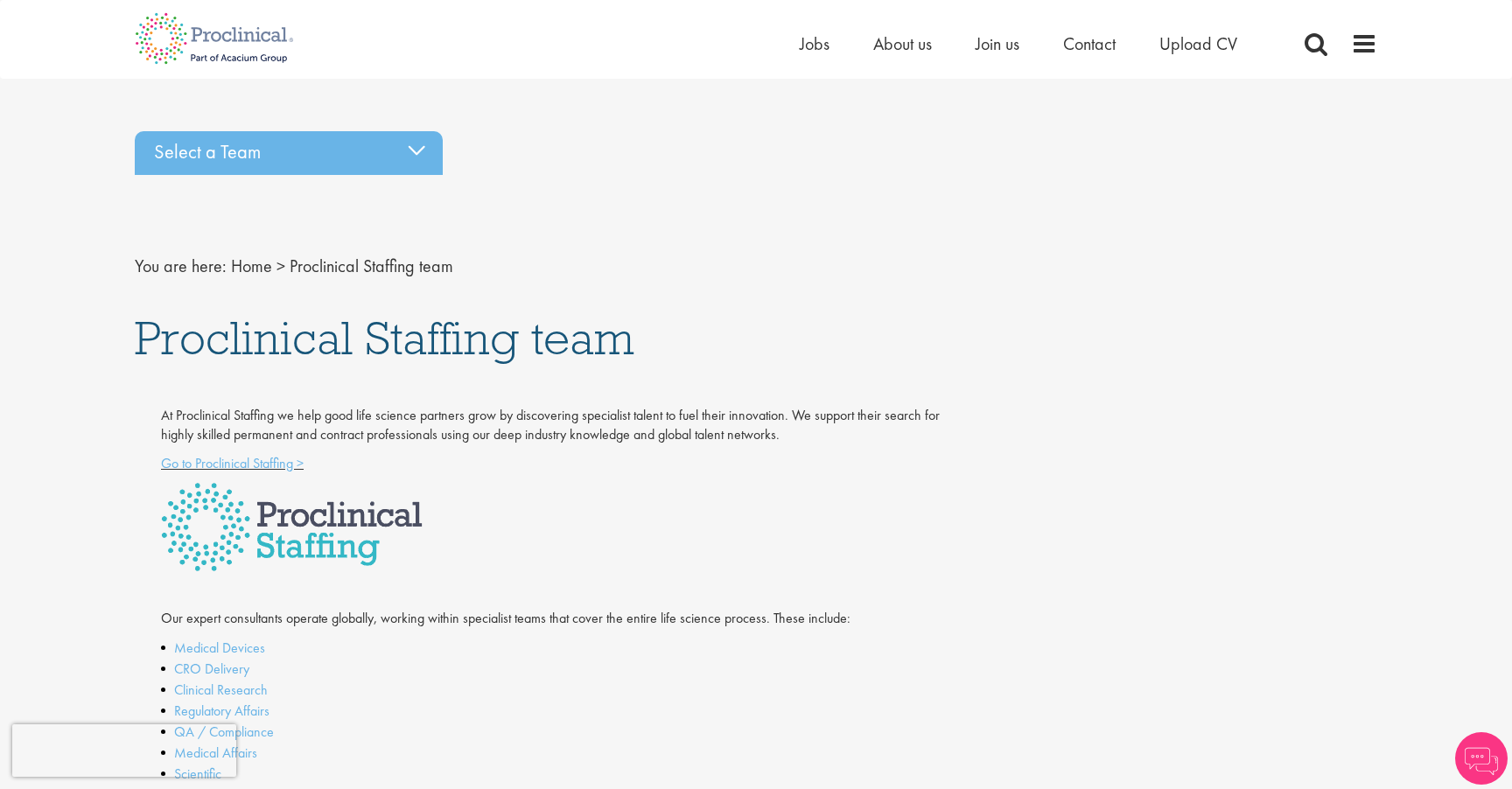
click at [331, 137] on div "Select a Team" at bounding box center [288, 152] width 308 height 44
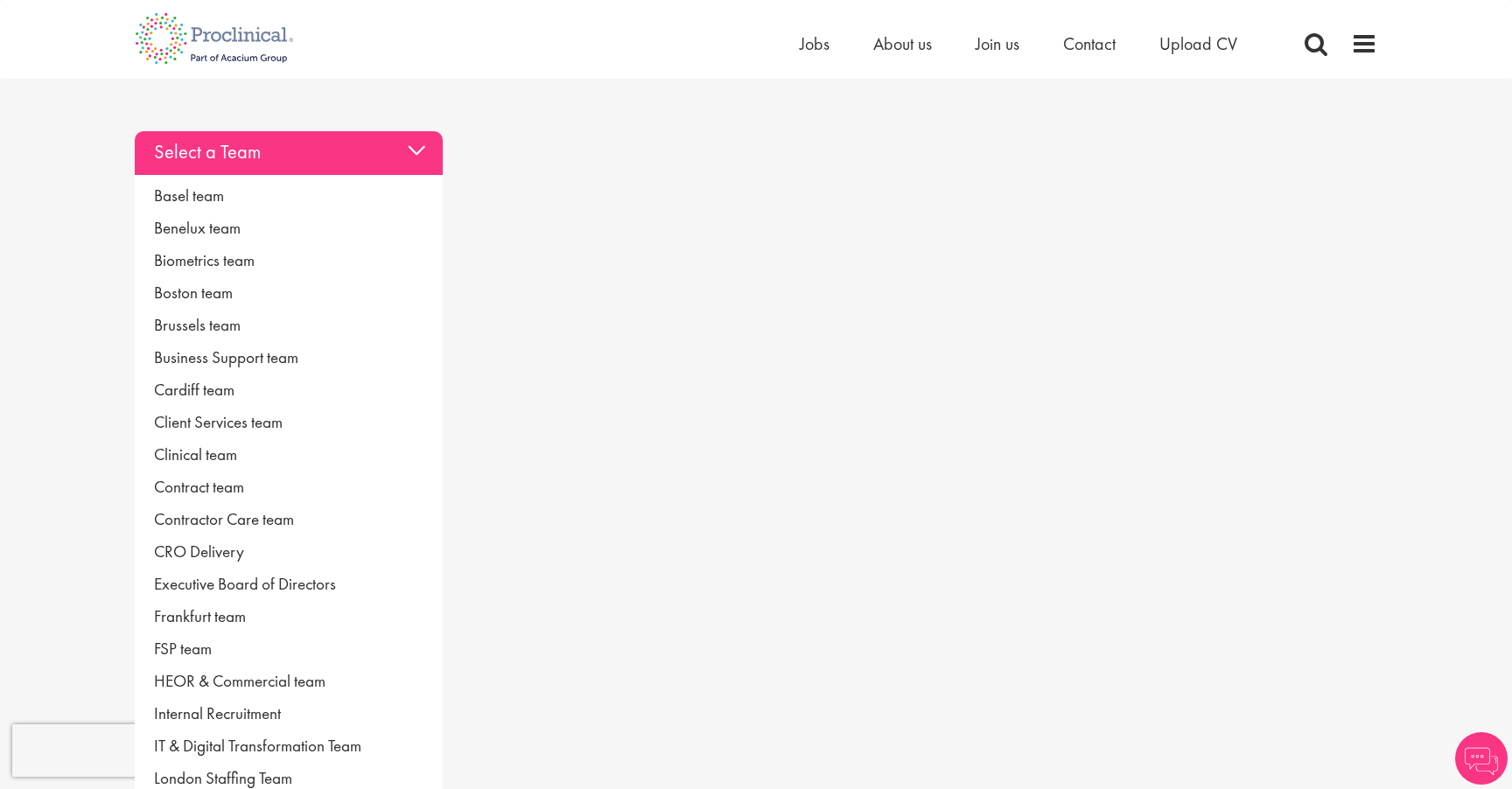
click at [281, 153] on div "Select a Team" at bounding box center [288, 152] width 308 height 44
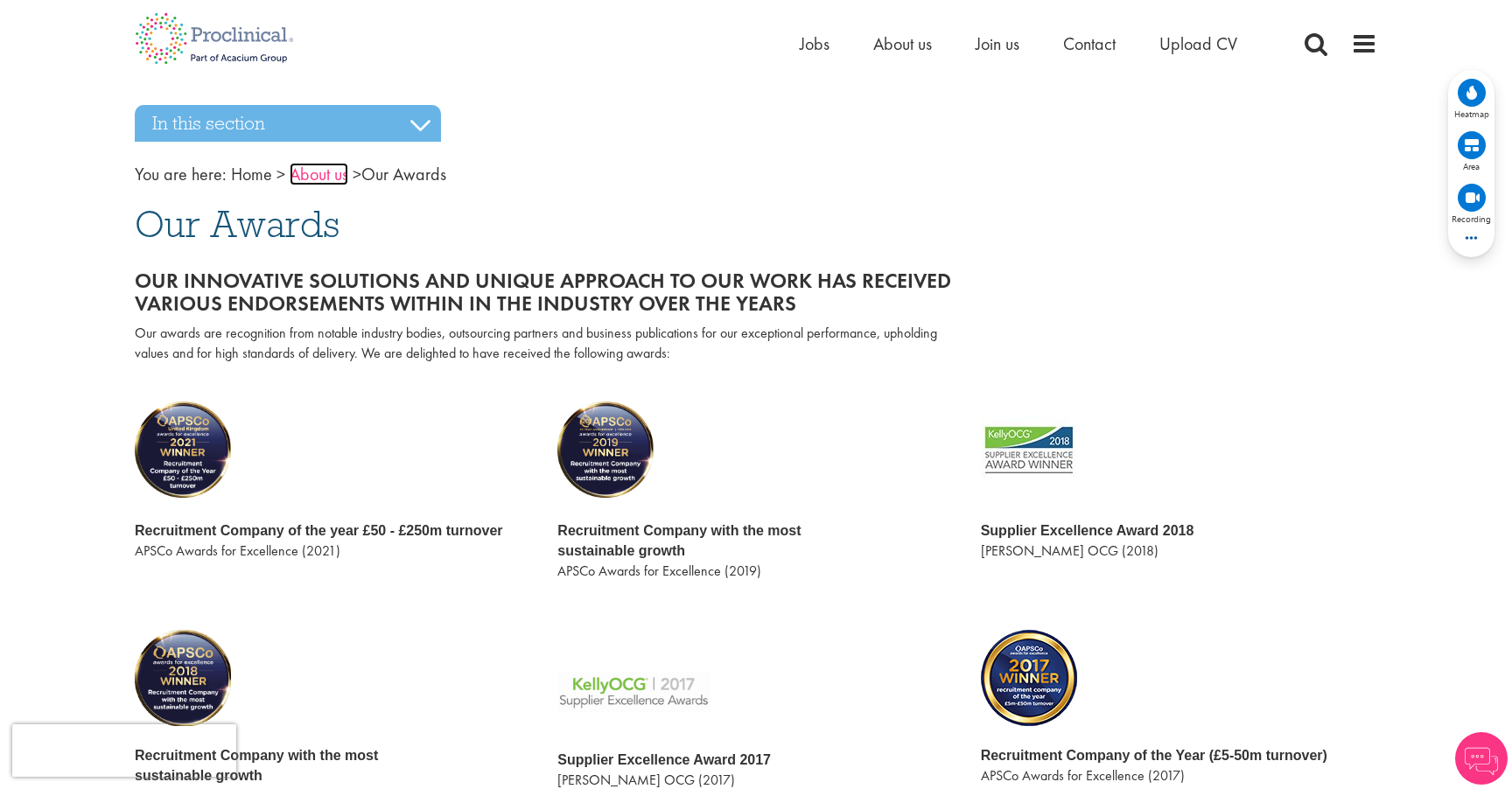
click at [331, 168] on link "About us" at bounding box center [319, 174] width 59 height 23
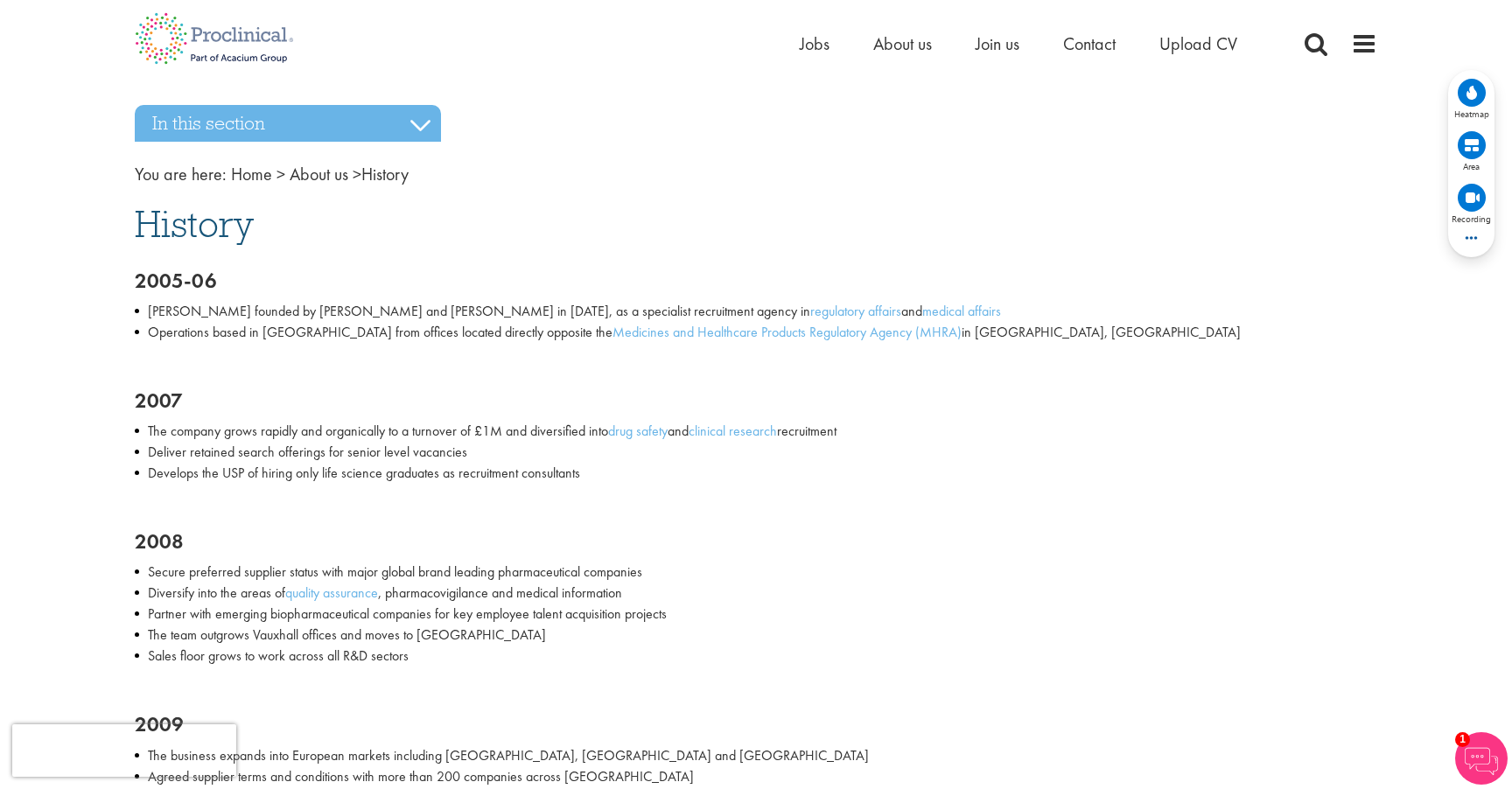
scroll to position [7, 0]
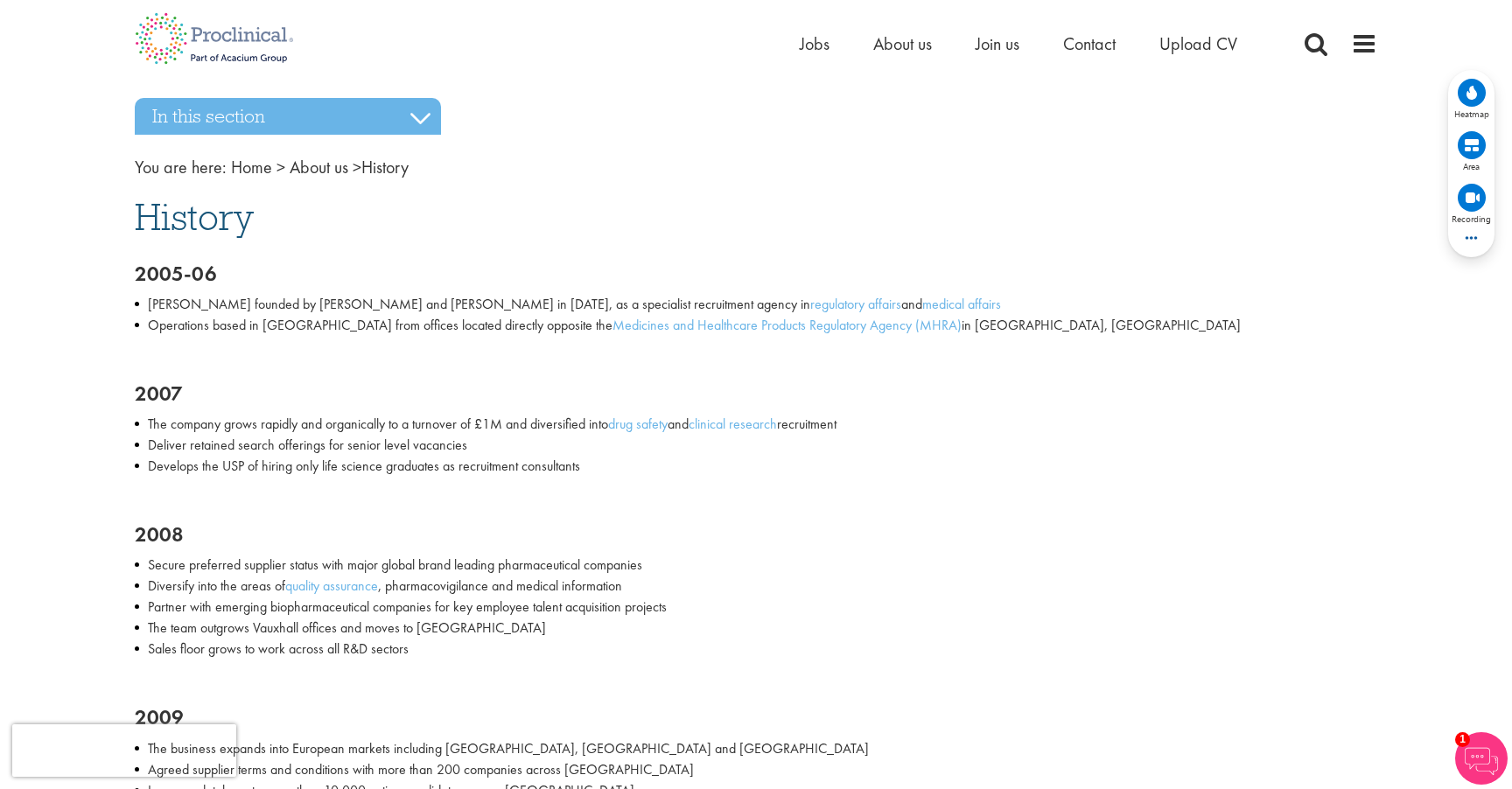
click at [1351, 234] on h1 "History" at bounding box center [756, 217] width 1243 height 38
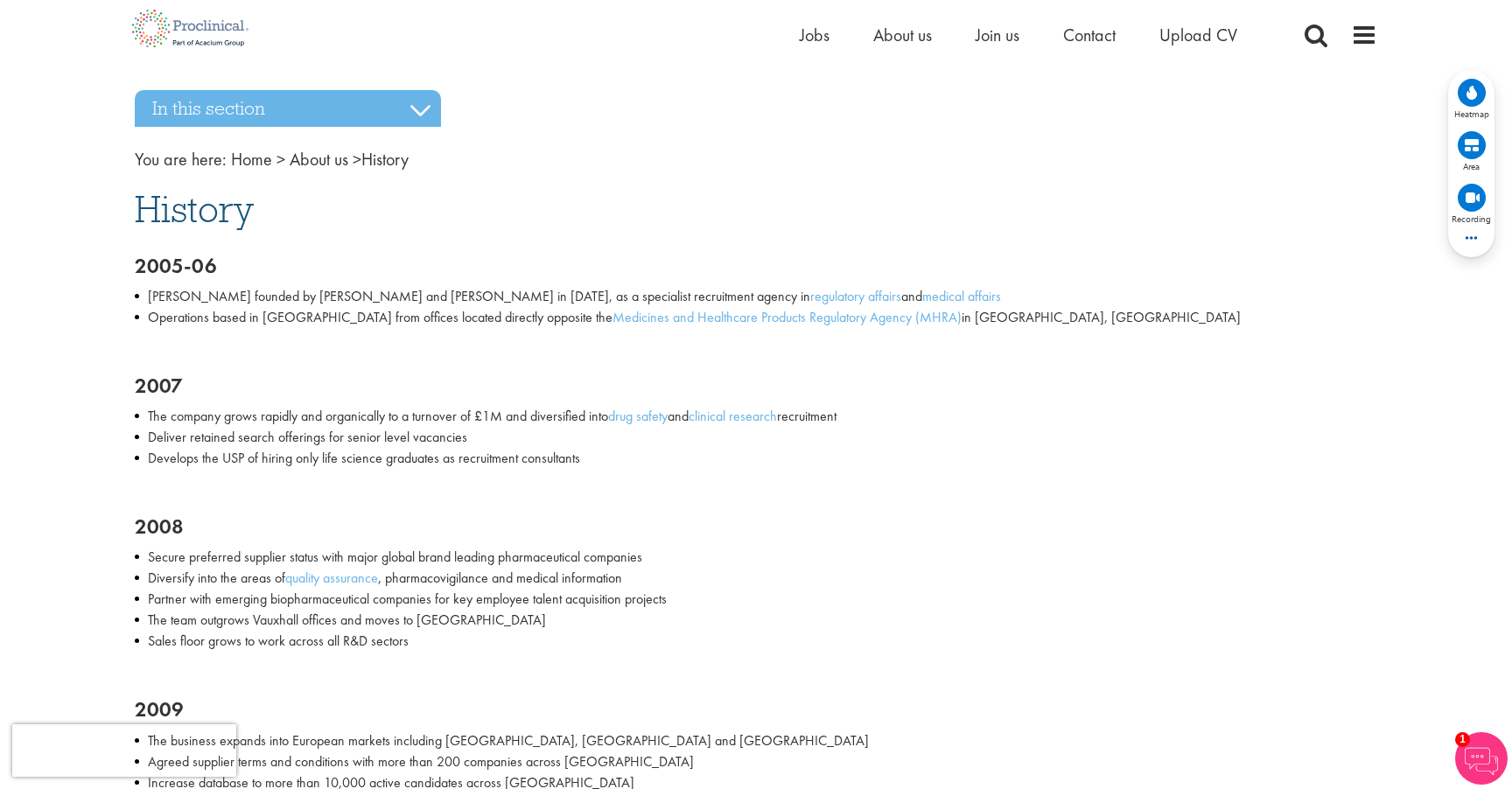
click at [1082, 299] on li "[PERSON_NAME] founded by [PERSON_NAME] and [PERSON_NAME] in [DATE], as a specia…" at bounding box center [756, 297] width 1243 height 21
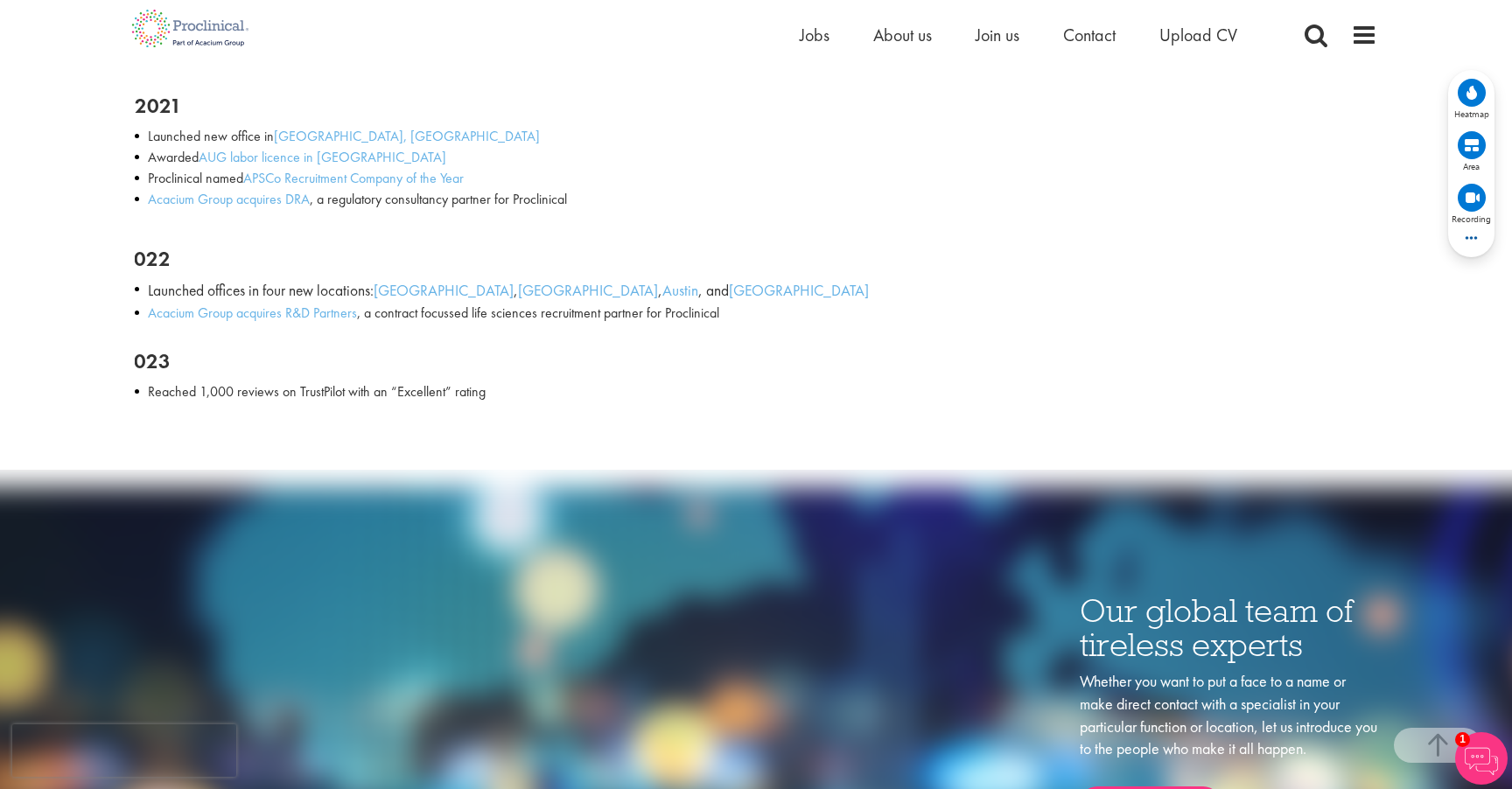
scroll to position [2530, 0]
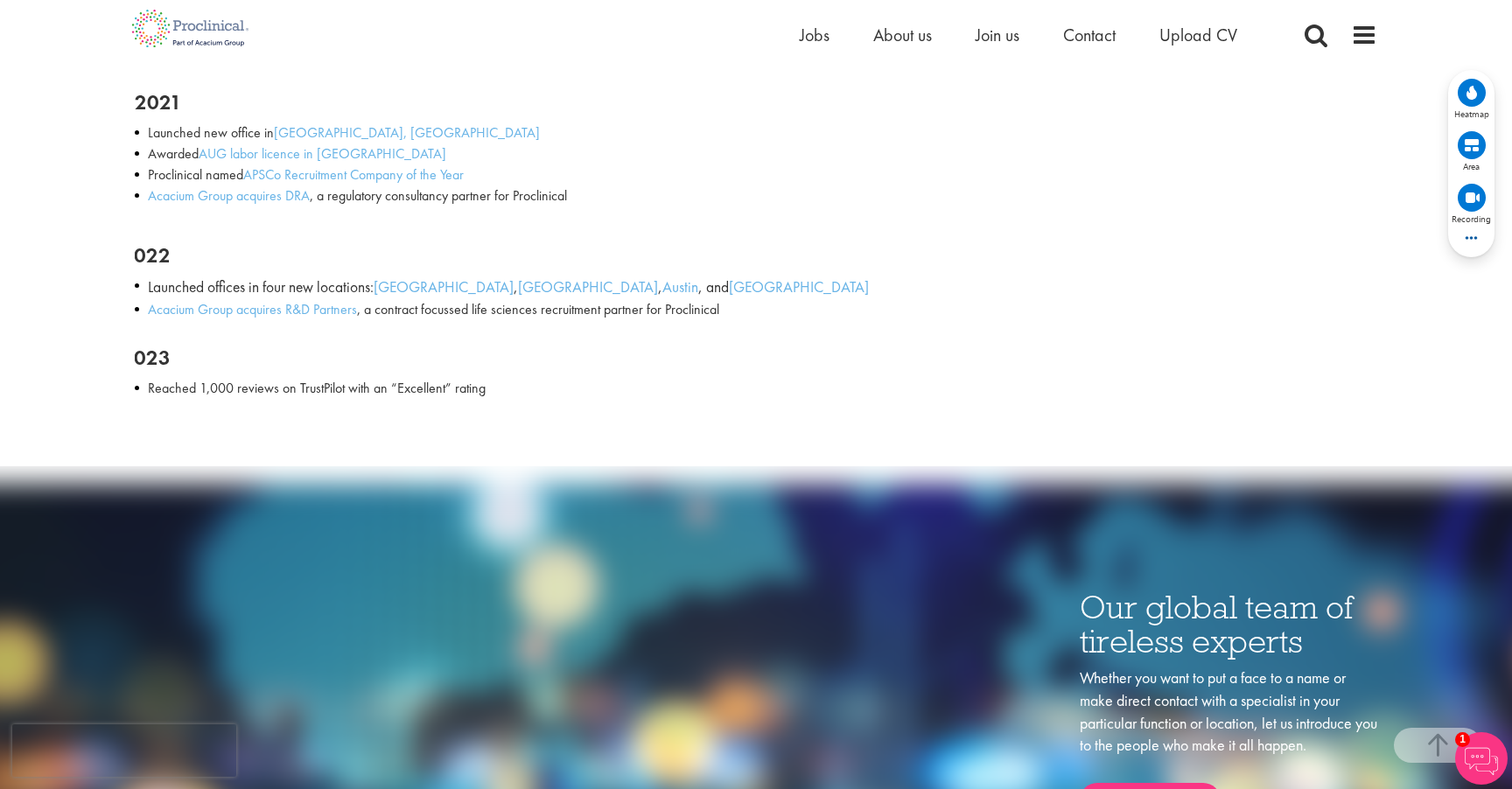
click at [501, 492] on div "Our global team of tireless experts Whether you want to put a face to a name or…" at bounding box center [756, 682] width 1268 height 399
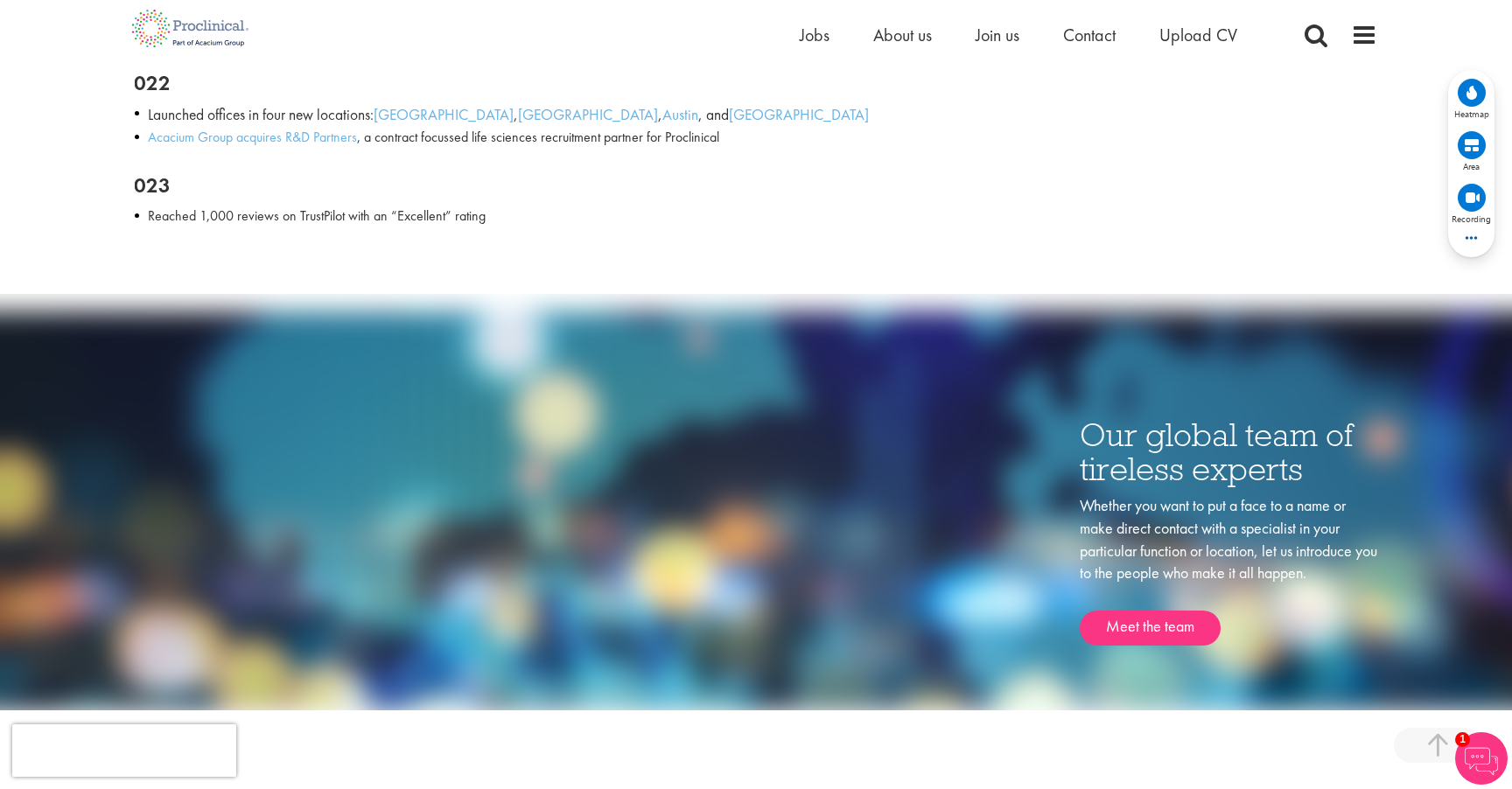
scroll to position [2713, 0]
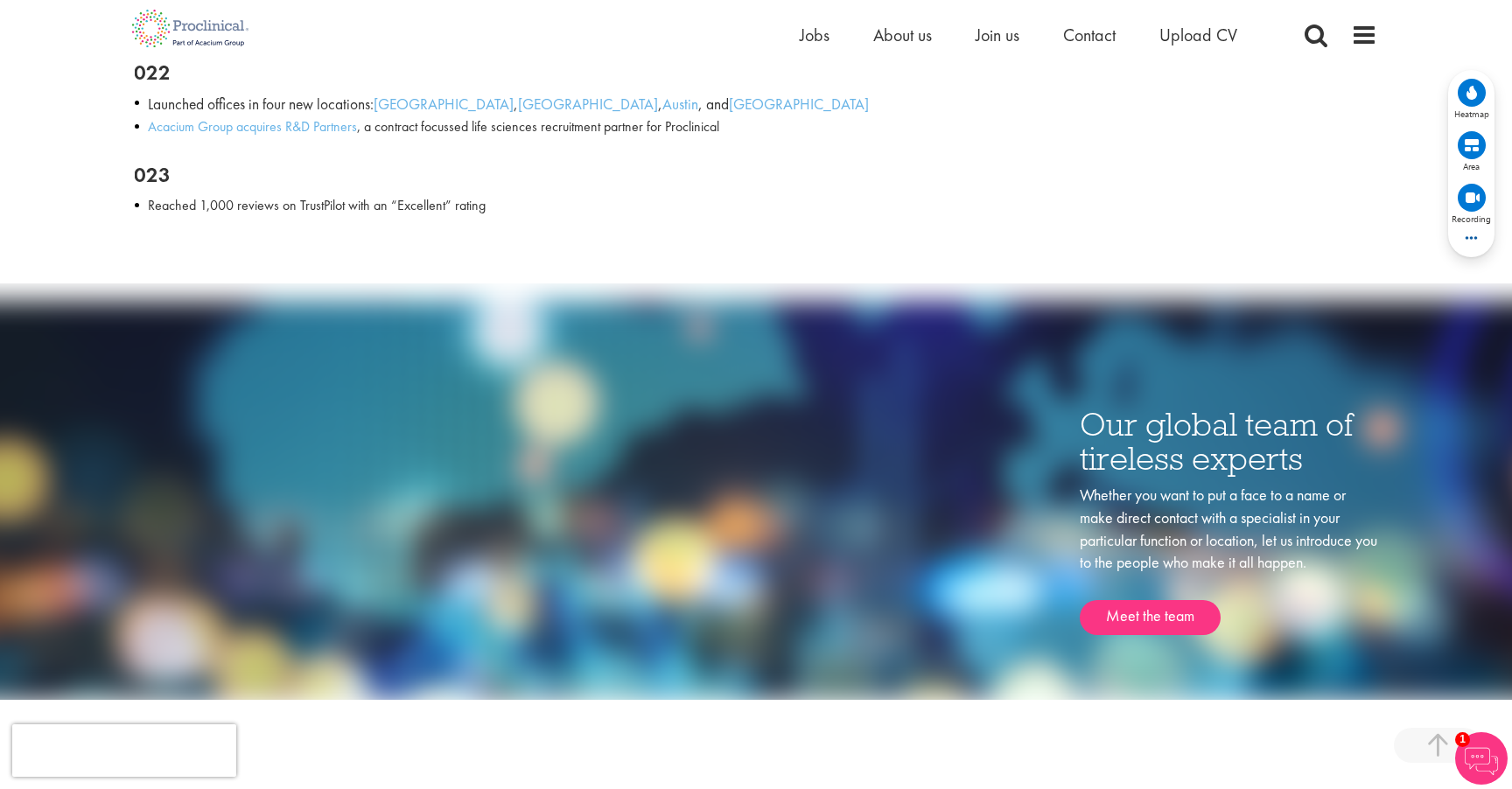
click at [571, 394] on div "Our global team of tireless experts Whether you want to put a face to a name or…" at bounding box center [756, 499] width 1268 height 399
